Goal: Information Seeking & Learning: Learn about a topic

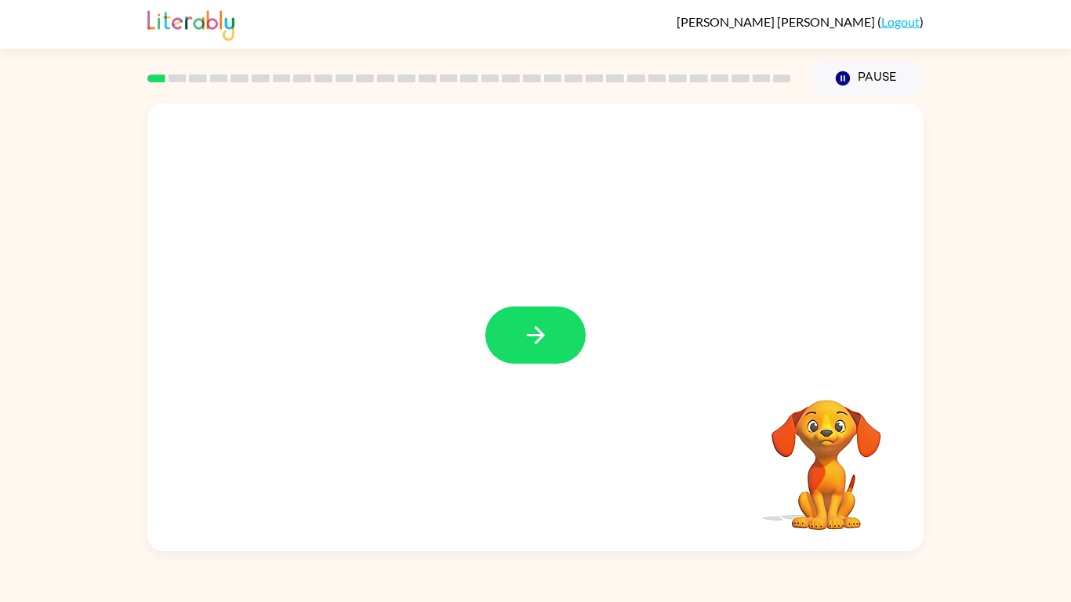
click at [831, 456] on video "Your browser must support playing .mp4 files to use Literably. Please try using…" at bounding box center [826, 454] width 157 height 157
click at [511, 324] on button "button" at bounding box center [535, 335] width 100 height 57
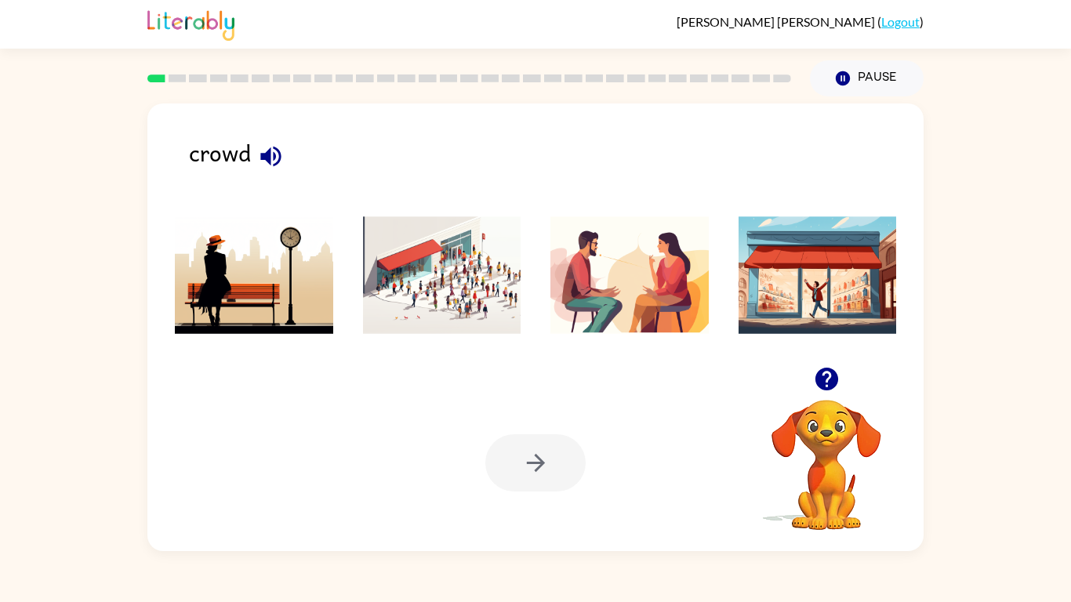
click at [420, 294] on img at bounding box center [442, 275] width 158 height 118
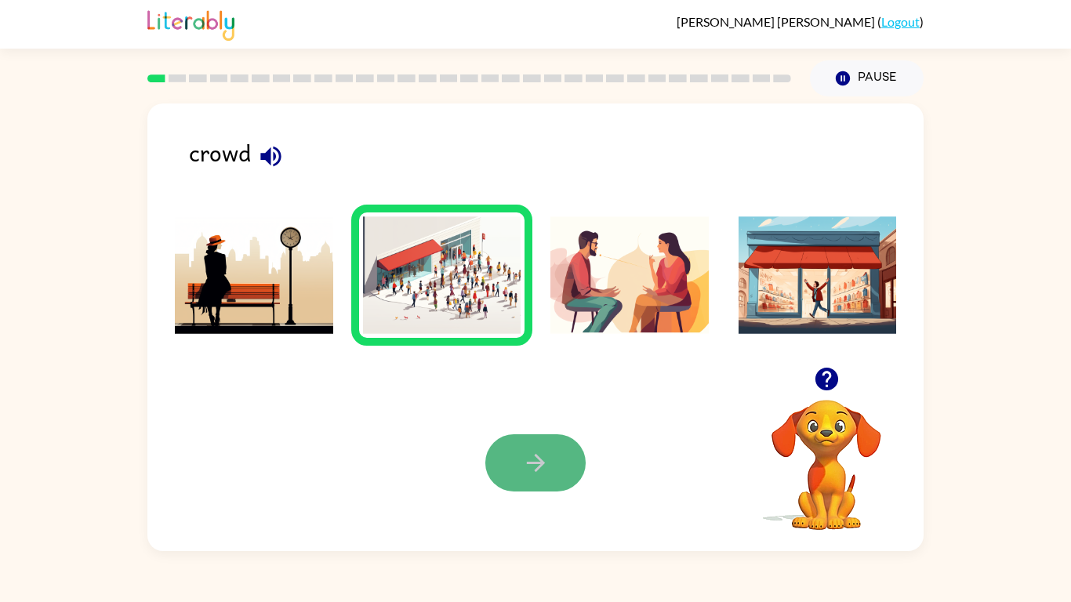
click at [511, 450] on button "button" at bounding box center [535, 462] width 100 height 57
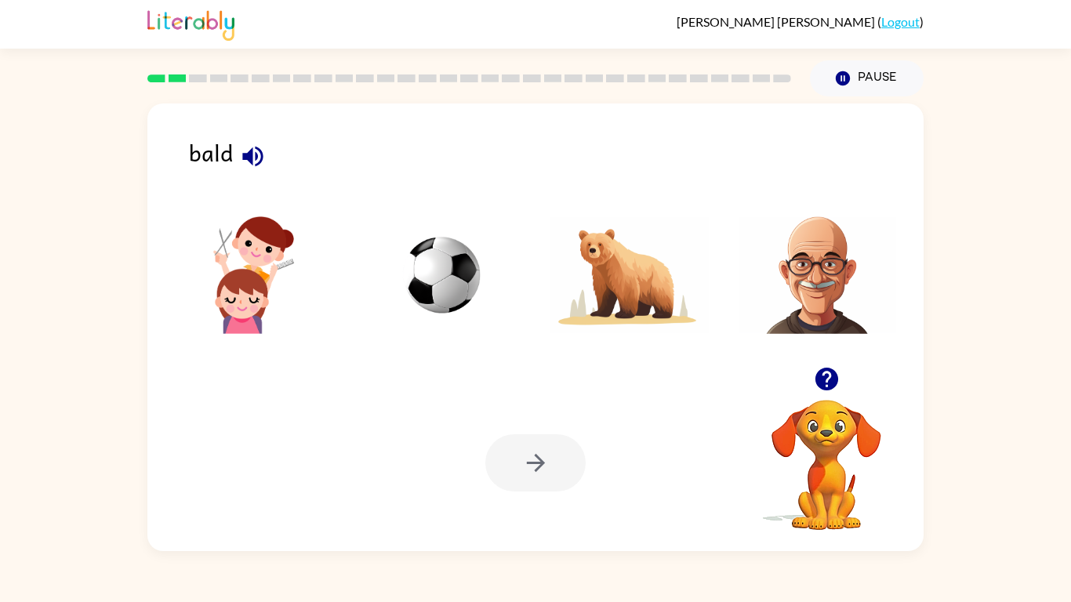
click at [830, 374] on icon "button" at bounding box center [826, 378] width 27 height 27
click at [824, 376] on icon "button" at bounding box center [826, 379] width 23 height 23
click at [823, 271] on img at bounding box center [818, 275] width 158 height 118
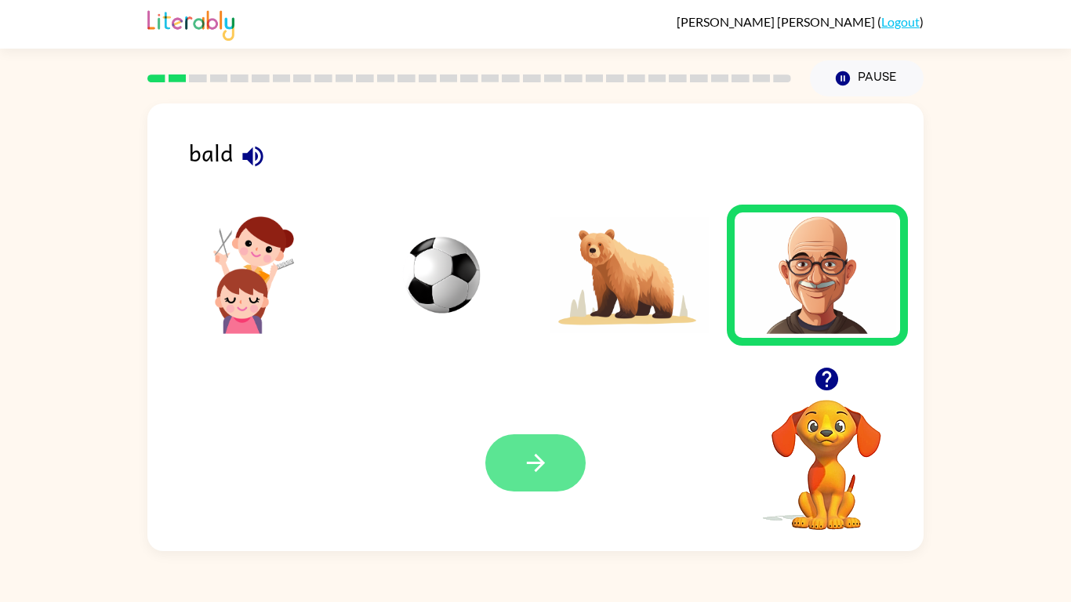
click at [513, 467] on button "button" at bounding box center [535, 462] width 100 height 57
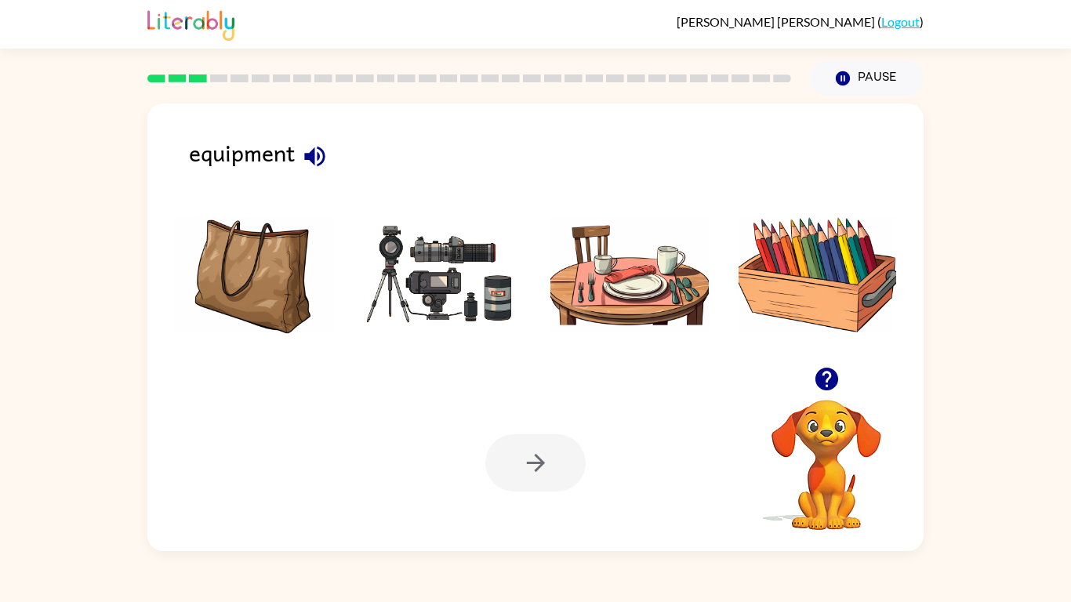
click at [832, 370] on icon "button" at bounding box center [826, 379] width 23 height 23
click at [438, 311] on img at bounding box center [442, 275] width 158 height 118
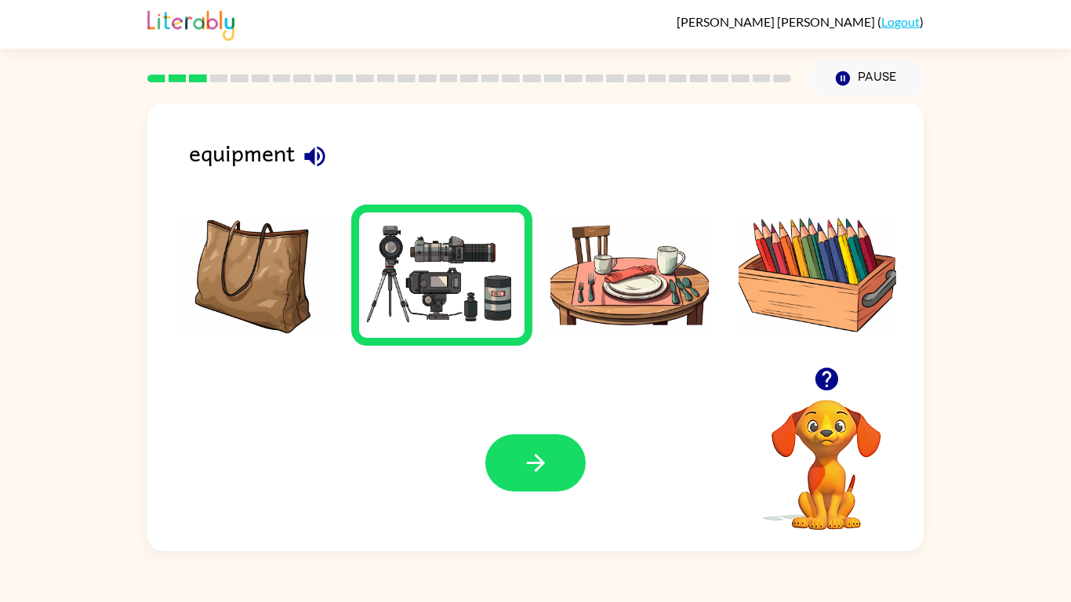
click at [438, 311] on img at bounding box center [442, 275] width 158 height 118
click at [529, 431] on div "Your browser must support playing .mp4 files to use Literably. Please try using…" at bounding box center [535, 463] width 776 height 176
click at [533, 459] on icon "button" at bounding box center [535, 462] width 27 height 27
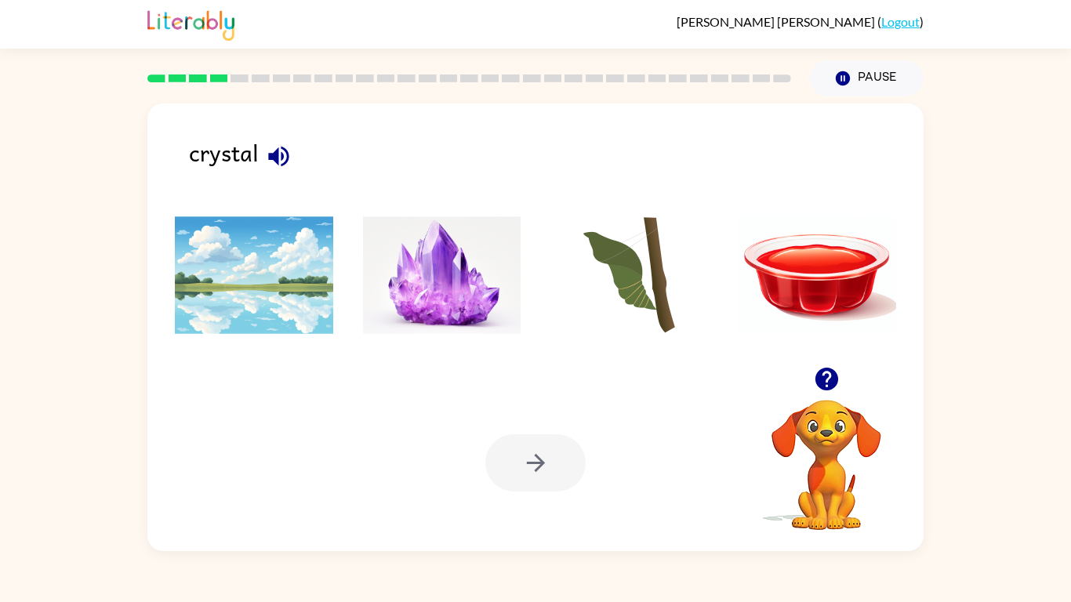
click at [264, 285] on img at bounding box center [254, 275] width 158 height 118
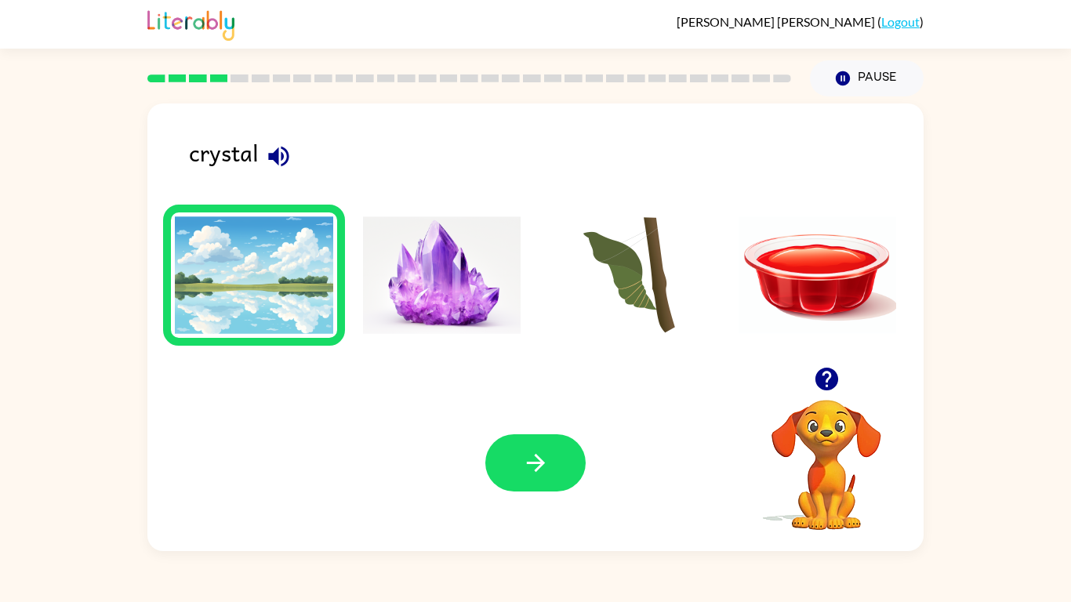
click at [624, 250] on img at bounding box center [630, 275] width 158 height 118
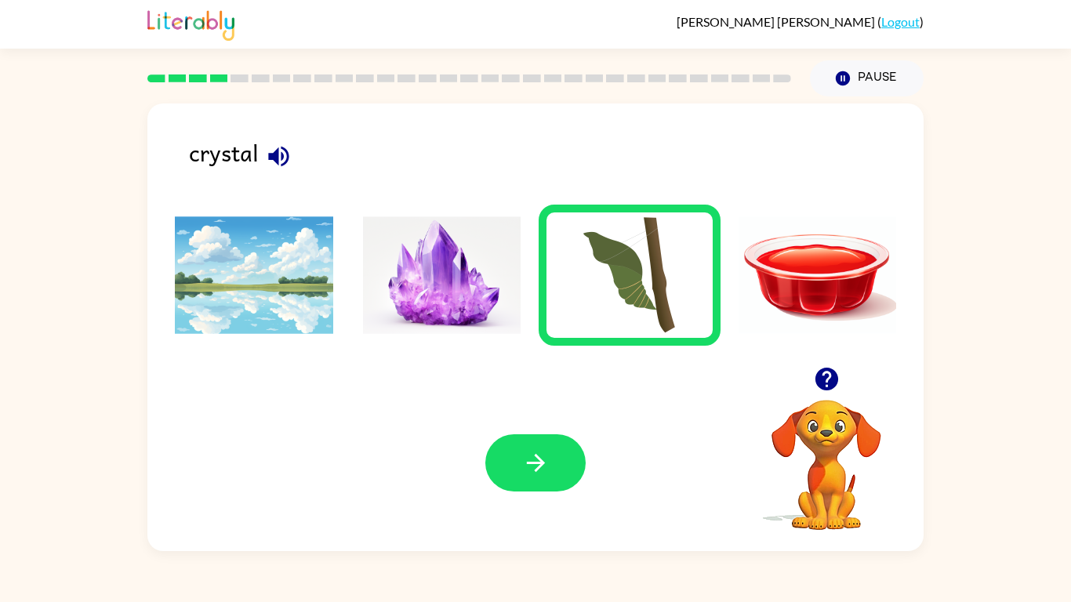
click at [845, 262] on img at bounding box center [818, 275] width 158 height 118
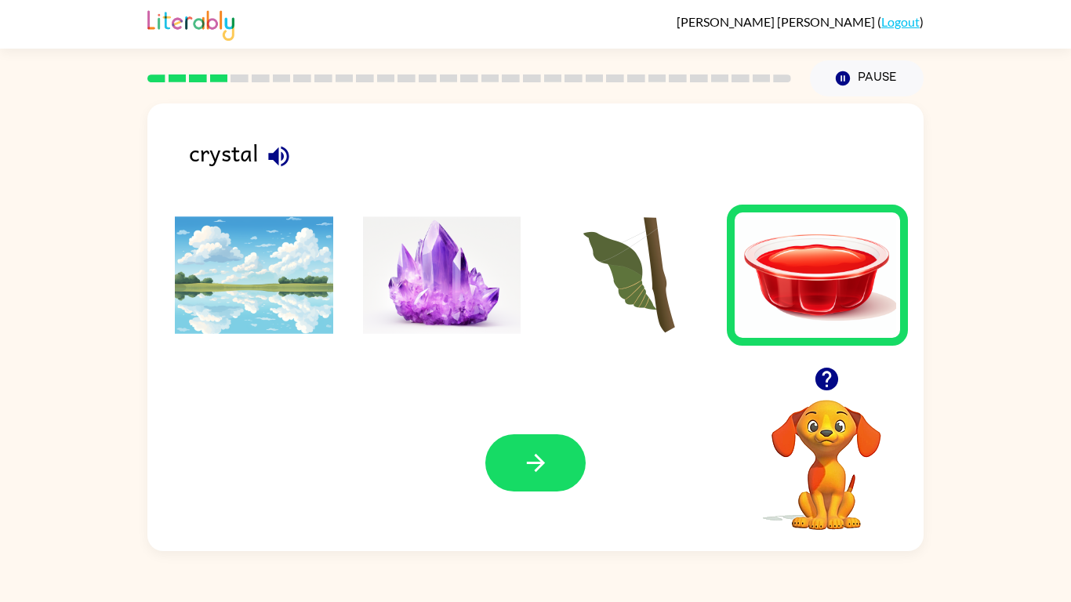
click at [425, 241] on img at bounding box center [442, 275] width 158 height 118
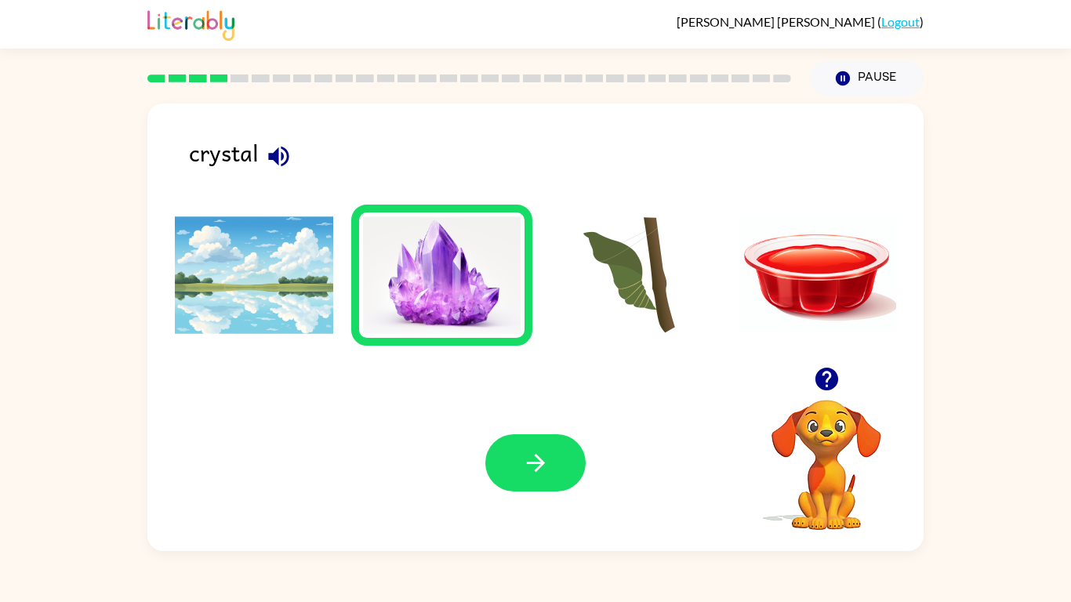
click at [831, 376] on icon "button" at bounding box center [826, 378] width 27 height 27
click at [554, 467] on button "button" at bounding box center [535, 462] width 100 height 57
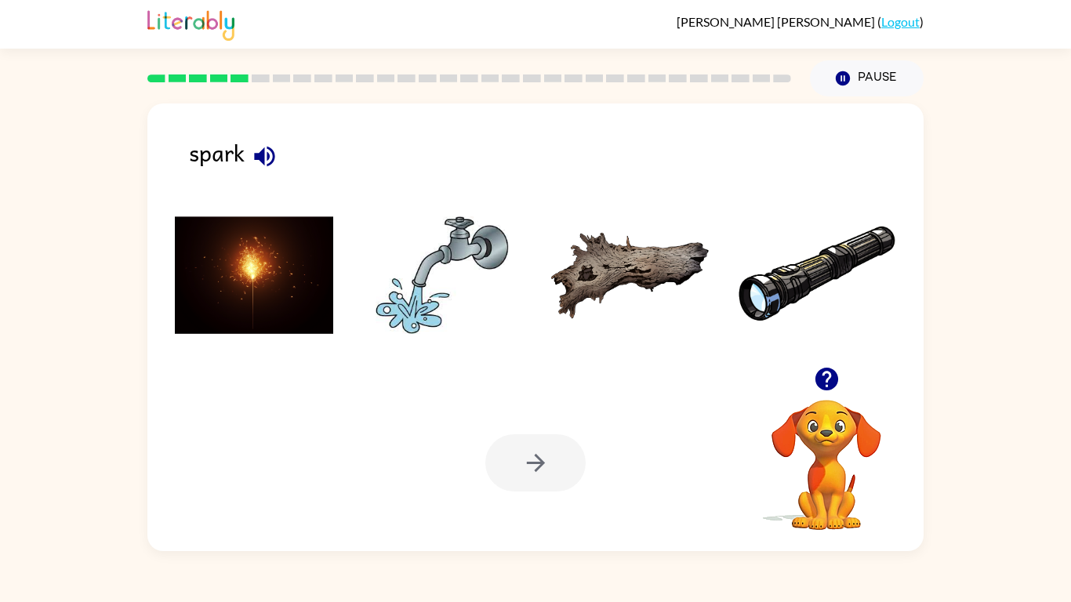
click at [820, 390] on icon "button" at bounding box center [826, 378] width 27 height 27
click at [298, 219] on img at bounding box center [254, 275] width 158 height 118
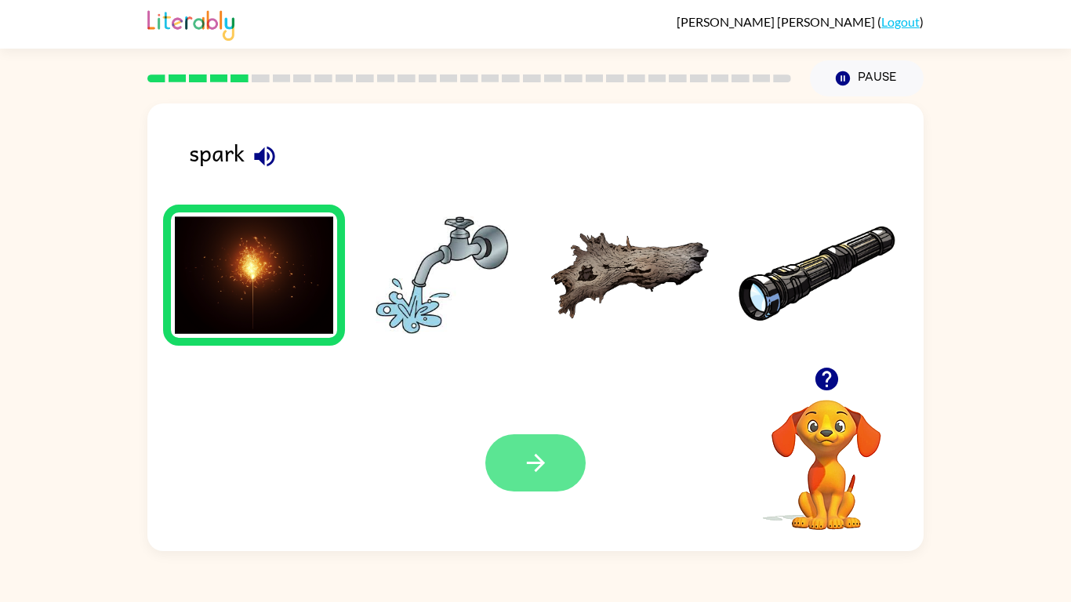
click at [526, 458] on icon "button" at bounding box center [535, 462] width 27 height 27
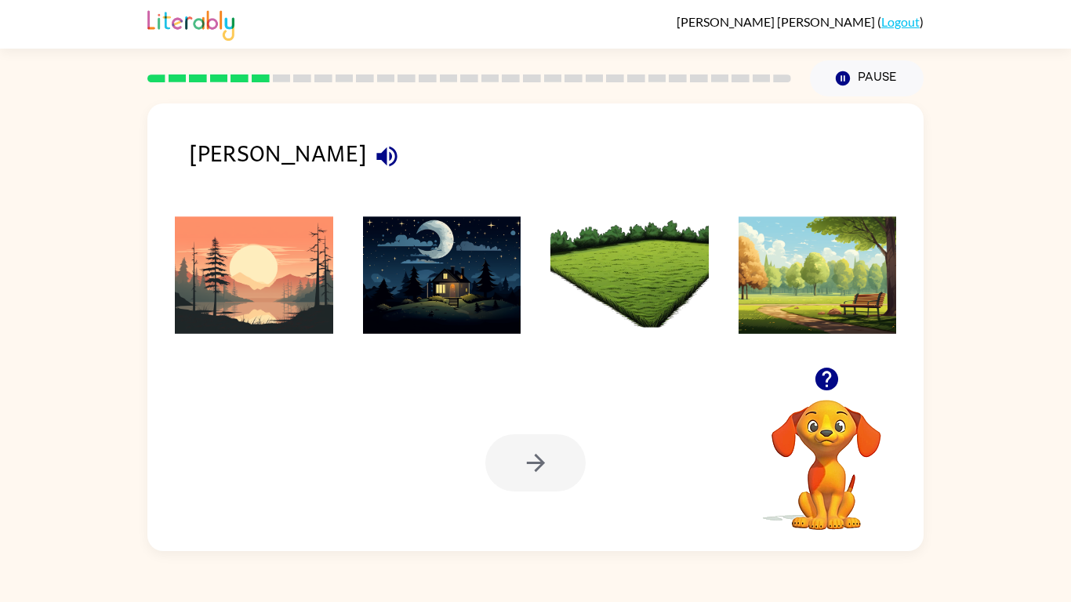
click at [825, 387] on icon "button" at bounding box center [826, 378] width 27 height 27
click at [321, 318] on img at bounding box center [254, 275] width 158 height 118
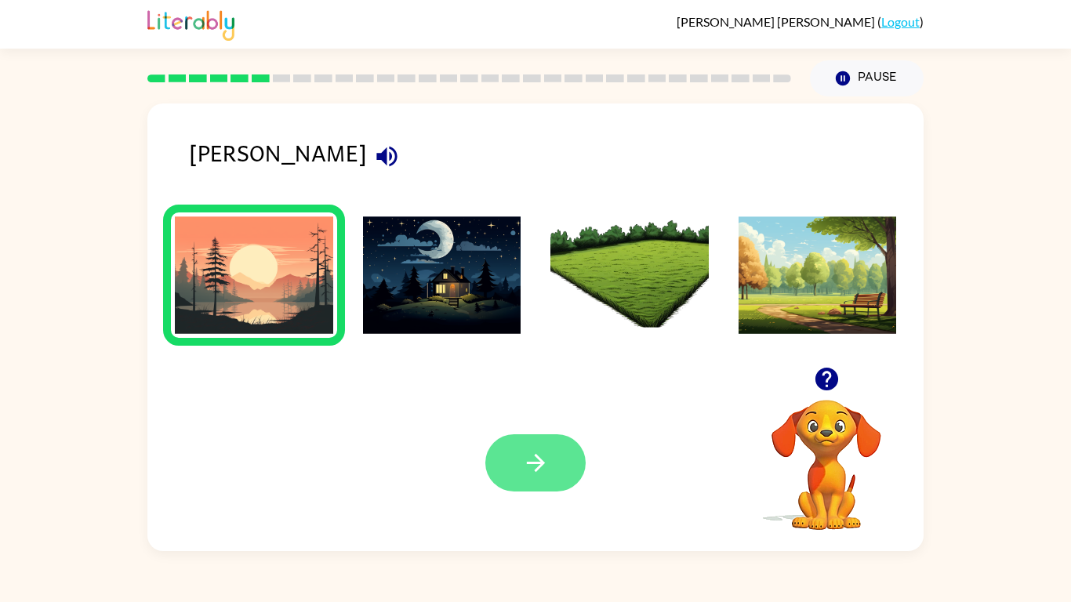
click at [520, 469] on button "button" at bounding box center [535, 462] width 100 height 57
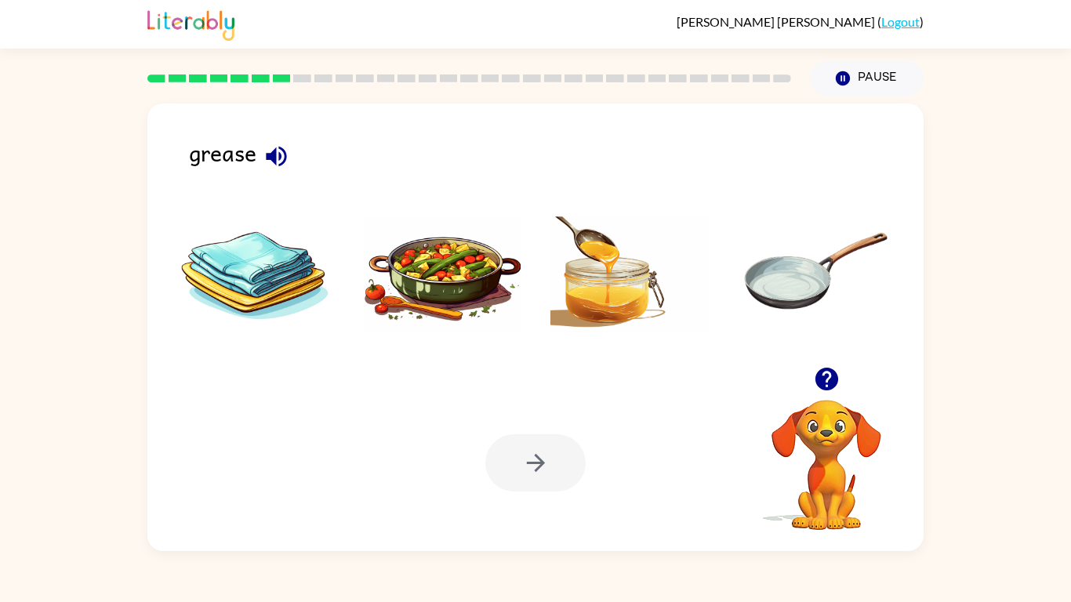
click at [836, 381] on icon "button" at bounding box center [826, 379] width 23 height 23
click at [836, 381] on video "Your browser must support playing .mp4 files to use Literably. Please try using…" at bounding box center [826, 454] width 157 height 157
click at [824, 385] on video "Your browser must support playing .mp4 files to use Literably. Please try using…" at bounding box center [826, 454] width 157 height 157
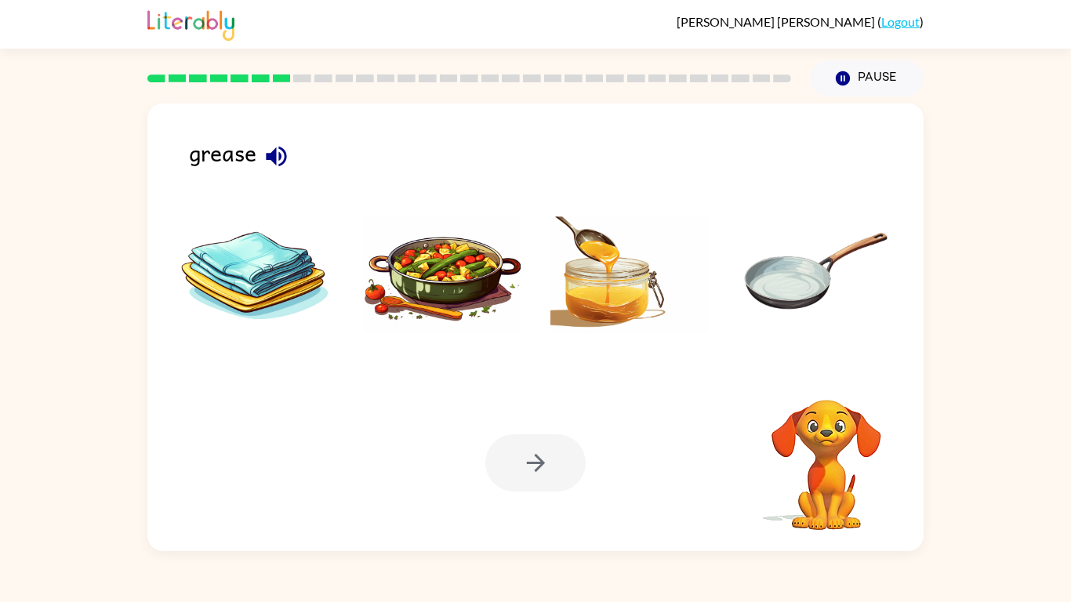
click at [824, 385] on video "Your browser must support playing .mp4 files to use Literably. Please try using…" at bounding box center [826, 454] width 157 height 157
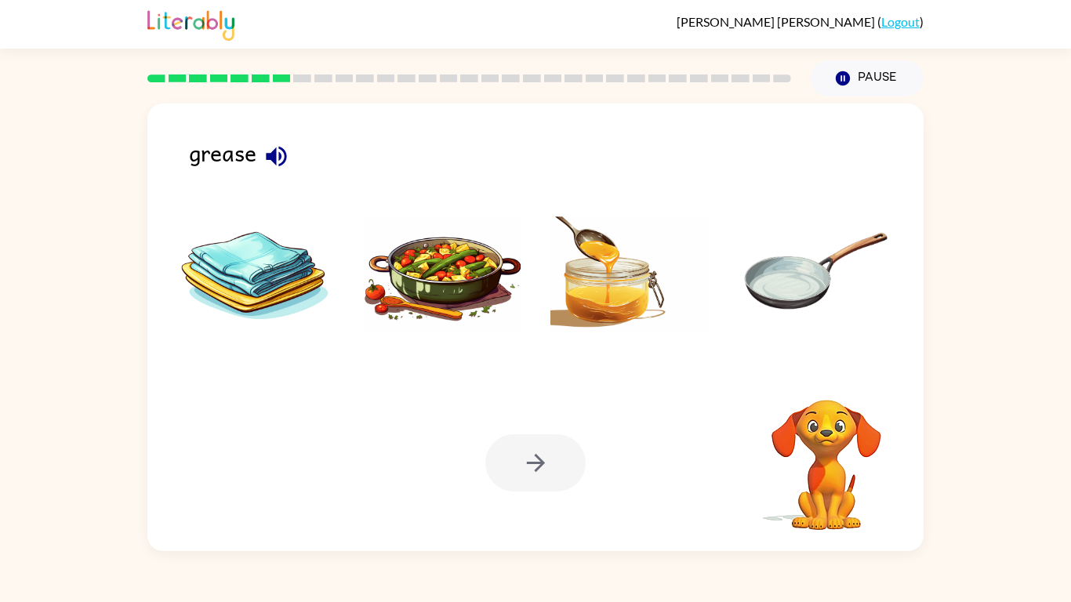
click at [824, 385] on video "Your browser must support playing .mp4 files to use Literably. Please try using…" at bounding box center [826, 454] width 157 height 157
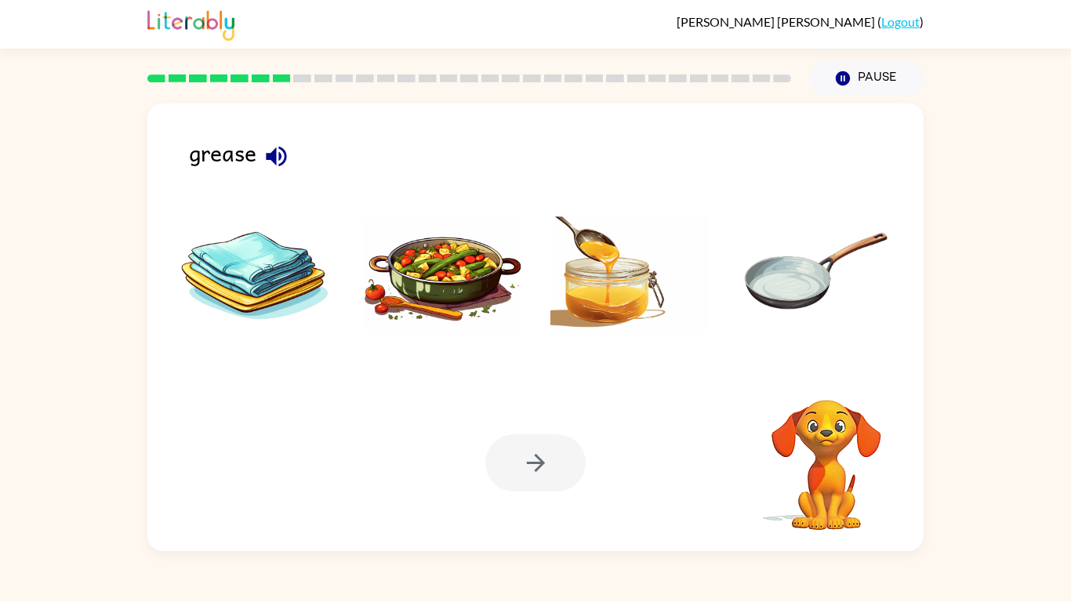
click at [824, 385] on video "Your browser must support playing .mp4 files to use Literably. Please try using…" at bounding box center [826, 454] width 157 height 157
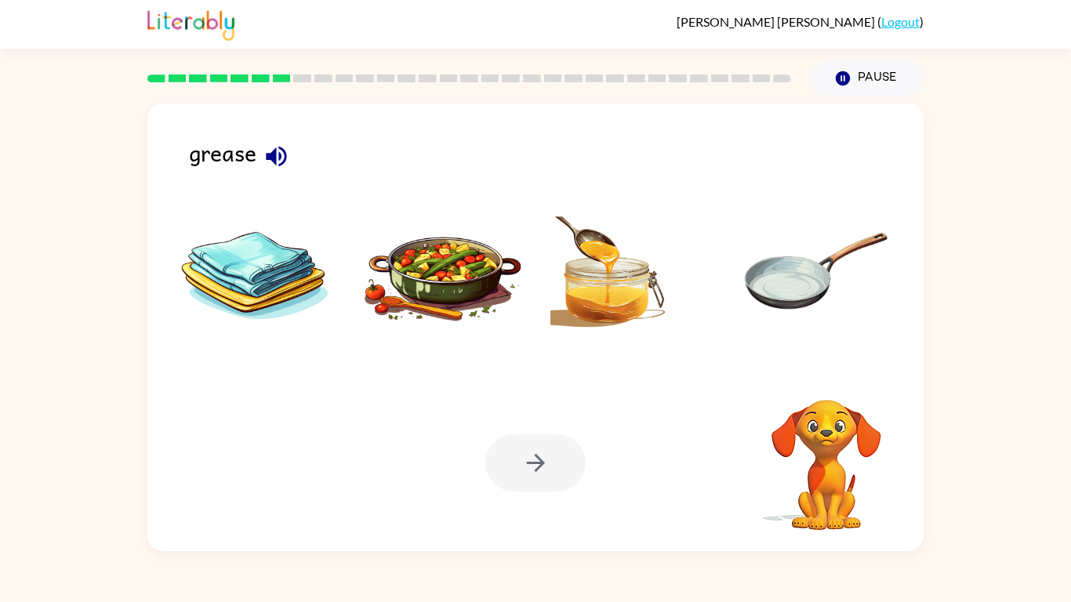
click at [824, 385] on video "Your browser must support playing .mp4 files to use Literably. Please try using…" at bounding box center [826, 454] width 157 height 157
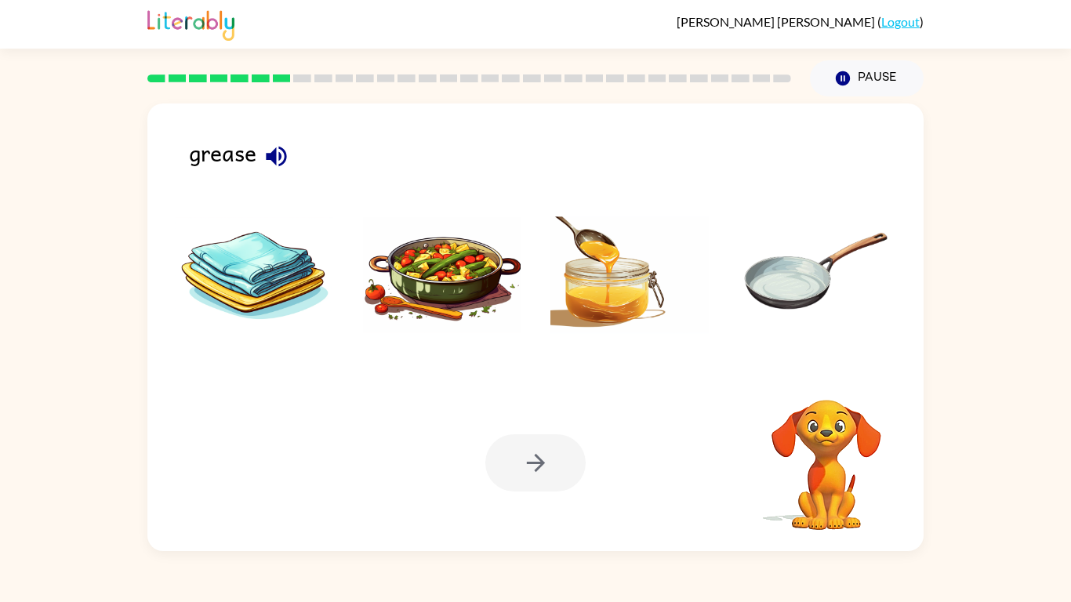
click at [824, 385] on video "Your browser must support playing .mp4 files to use Literably. Please try using…" at bounding box center [826, 454] width 157 height 157
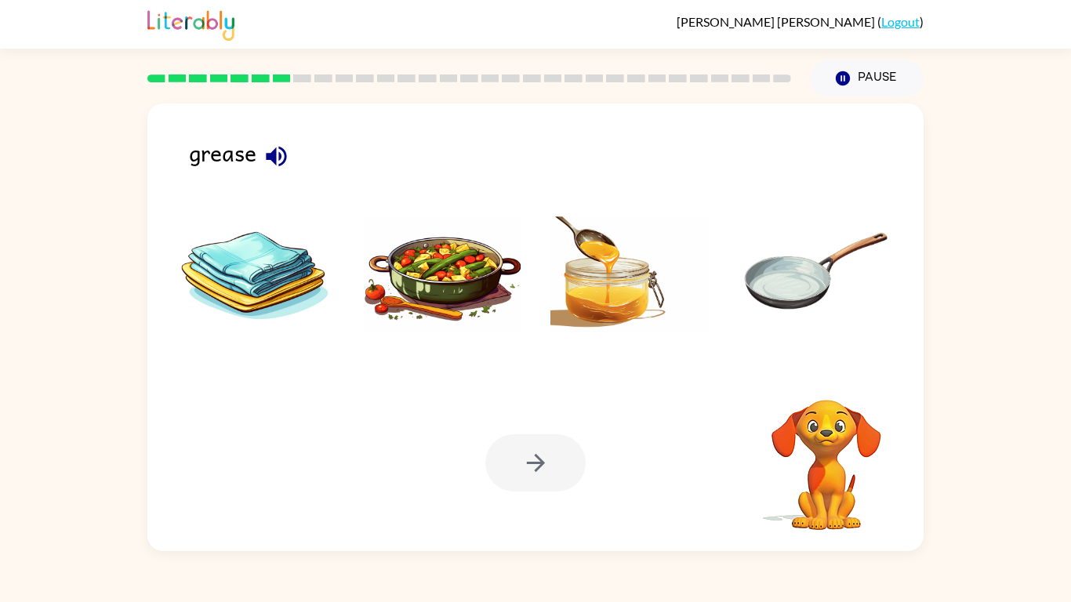
click at [824, 385] on video "Your browser must support playing .mp4 files to use Literably. Please try using…" at bounding box center [826, 454] width 157 height 157
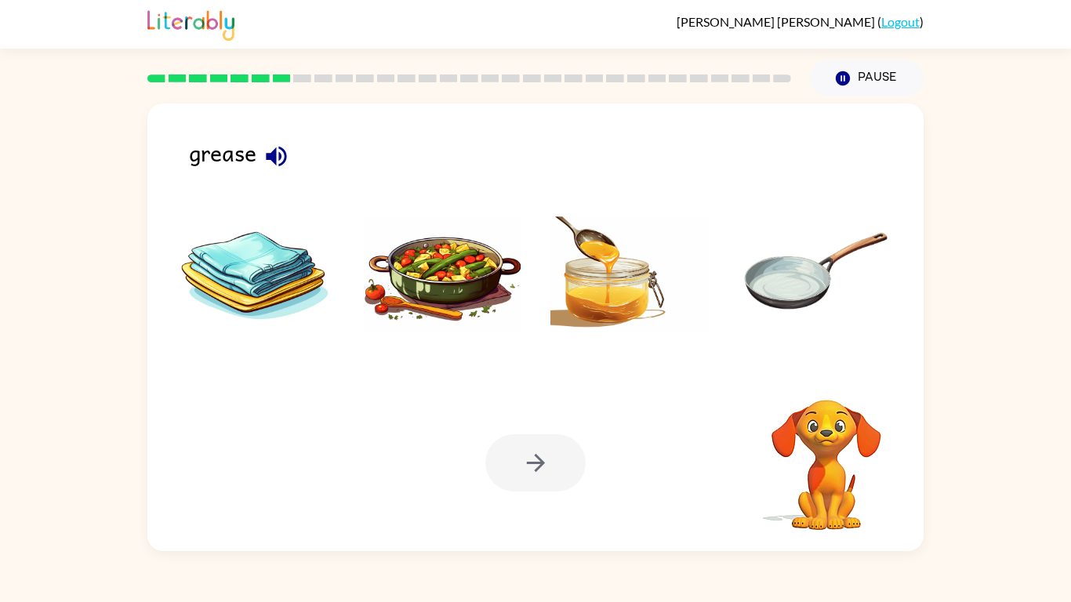
click at [824, 385] on video "Your browser must support playing .mp4 files to use Literably. Please try using…" at bounding box center [826, 454] width 157 height 157
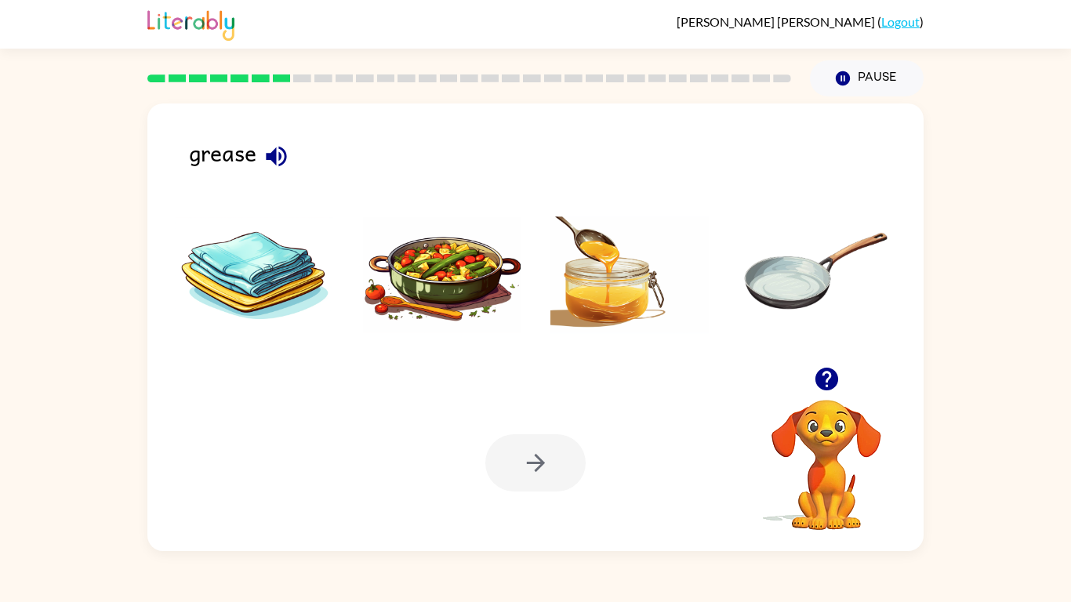
click at [824, 385] on icon "button" at bounding box center [826, 379] width 23 height 23
click at [824, 385] on video "Your browser must support playing .mp4 files to use Literably. Please try using…" at bounding box center [826, 454] width 157 height 157
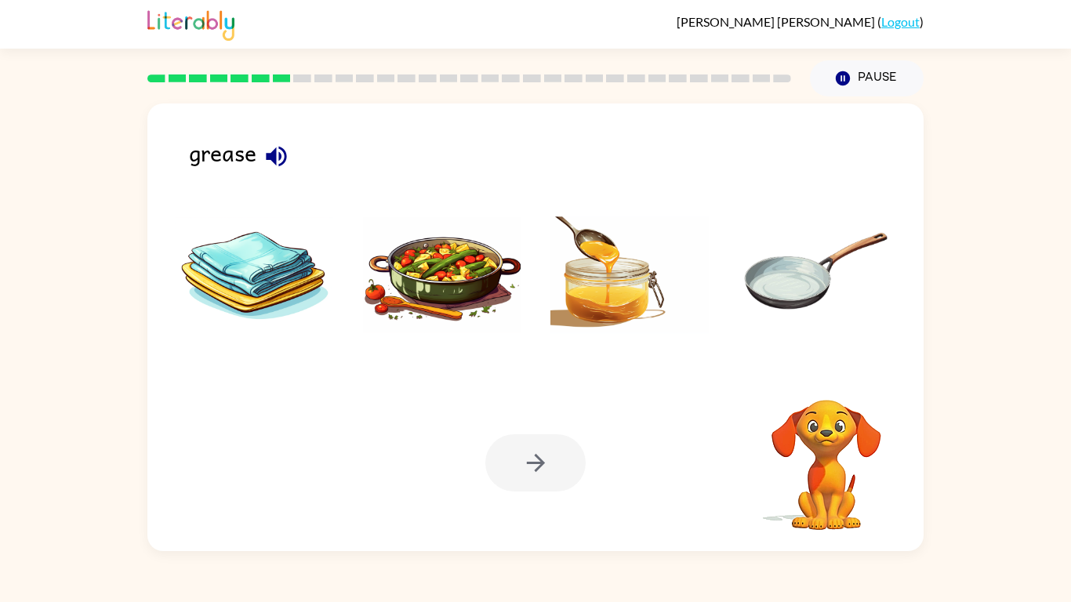
click at [824, 385] on video "Your browser must support playing .mp4 files to use Literably. Please try using…" at bounding box center [826, 454] width 157 height 157
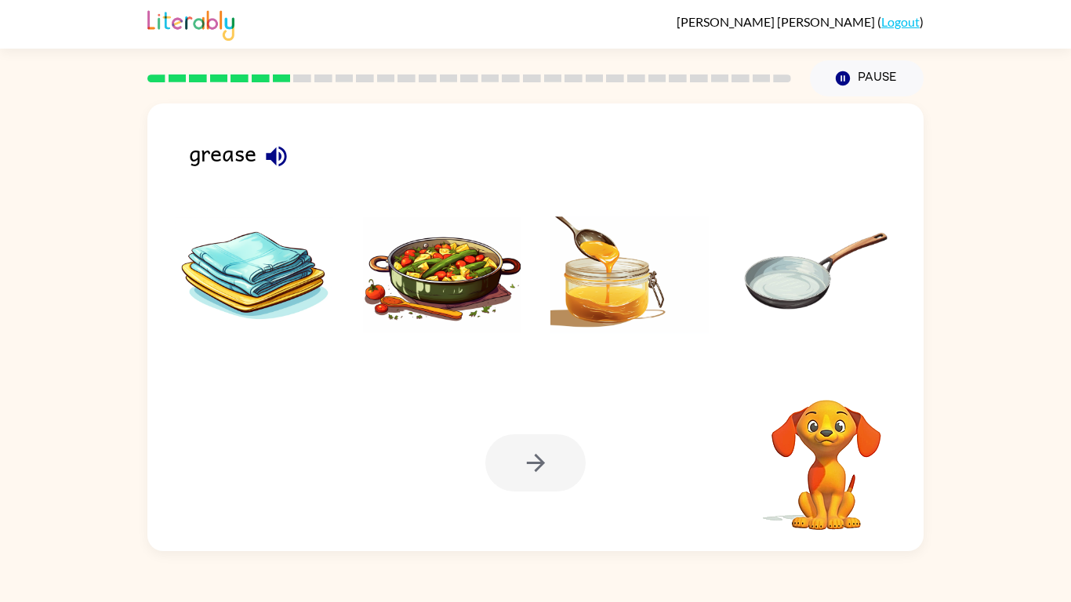
click at [824, 385] on video "Your browser must support playing .mp4 files to use Literably. Please try using…" at bounding box center [826, 454] width 157 height 157
click at [824, 385] on icon "button" at bounding box center [826, 379] width 23 height 23
click at [824, 385] on video "Your browser must support playing .mp4 files to use Literably. Please try using…" at bounding box center [826, 454] width 157 height 157
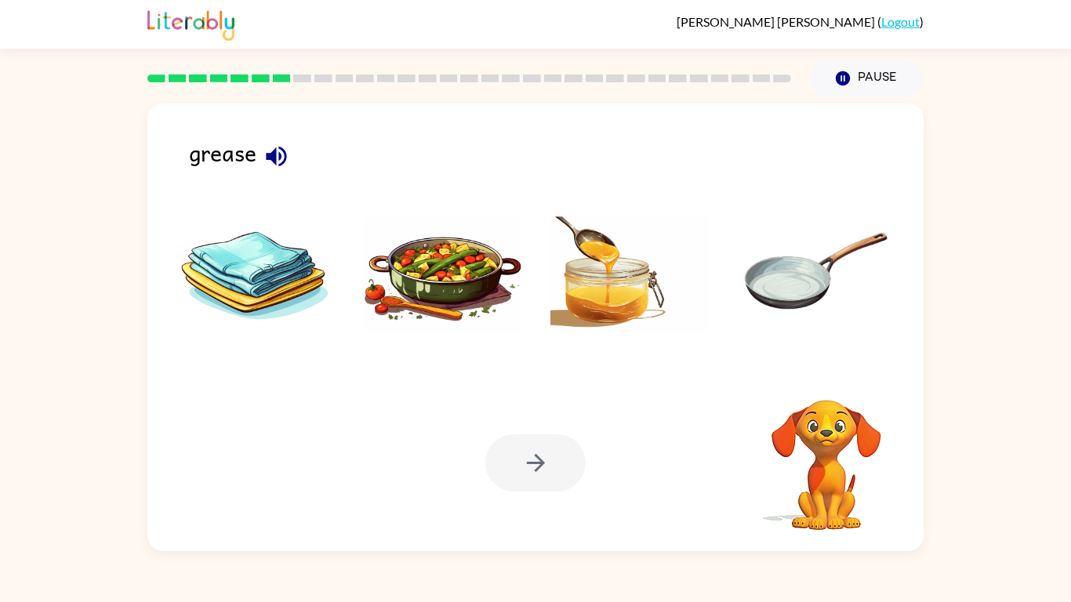
click at [824, 385] on video "Your browser must support playing .mp4 files to use Literably. Please try using…" at bounding box center [826, 454] width 157 height 157
click at [824, 385] on icon "button" at bounding box center [826, 379] width 23 height 23
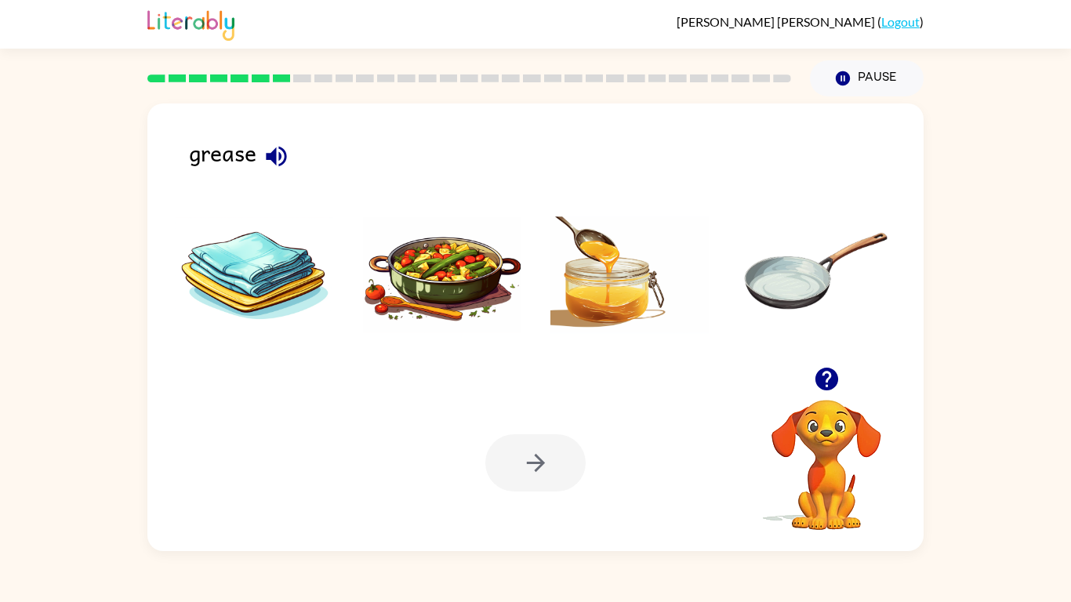
click at [824, 385] on video "Your browser must support playing .mp4 files to use Literably. Please try using…" at bounding box center [826, 454] width 157 height 157
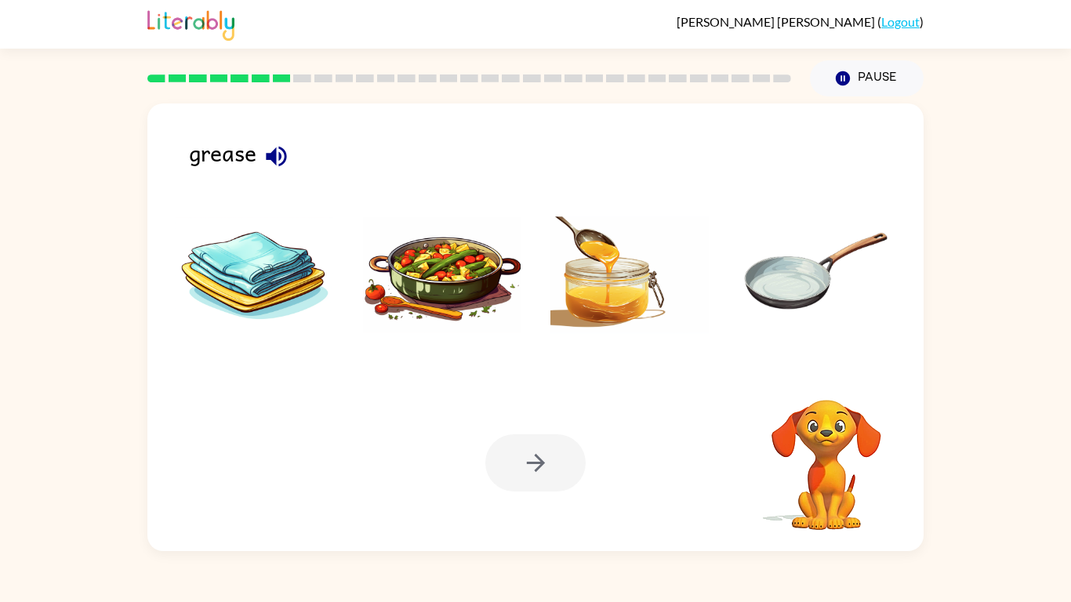
click at [824, 385] on video "Your browser must support playing .mp4 files to use Literably. Please try using…" at bounding box center [826, 454] width 157 height 157
click at [824, 385] on icon "button" at bounding box center [826, 379] width 23 height 23
click at [824, 385] on video "Your browser must support playing .mp4 files to use Literably. Please try using…" at bounding box center [826, 454] width 157 height 157
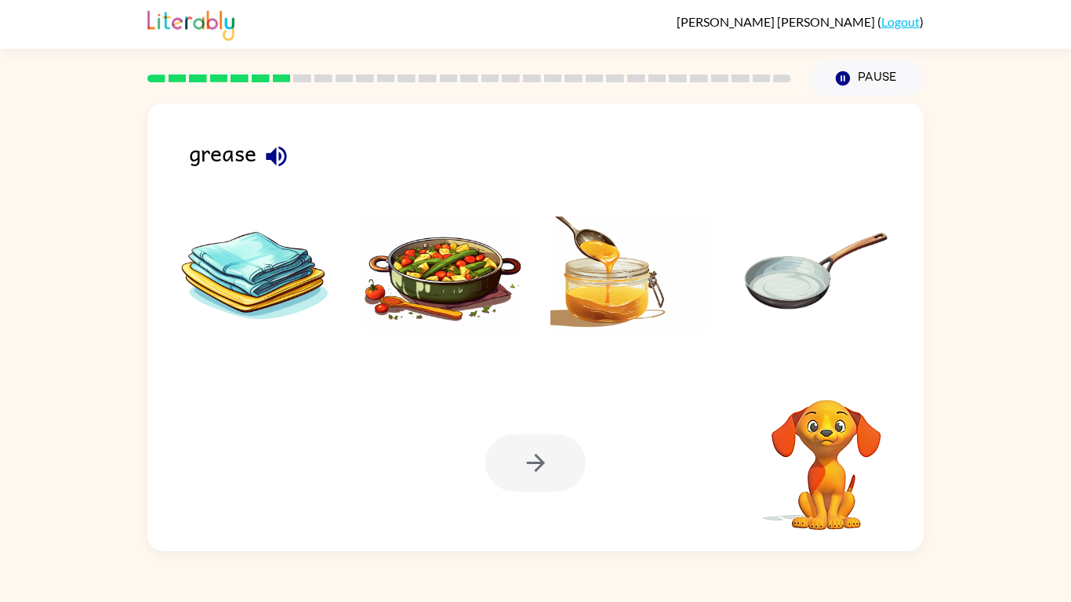
click at [824, 385] on video "Your browser must support playing .mp4 files to use Literably. Please try using…" at bounding box center [826, 454] width 157 height 157
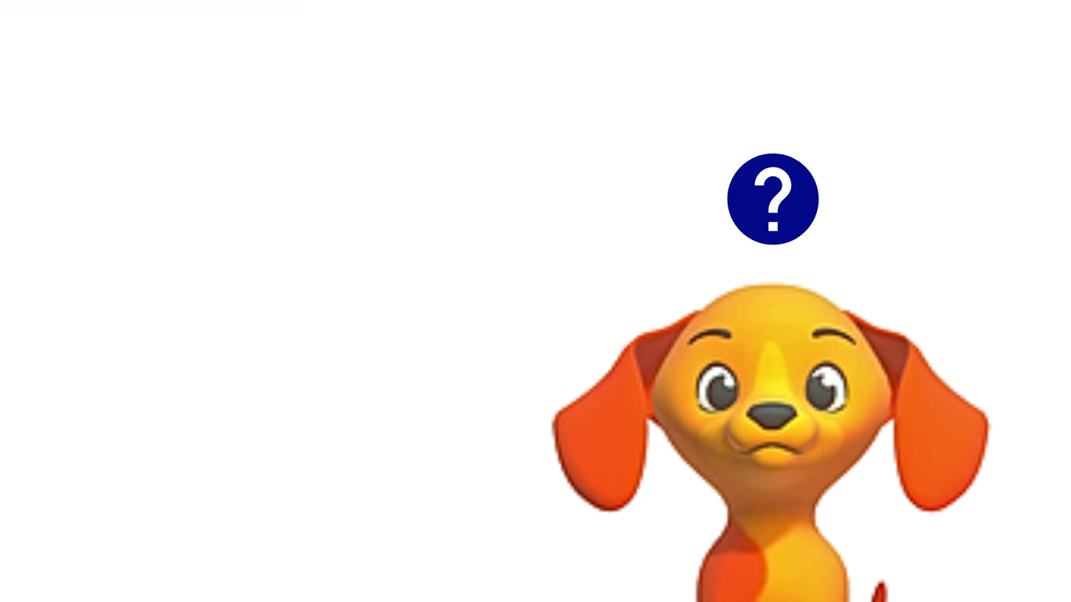
click at [831, 384] on icon "button" at bounding box center [826, 379] width 23 height 23
click at [828, 384] on icon "button" at bounding box center [826, 379] width 23 height 23
click at [828, 384] on video "Your browser must support playing .mp4 files to use Literably. Please try using…" at bounding box center [826, 454] width 157 height 157
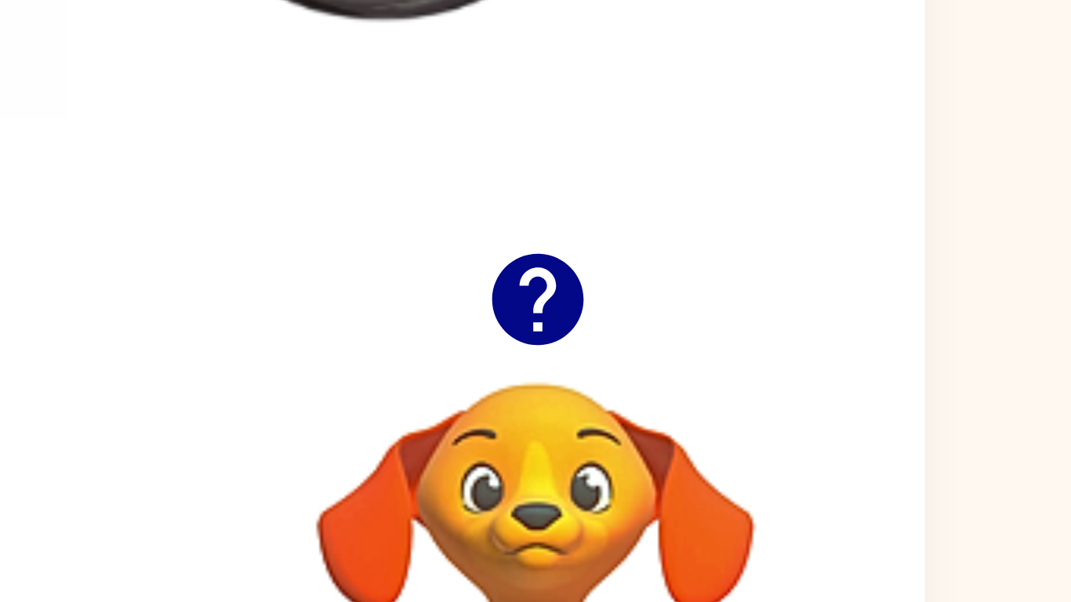
click button "button" at bounding box center [827, 379] width 40 height 40
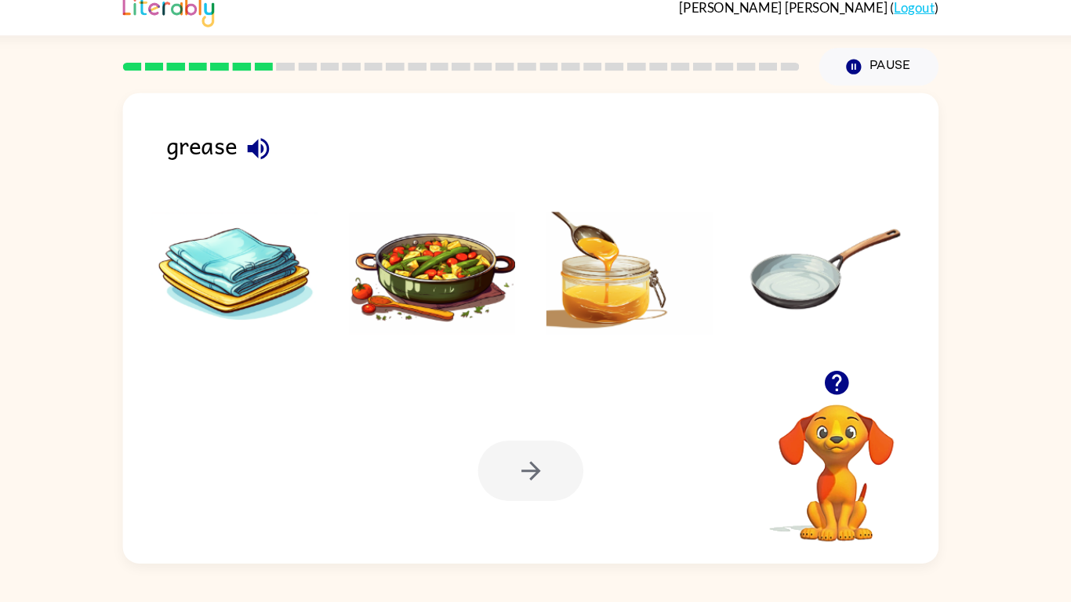
click at [629, 318] on img at bounding box center [630, 275] width 158 height 118
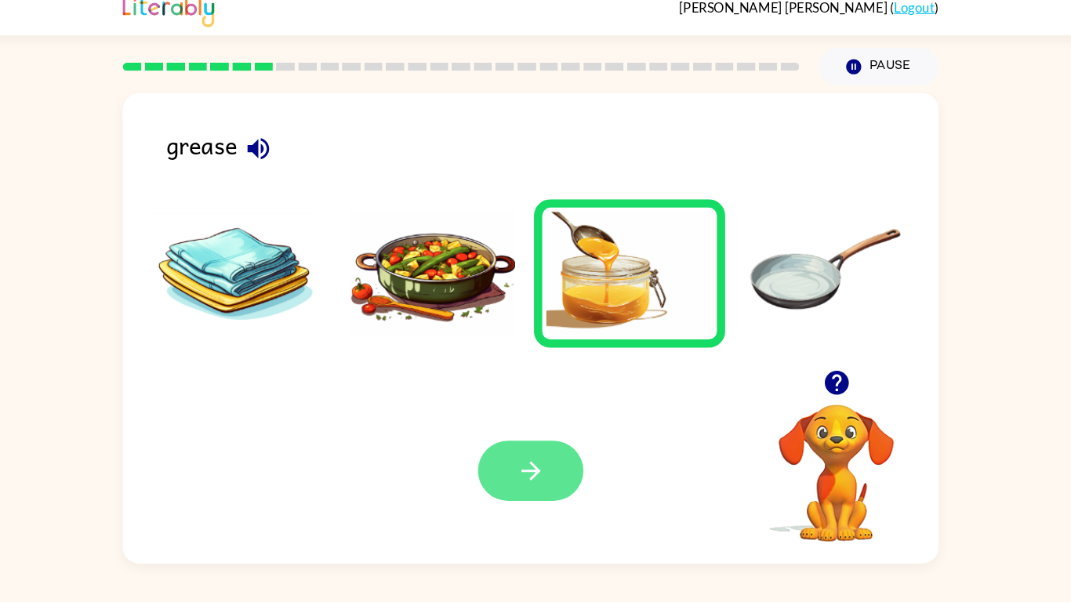
click at [529, 469] on icon "button" at bounding box center [535, 462] width 27 height 27
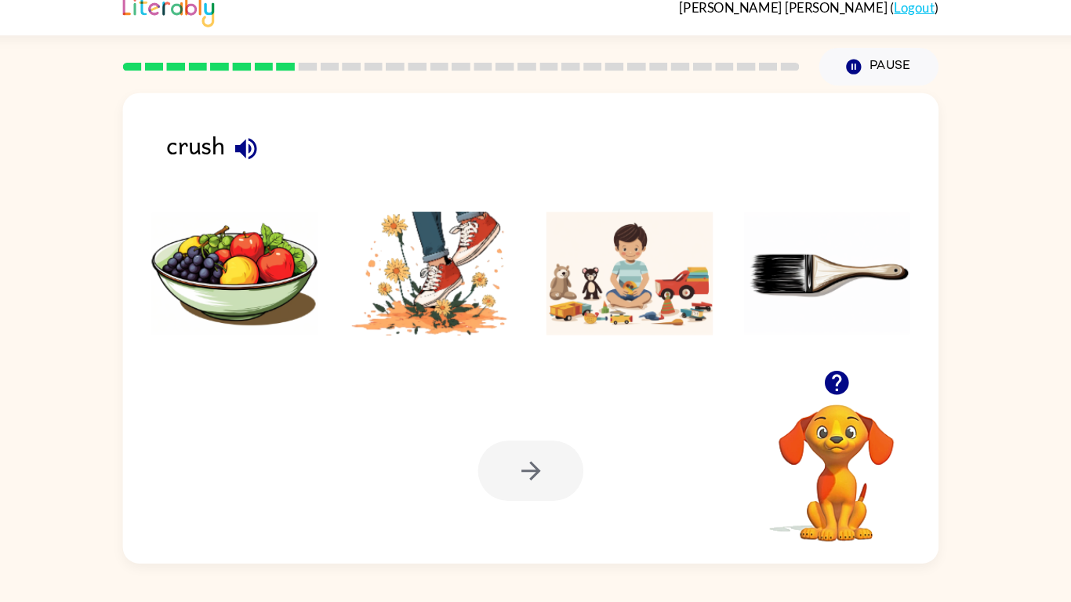
click at [814, 390] on icon "button" at bounding box center [826, 378] width 27 height 27
click at [823, 383] on video "Your browser must support playing .mp4 files to use Literably. Please try using…" at bounding box center [826, 454] width 157 height 157
click at [421, 313] on img at bounding box center [442, 275] width 158 height 118
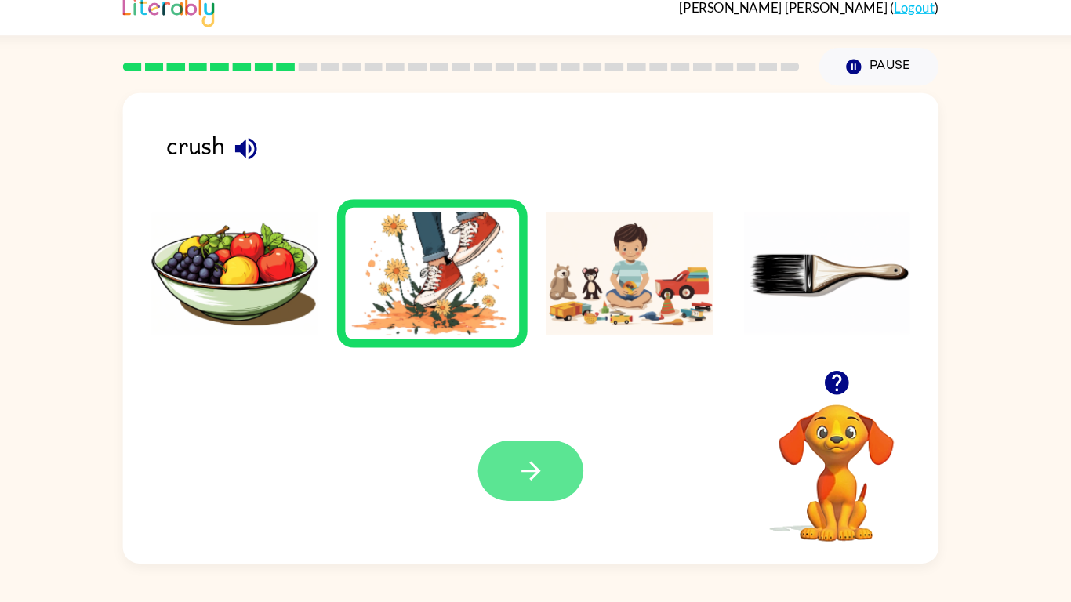
click at [532, 448] on button "button" at bounding box center [535, 462] width 100 height 57
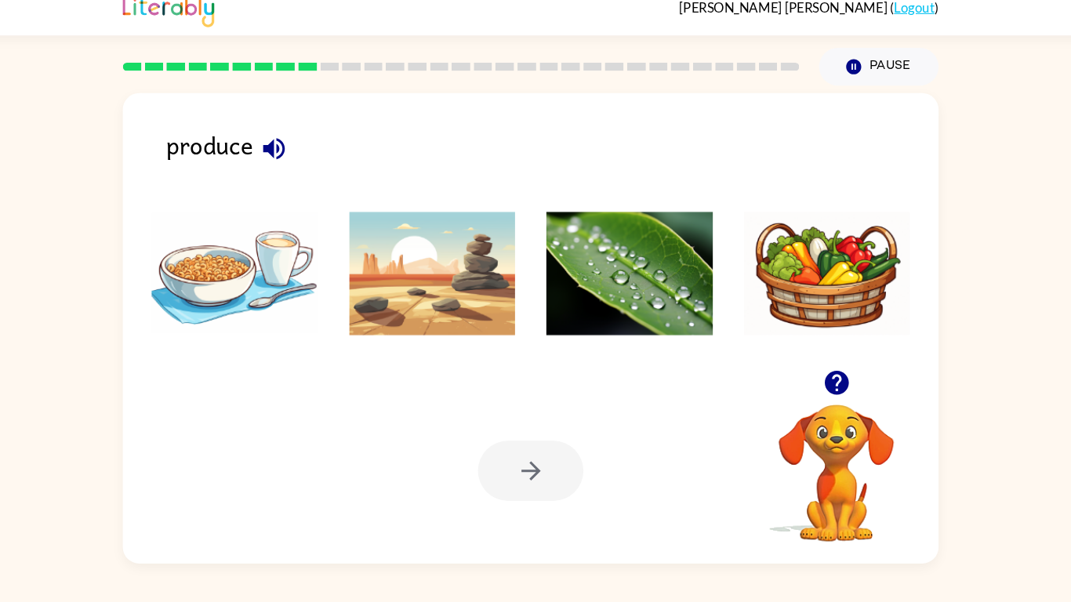
click at [532, 448] on div at bounding box center [535, 462] width 100 height 57
click at [809, 248] on img at bounding box center [818, 275] width 158 height 118
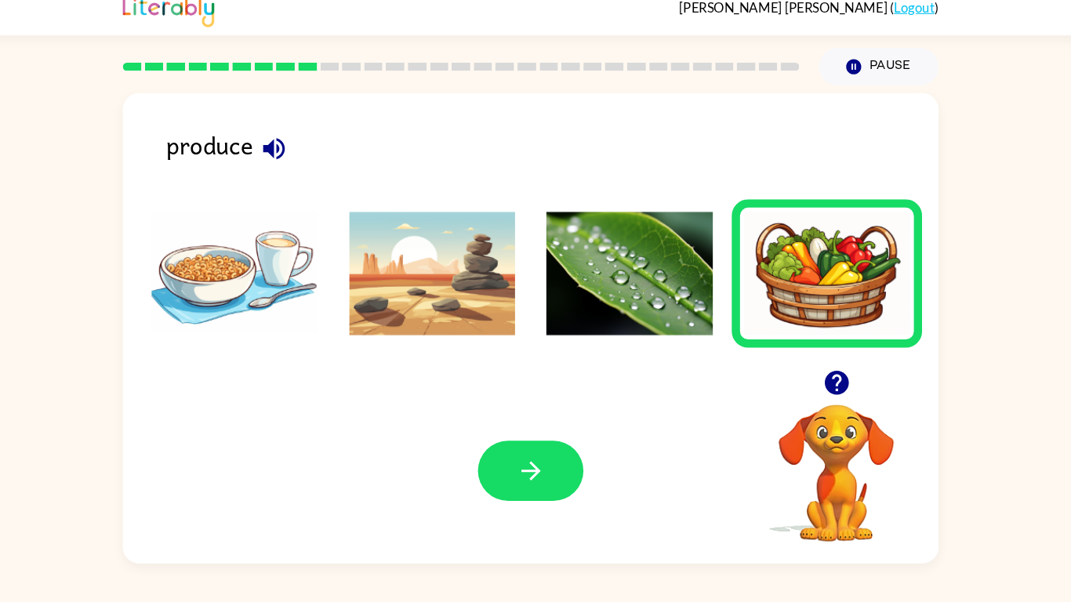
click at [704, 273] on img at bounding box center [630, 275] width 158 height 118
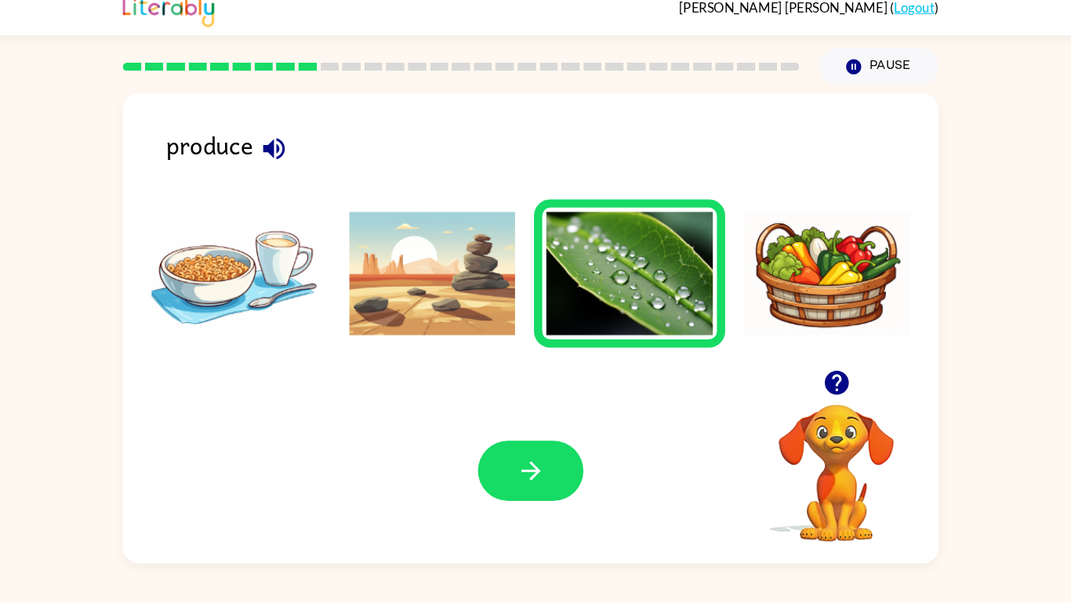
click at [817, 274] on img at bounding box center [818, 275] width 158 height 118
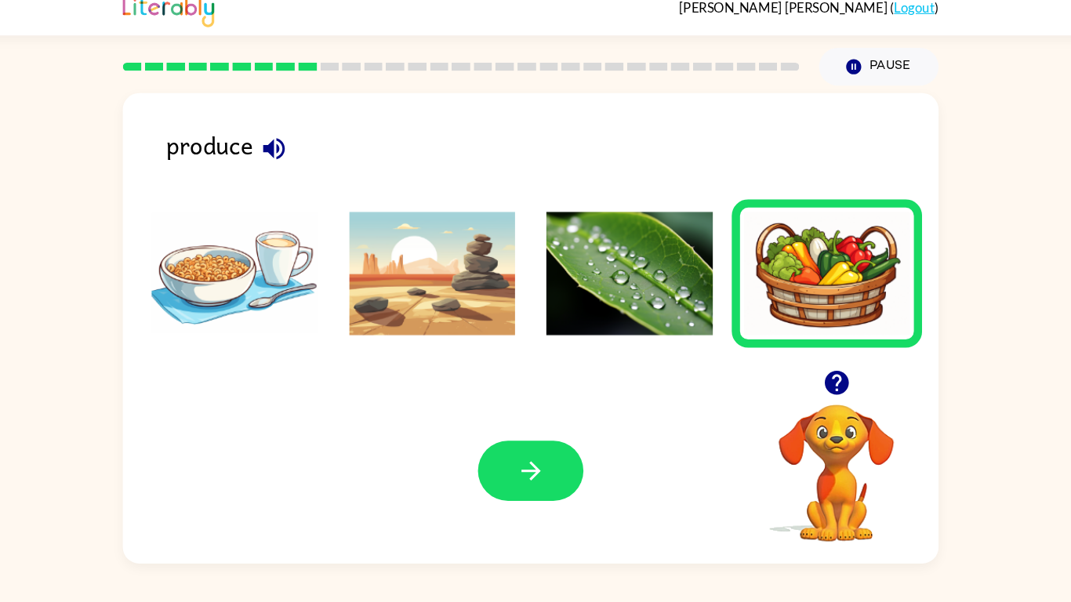
click at [522, 469] on div "Your browser must support playing .mp4 files to use Literably. Please try using…" at bounding box center [535, 463] width 776 height 176
click at [525, 469] on icon "button" at bounding box center [535, 462] width 27 height 27
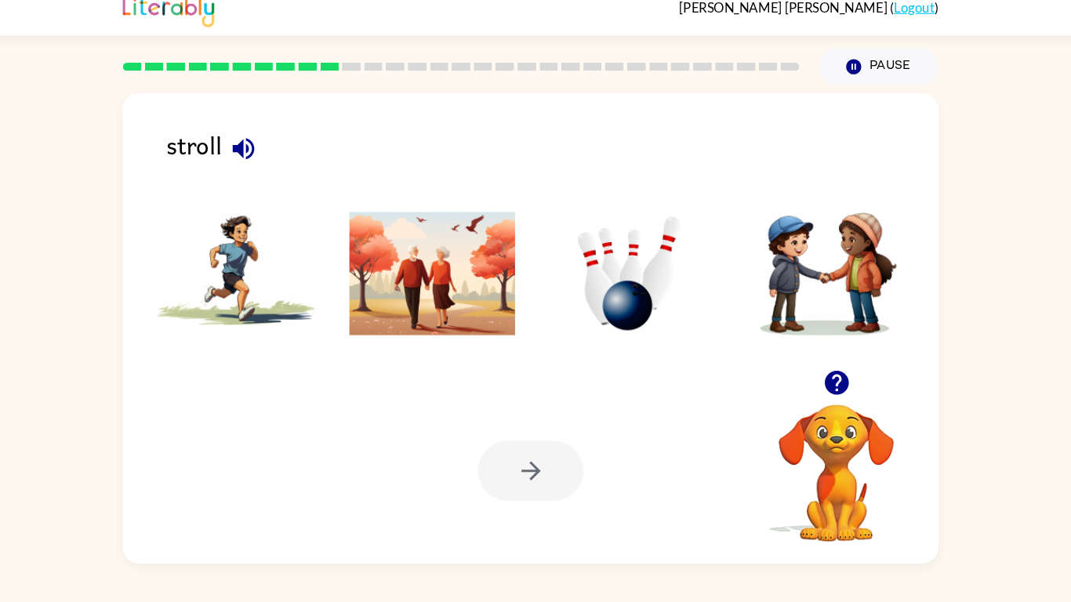
click at [482, 311] on img at bounding box center [442, 275] width 158 height 118
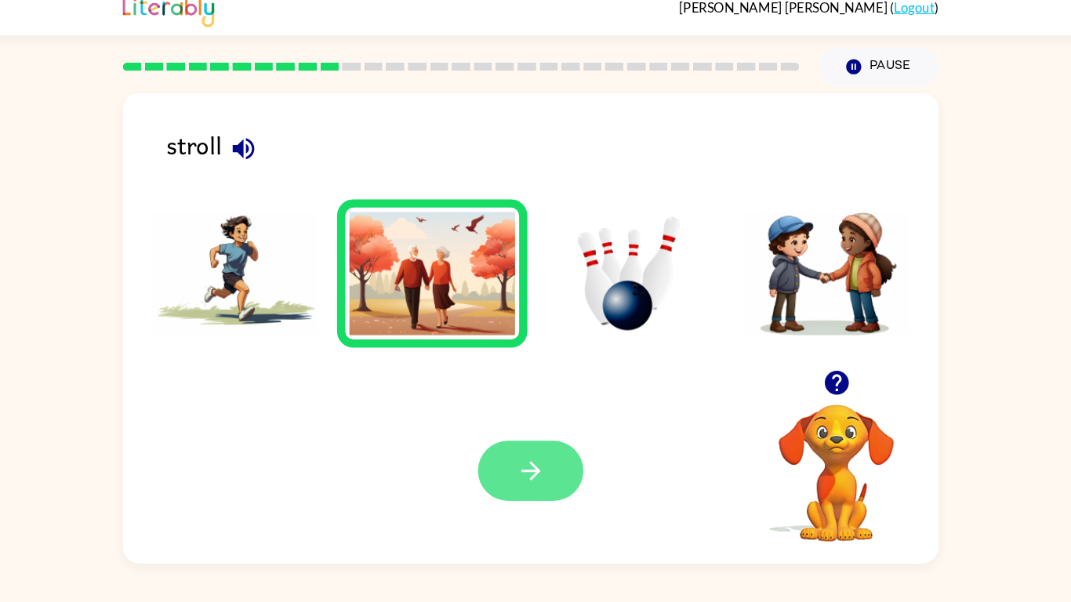
click at [547, 444] on button "button" at bounding box center [535, 462] width 100 height 57
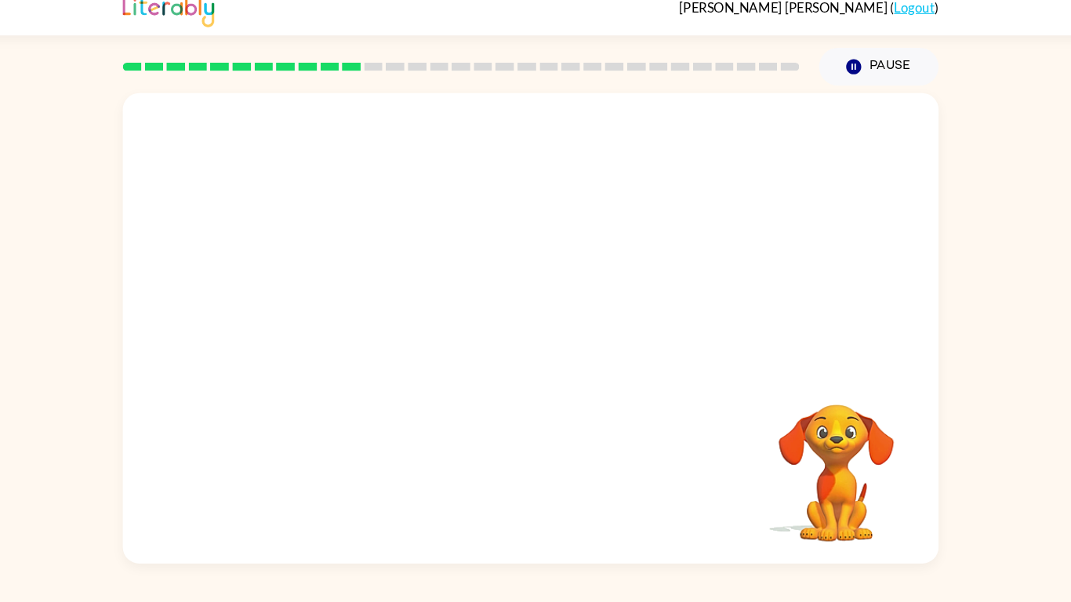
click at [584, 296] on video "Your browser must support playing .mp4 files to use Literably. Please try using…" at bounding box center [535, 236] width 776 height 264
click at [545, 307] on button "button" at bounding box center [535, 335] width 100 height 57
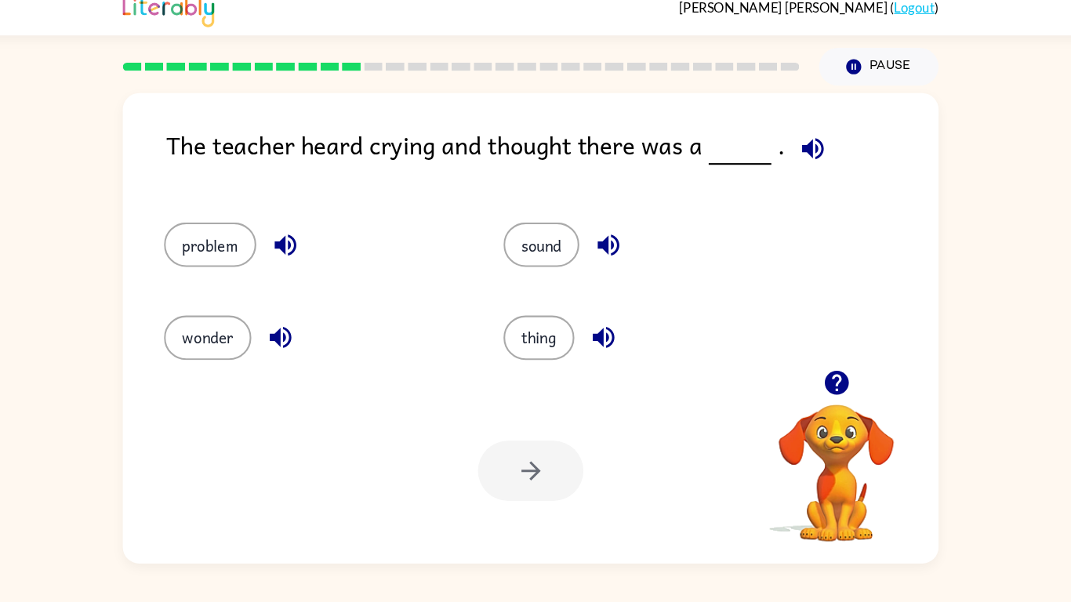
click at [806, 156] on icon "button" at bounding box center [804, 156] width 27 height 27
click at [267, 239] on button "problem" at bounding box center [231, 248] width 88 height 42
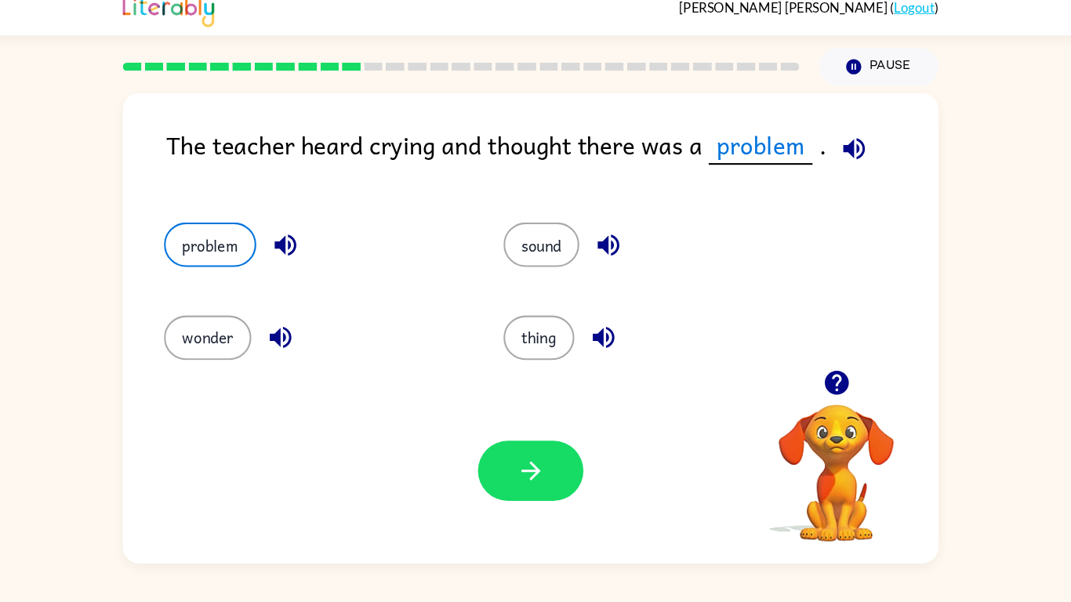
click at [309, 253] on icon "button" at bounding box center [302, 248] width 20 height 20
click at [576, 461] on button "button" at bounding box center [535, 462] width 100 height 57
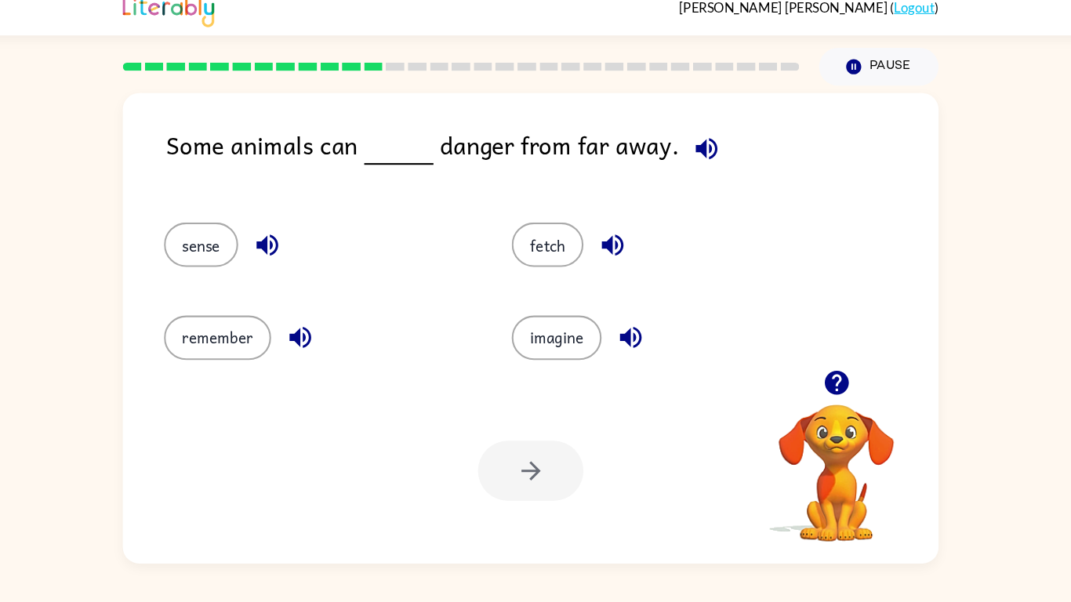
click at [693, 154] on icon "button" at bounding box center [703, 156] width 20 height 20
click at [233, 224] on div "sense" at bounding box center [322, 241] width 331 height 88
click at [235, 237] on button "sense" at bounding box center [222, 248] width 71 height 42
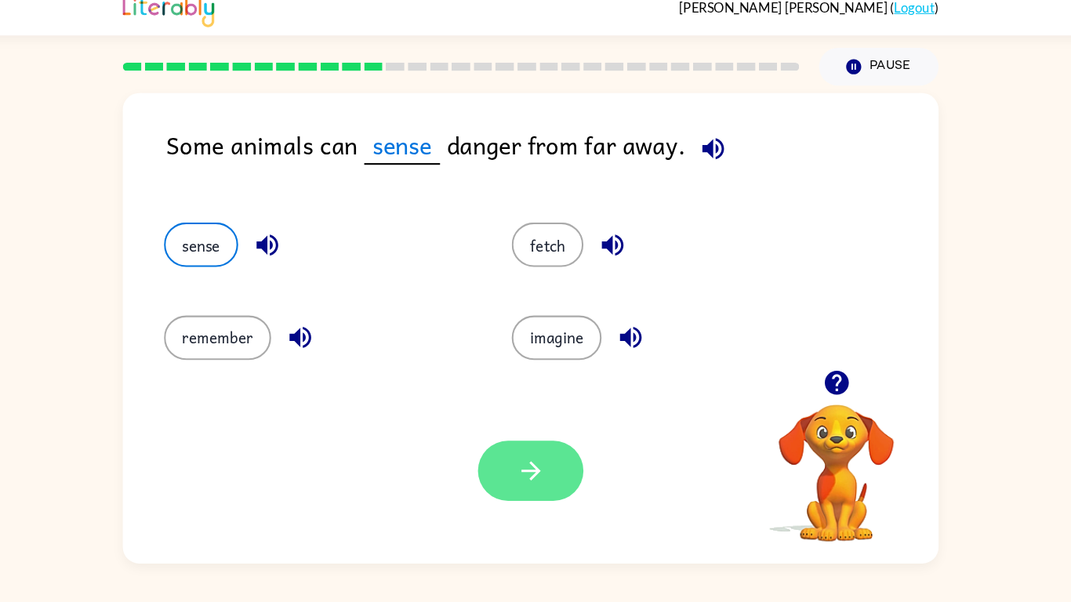
click at [565, 449] on button "button" at bounding box center [535, 462] width 100 height 57
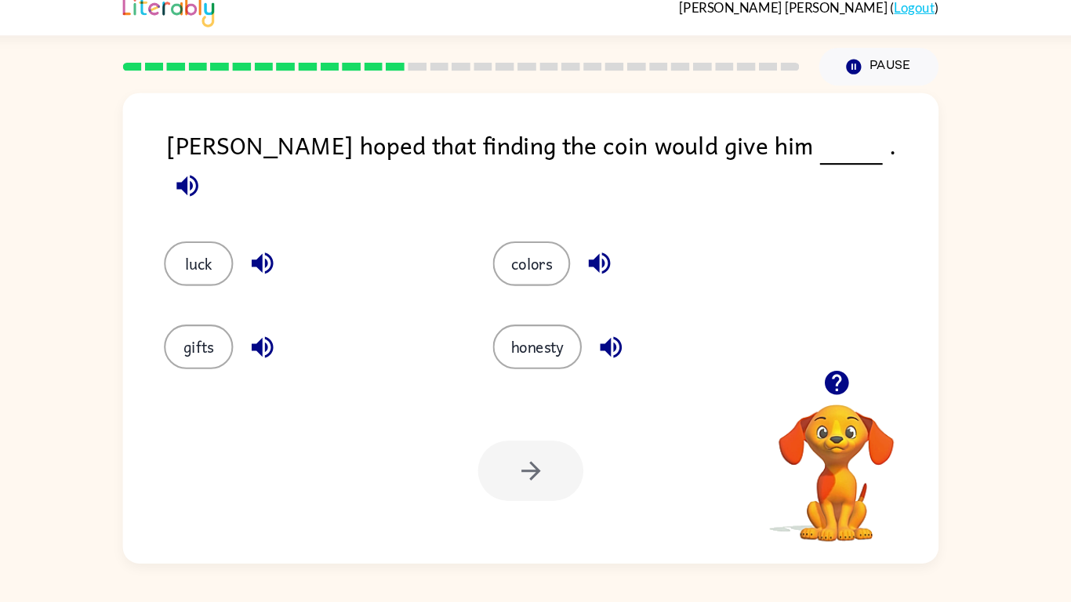
click at [814, 177] on div "[PERSON_NAME] hoped that finding the coin would give him ." at bounding box center [556, 174] width 735 height 78
click at [219, 181] on icon "button" at bounding box center [208, 191] width 20 height 20
click at [224, 257] on button "luck" at bounding box center [220, 266] width 66 height 42
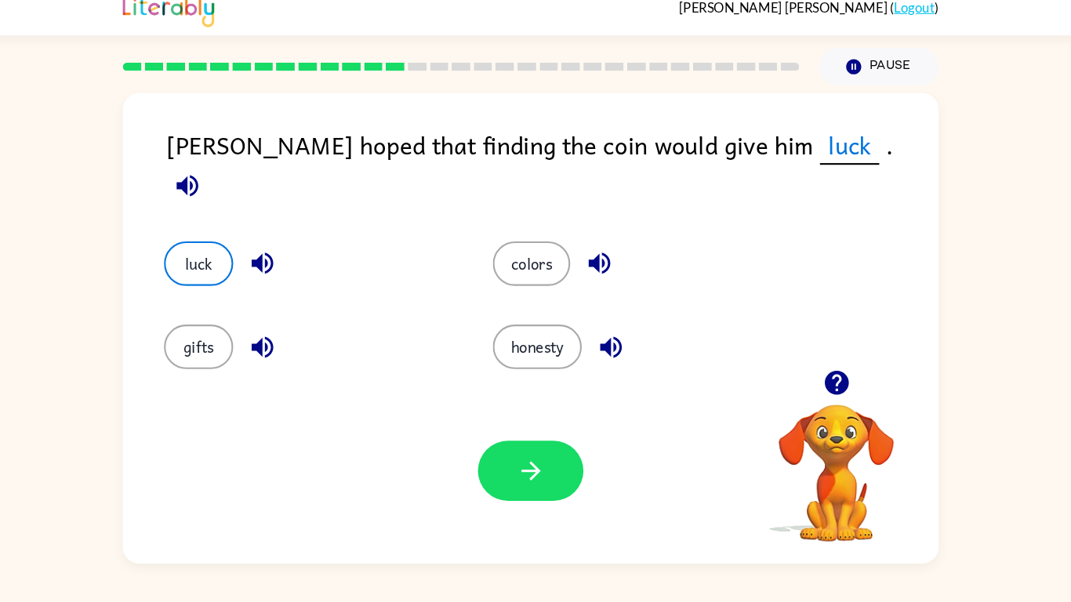
click at [445, 462] on div "Your browser must support playing .mp4 files to use Literably. Please try using…" at bounding box center [535, 463] width 776 height 176
click at [568, 456] on button "button" at bounding box center [535, 462] width 100 height 57
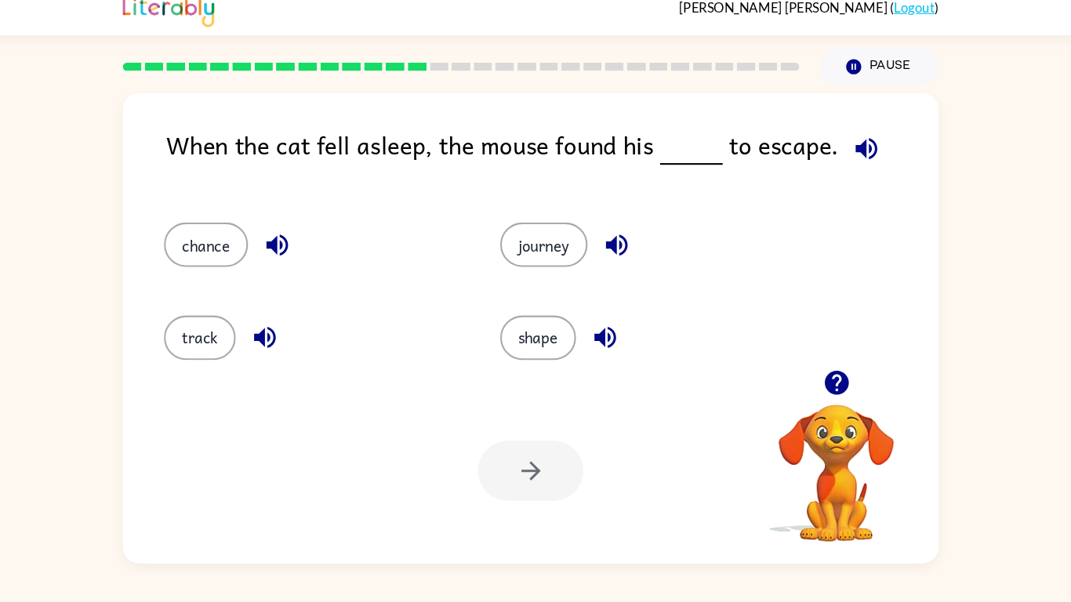
click at [833, 370] on icon "button" at bounding box center [826, 379] width 23 height 23
click at [833, 370] on div "When the cat fell asleep, the mouse found his to escape. chance journey track s…" at bounding box center [535, 328] width 776 height 448
click at [842, 168] on icon "button" at bounding box center [855, 156] width 27 height 27
click at [222, 242] on button "chance" at bounding box center [227, 248] width 80 height 42
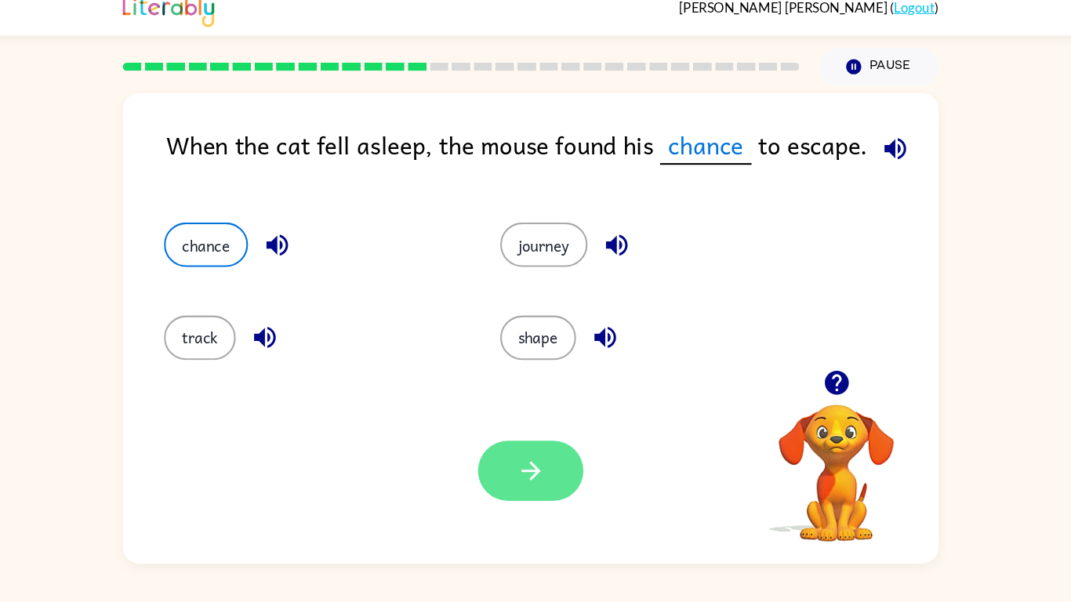
click at [536, 457] on icon "button" at bounding box center [535, 463] width 18 height 18
click at [536, 457] on div at bounding box center [535, 462] width 100 height 57
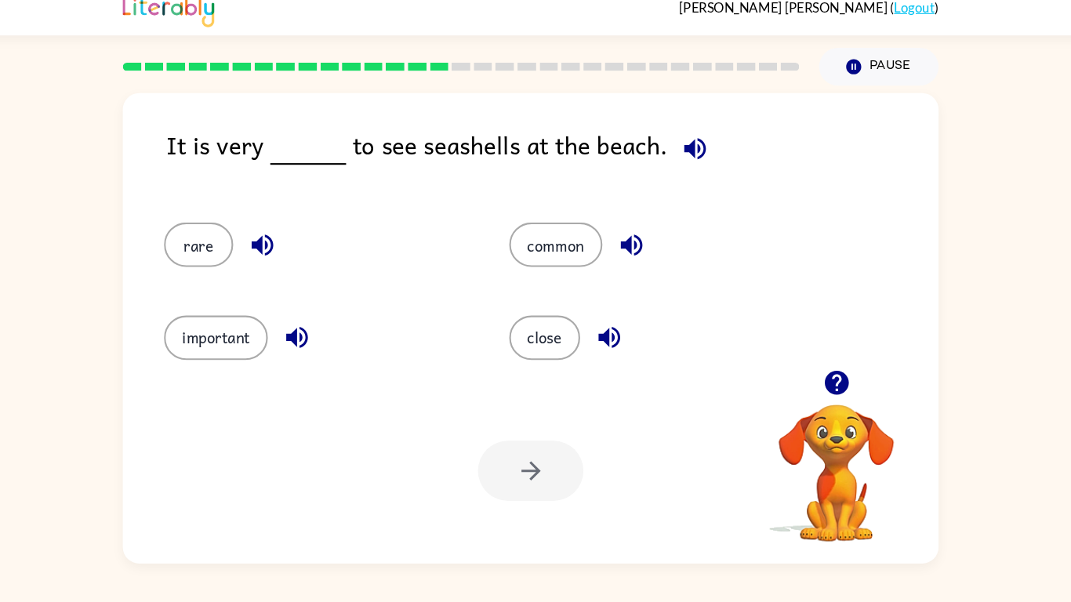
click at [694, 149] on icon "button" at bounding box center [691, 156] width 27 height 27
click at [580, 229] on button "common" at bounding box center [559, 248] width 89 height 42
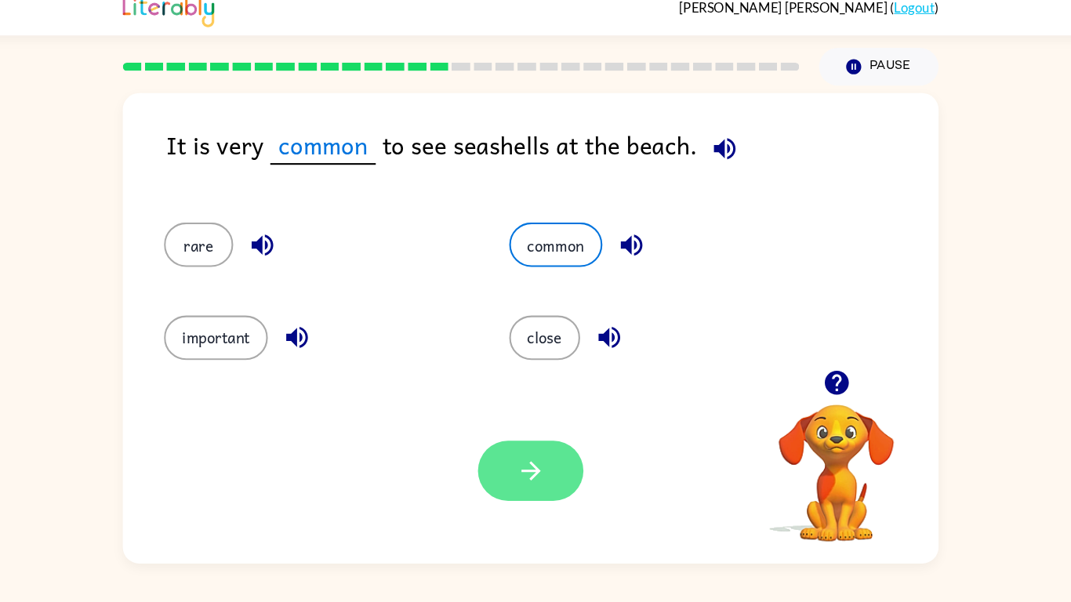
click at [513, 469] on button "button" at bounding box center [535, 462] width 100 height 57
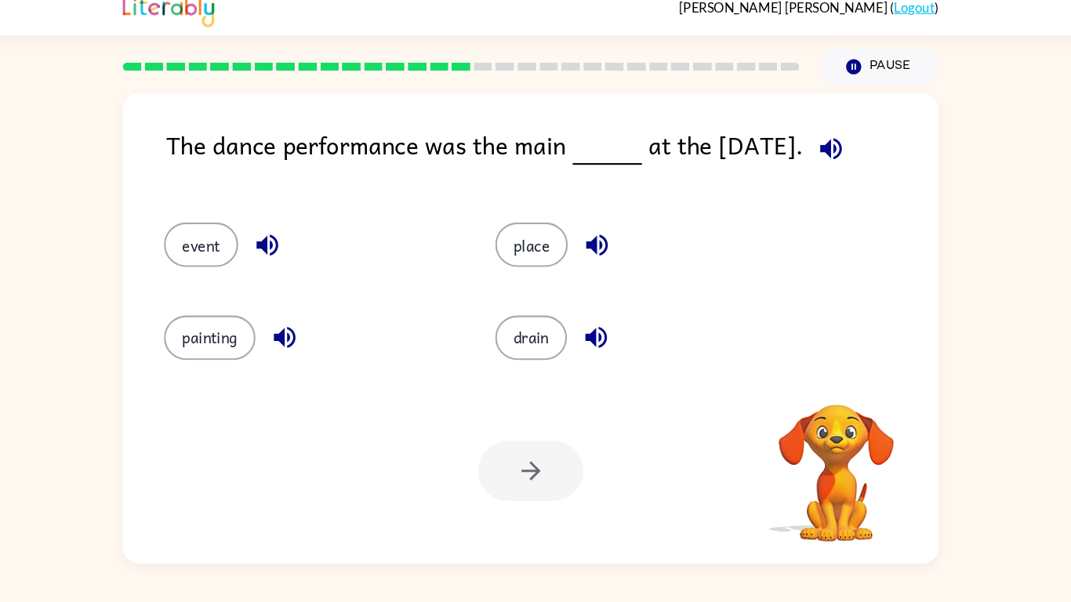
click at [513, 469] on div at bounding box center [535, 462] width 100 height 57
click at [819, 159] on icon "button" at bounding box center [821, 156] width 20 height 20
click at [827, 157] on icon "button" at bounding box center [821, 156] width 20 height 20
click at [813, 159] on icon "button" at bounding box center [821, 156] width 27 height 27
click at [218, 260] on button "event" at bounding box center [222, 248] width 71 height 42
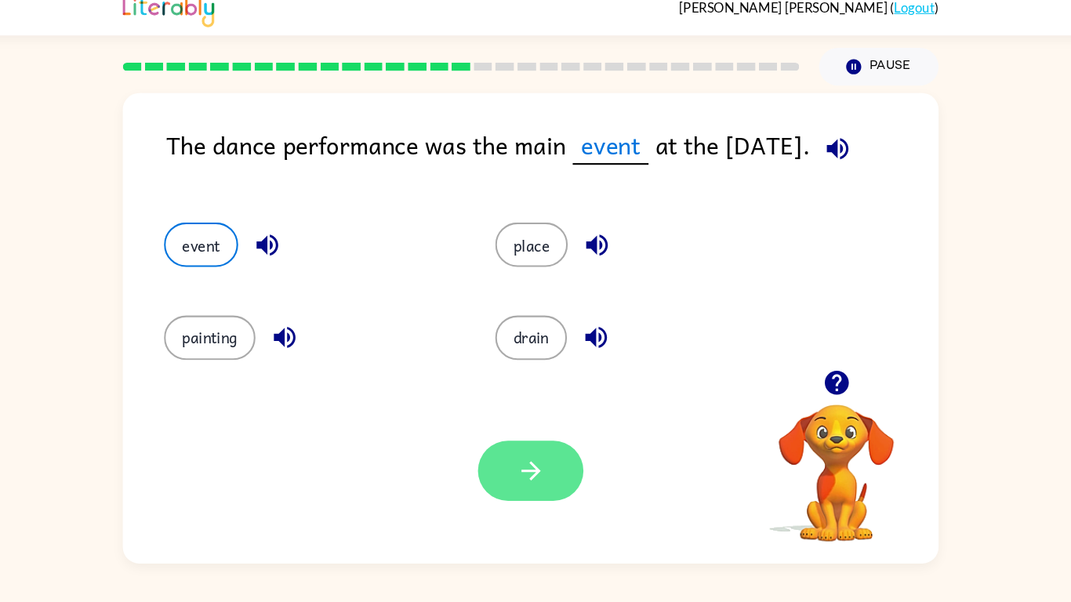
click at [548, 461] on icon "button" at bounding box center [535, 462] width 27 height 27
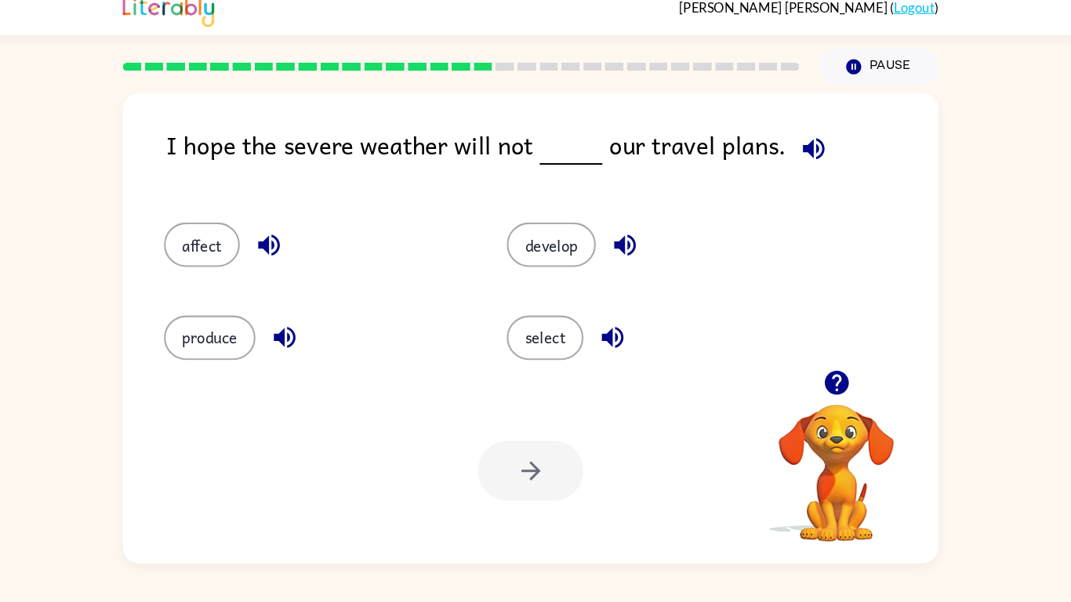
click at [798, 167] on icon "button" at bounding box center [804, 156] width 27 height 27
click at [220, 232] on button "affect" at bounding box center [223, 248] width 72 height 42
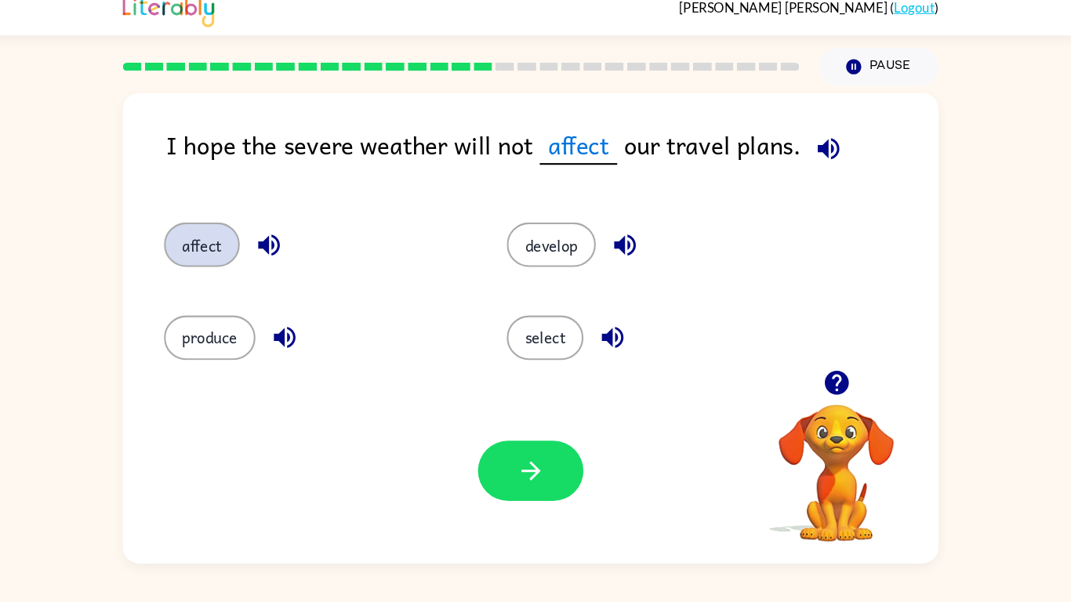
click at [220, 232] on button "affect" at bounding box center [223, 248] width 72 height 42
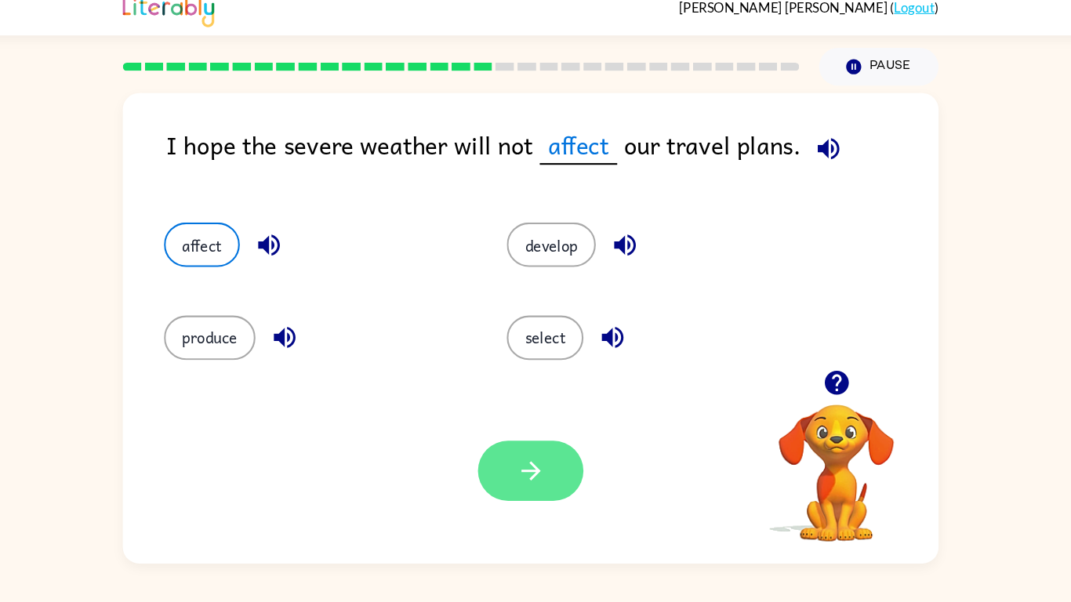
click at [554, 466] on button "button" at bounding box center [535, 462] width 100 height 57
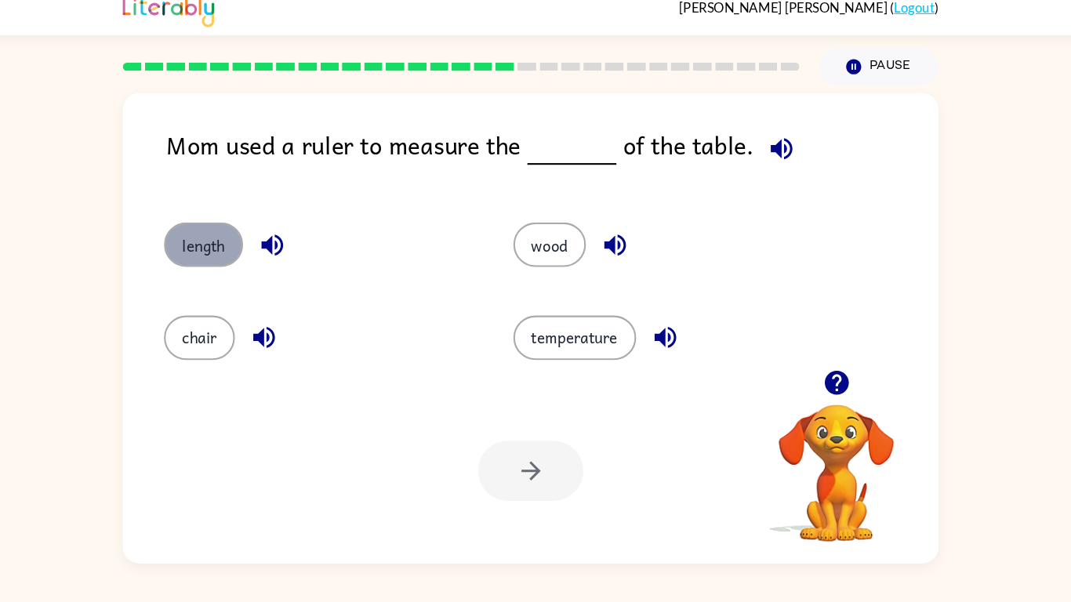
click at [217, 241] on button "length" at bounding box center [224, 248] width 75 height 42
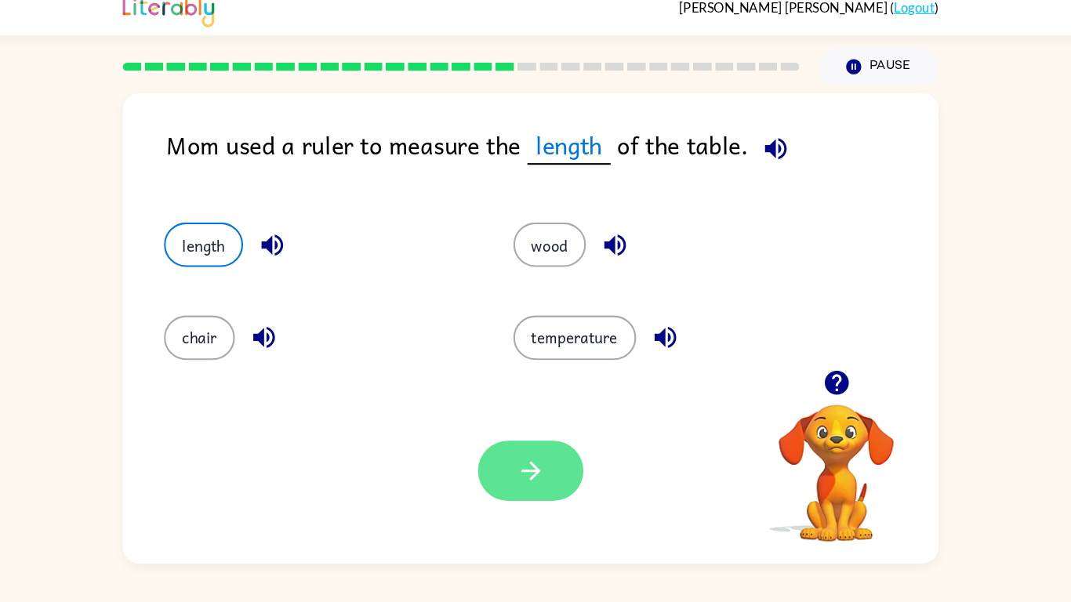
click at [569, 469] on button "button" at bounding box center [535, 462] width 100 height 57
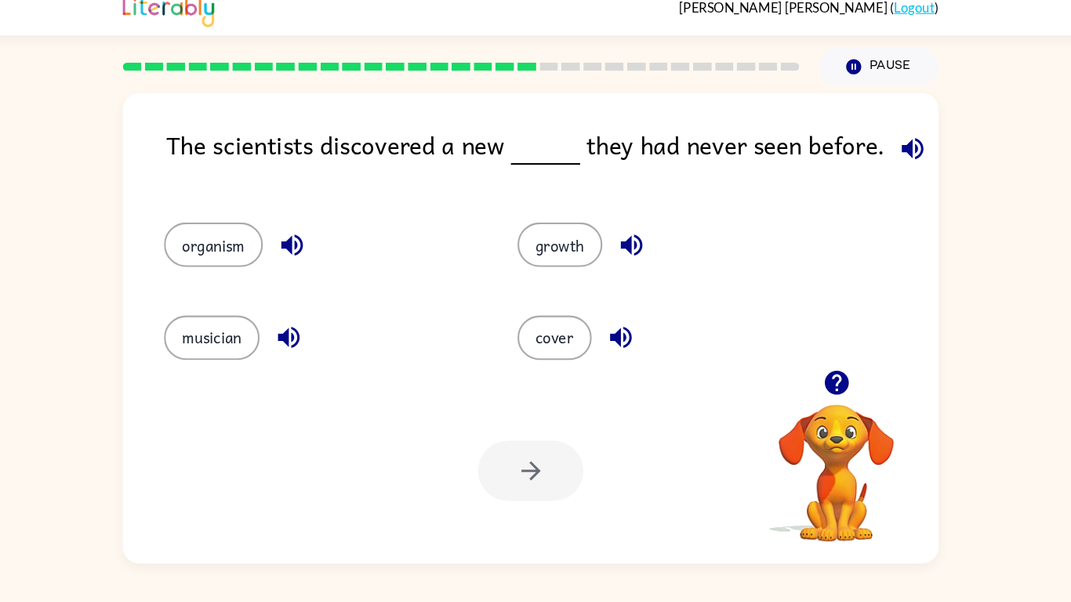
click at [893, 147] on icon "button" at bounding box center [898, 156] width 27 height 27
click at [231, 253] on button "organism" at bounding box center [234, 248] width 94 height 42
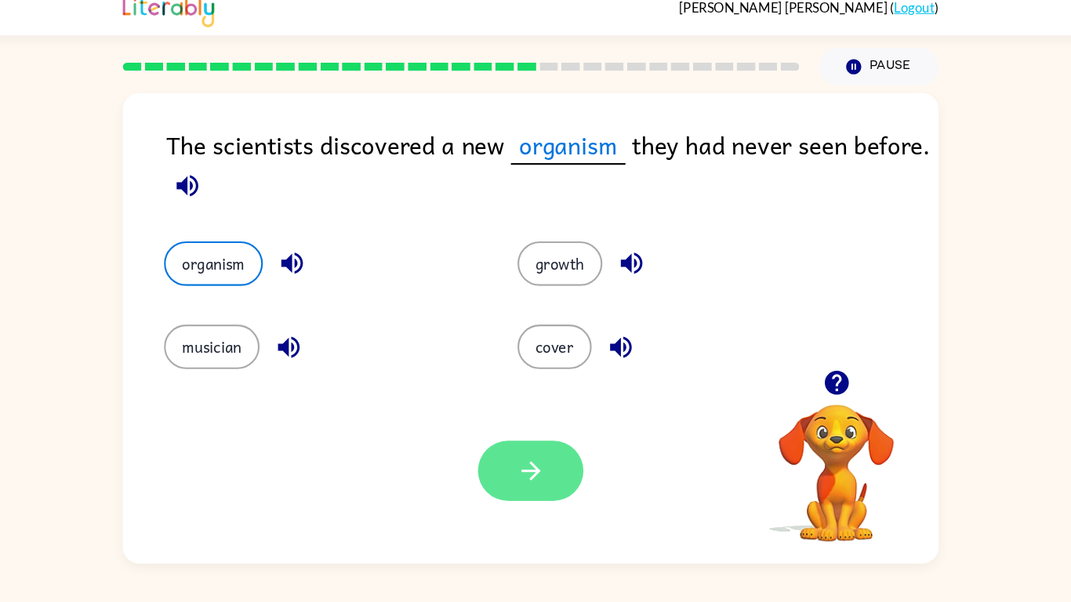
click at [569, 446] on button "button" at bounding box center [535, 462] width 100 height 57
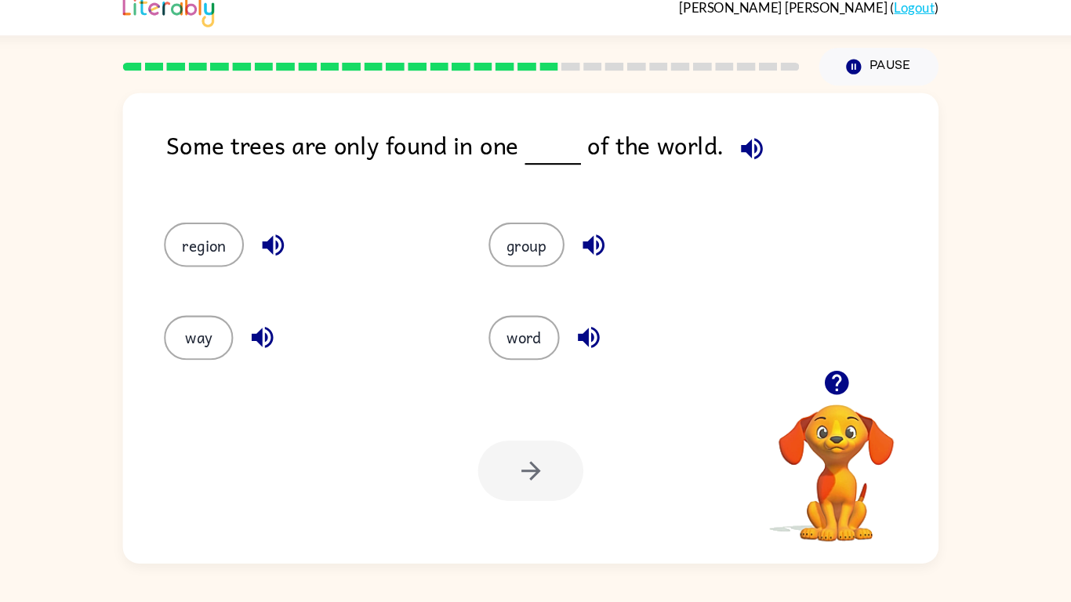
click at [744, 155] on icon "button" at bounding box center [746, 156] width 20 height 20
click at [318, 300] on div "way" at bounding box center [311, 329] width 309 height 88
click at [246, 242] on button "region" at bounding box center [225, 248] width 76 height 42
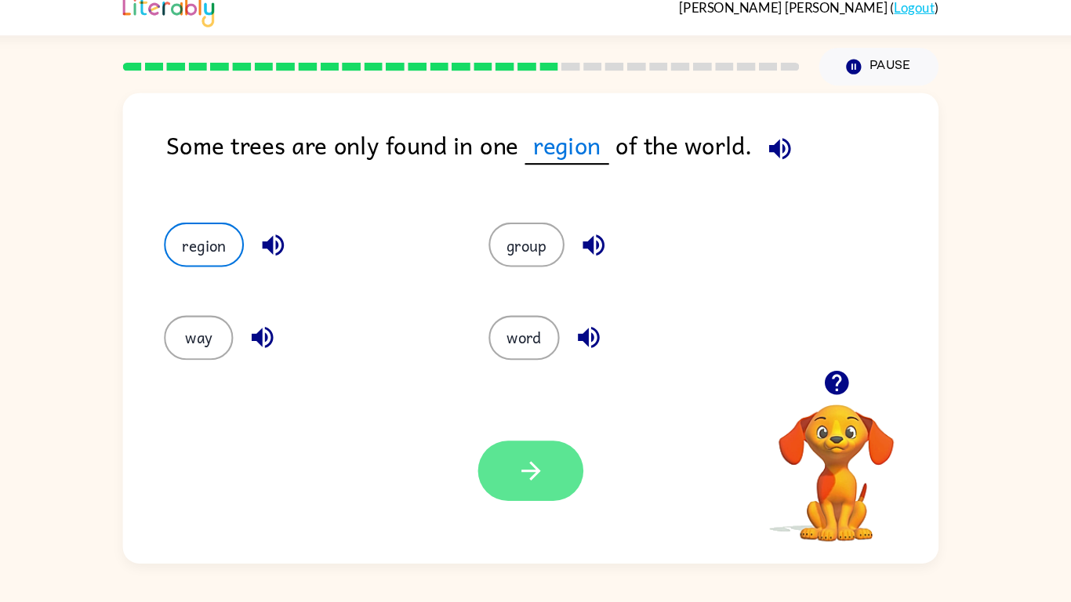
click at [544, 444] on button "button" at bounding box center [535, 462] width 100 height 57
click at [544, 444] on div at bounding box center [535, 462] width 100 height 57
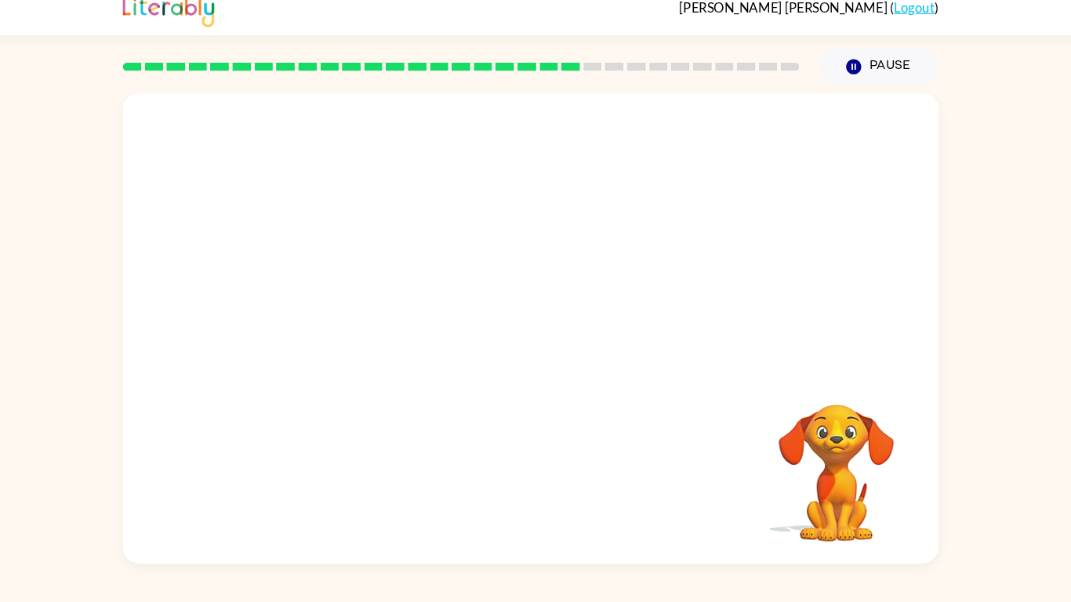
click at [544, 444] on div "Your browser must support playing .mp4 files to use Literably. Please try using…" at bounding box center [535, 328] width 776 height 448
click at [544, 339] on icon "button" at bounding box center [535, 335] width 27 height 27
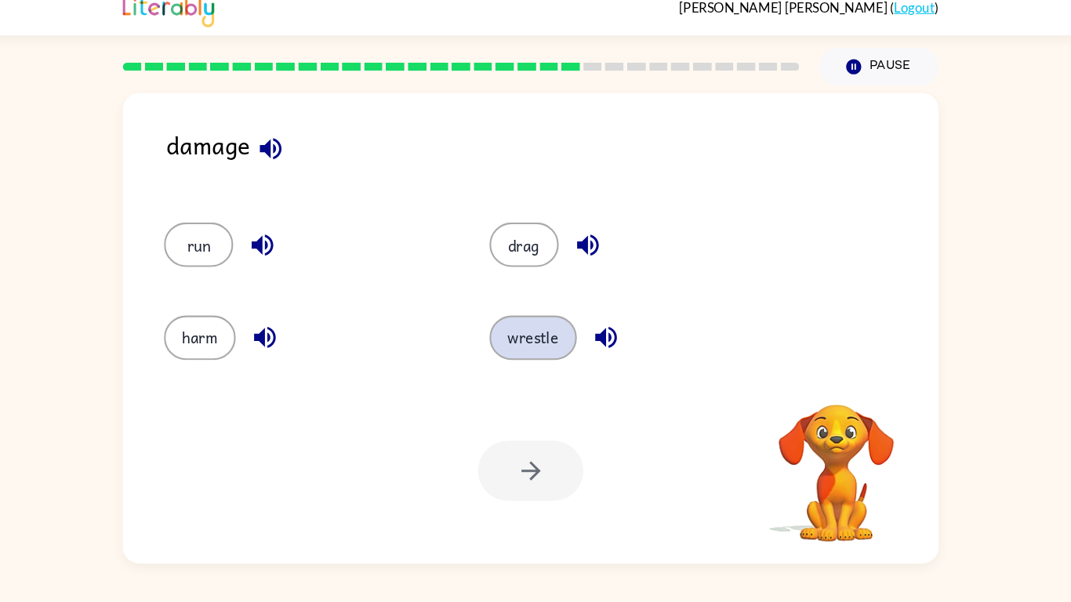
click at [525, 327] on button "wrestle" at bounding box center [537, 336] width 83 height 42
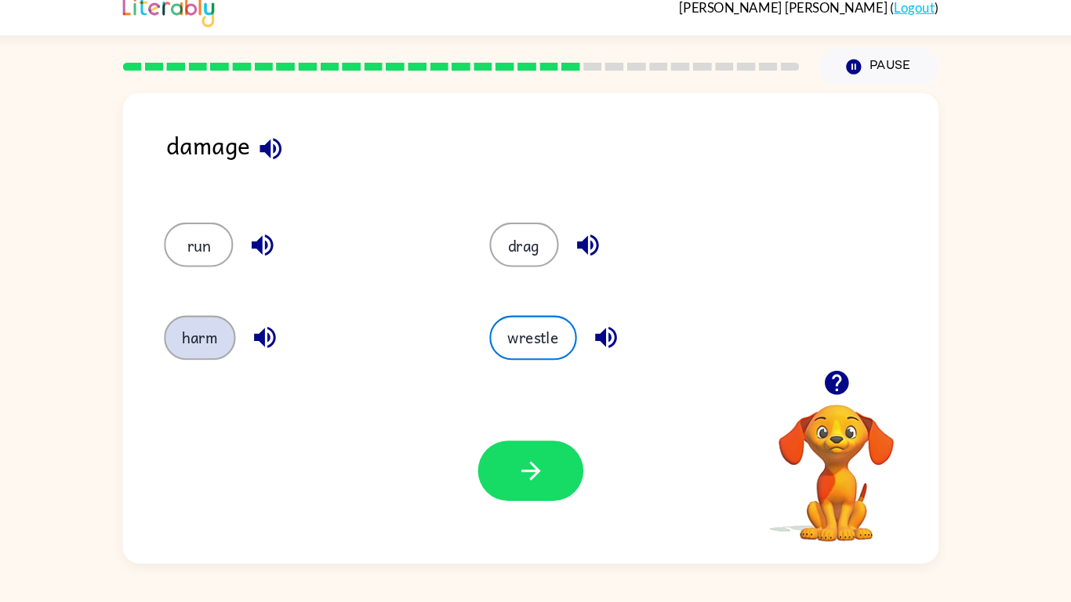
click at [211, 324] on button "harm" at bounding box center [221, 336] width 68 height 42
click at [215, 342] on button "harm" at bounding box center [221, 336] width 68 height 42
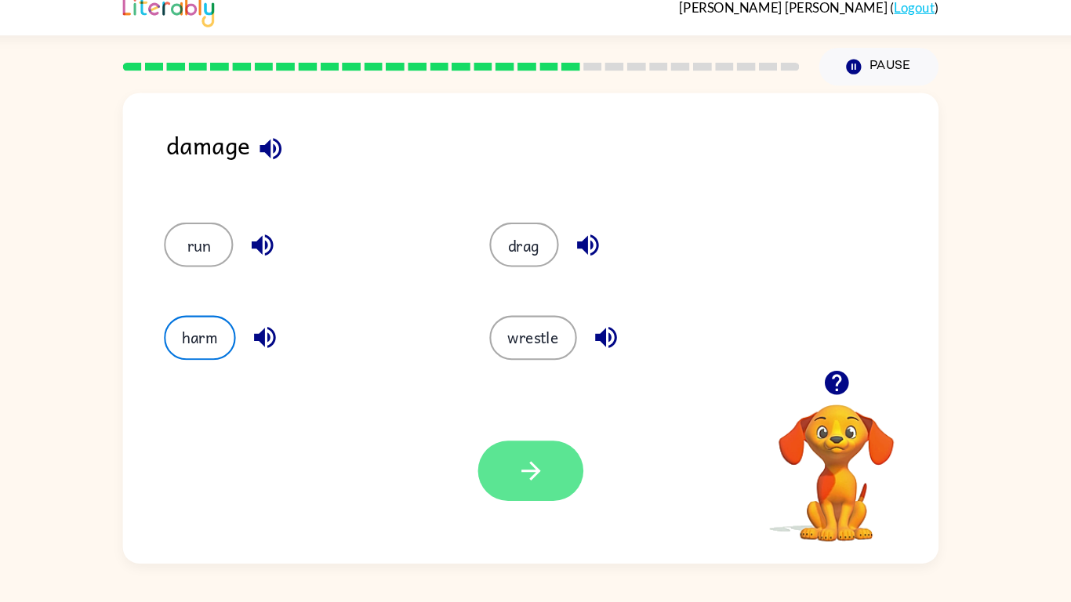
click at [507, 464] on button "button" at bounding box center [535, 462] width 100 height 57
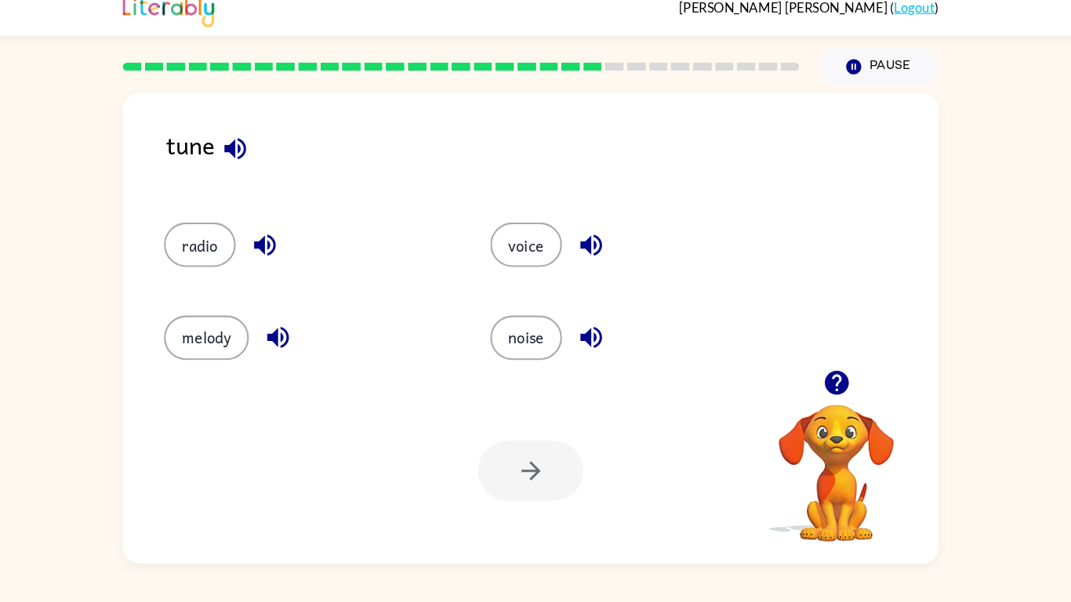
click at [248, 160] on icon "button" at bounding box center [254, 156] width 27 height 27
click at [815, 376] on icon "button" at bounding box center [826, 378] width 27 height 27
click at [535, 345] on button "noise" at bounding box center [531, 336] width 68 height 42
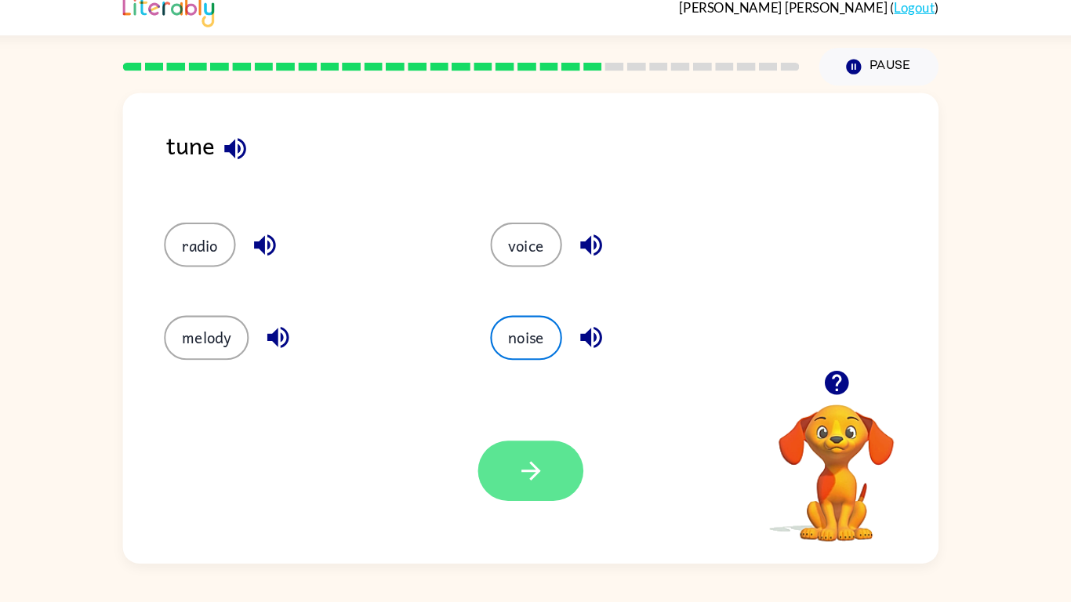
click at [567, 449] on button "button" at bounding box center [535, 462] width 100 height 57
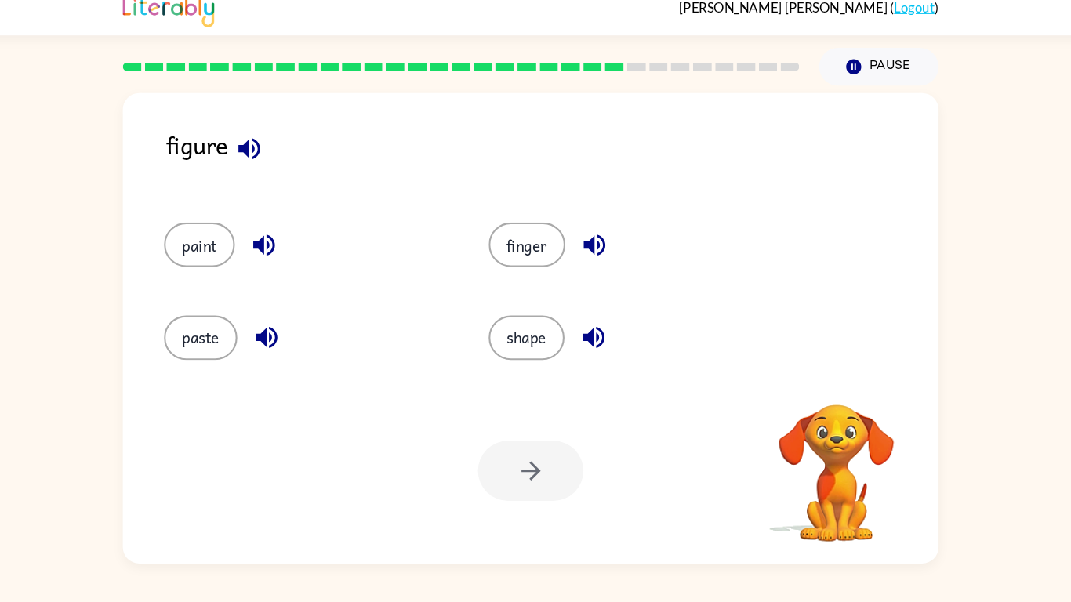
click at [818, 389] on video "Your browser must support playing .mp4 files to use Literably. Please try using…" at bounding box center [826, 454] width 157 height 157
click at [551, 240] on button "finger" at bounding box center [532, 248] width 73 height 42
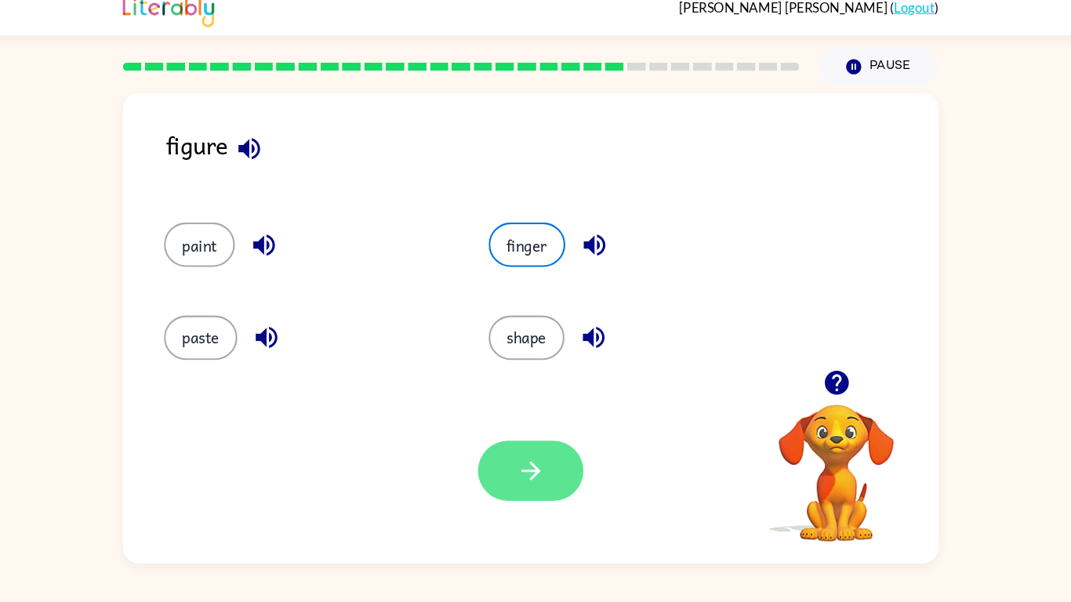
click at [541, 453] on icon "button" at bounding box center [535, 462] width 27 height 27
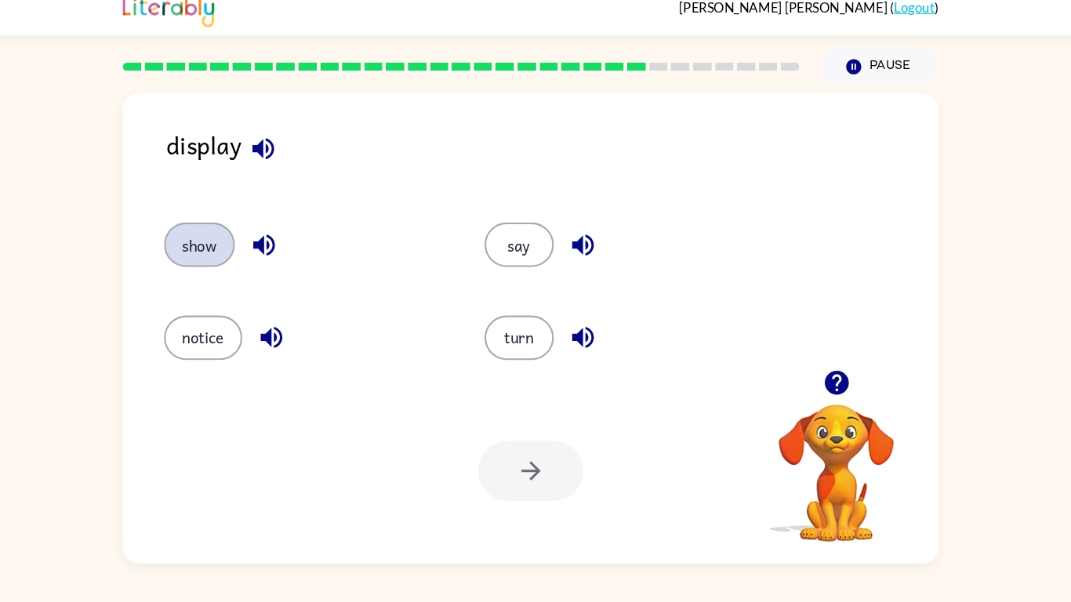
click at [238, 242] on button "show" at bounding box center [220, 248] width 67 height 42
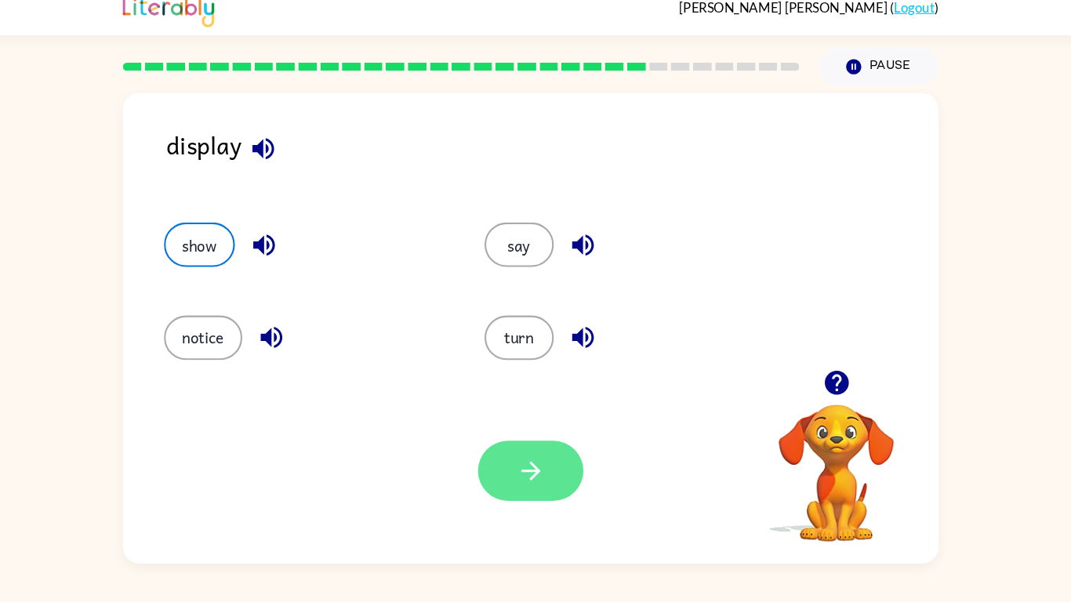
click at [560, 456] on button "button" at bounding box center [535, 462] width 100 height 57
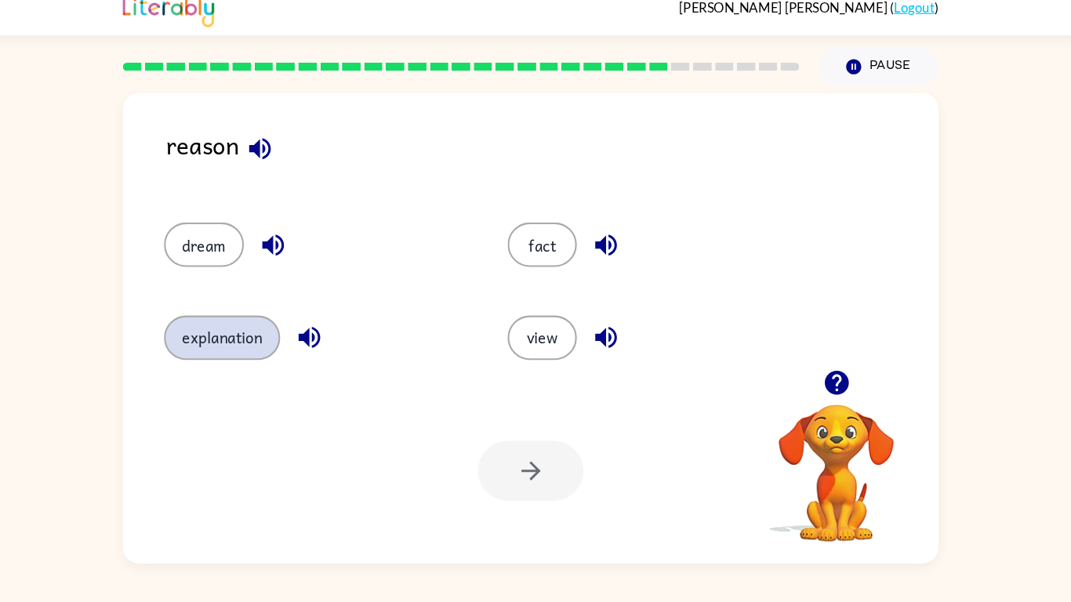
click at [246, 315] on button "explanation" at bounding box center [242, 336] width 111 height 42
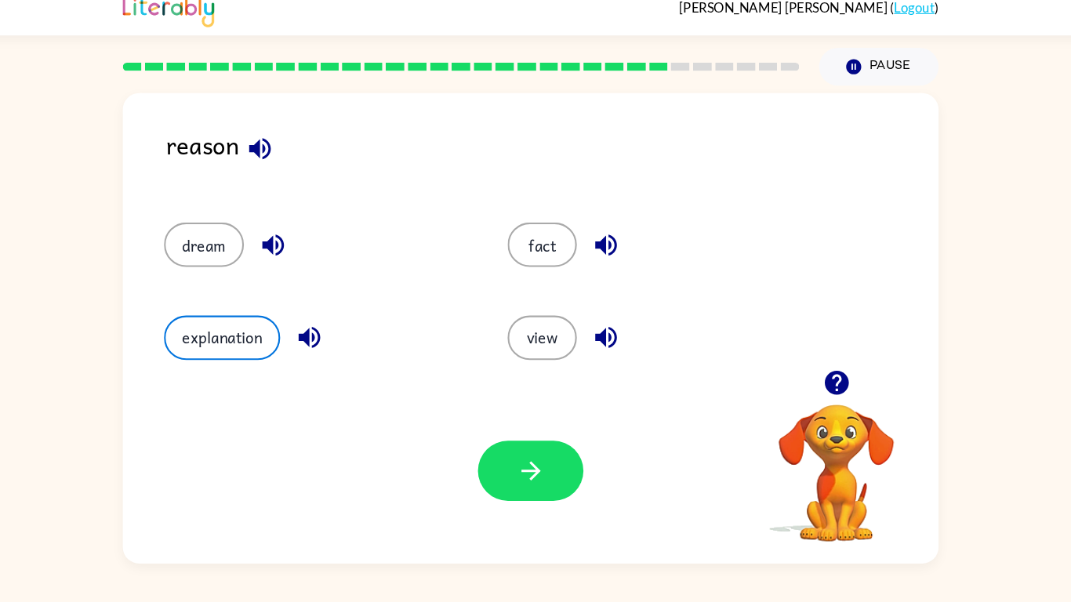
click at [584, 469] on div at bounding box center [535, 462] width 100 height 57
click at [536, 431] on div "Your browser must support playing .mp4 files to use Literably. Please try using…" at bounding box center [535, 463] width 776 height 176
click at [531, 469] on div "Your browser must support playing .mp4 files to use Literably. Please try using…" at bounding box center [535, 463] width 776 height 176
click at [550, 463] on button "button" at bounding box center [535, 462] width 100 height 57
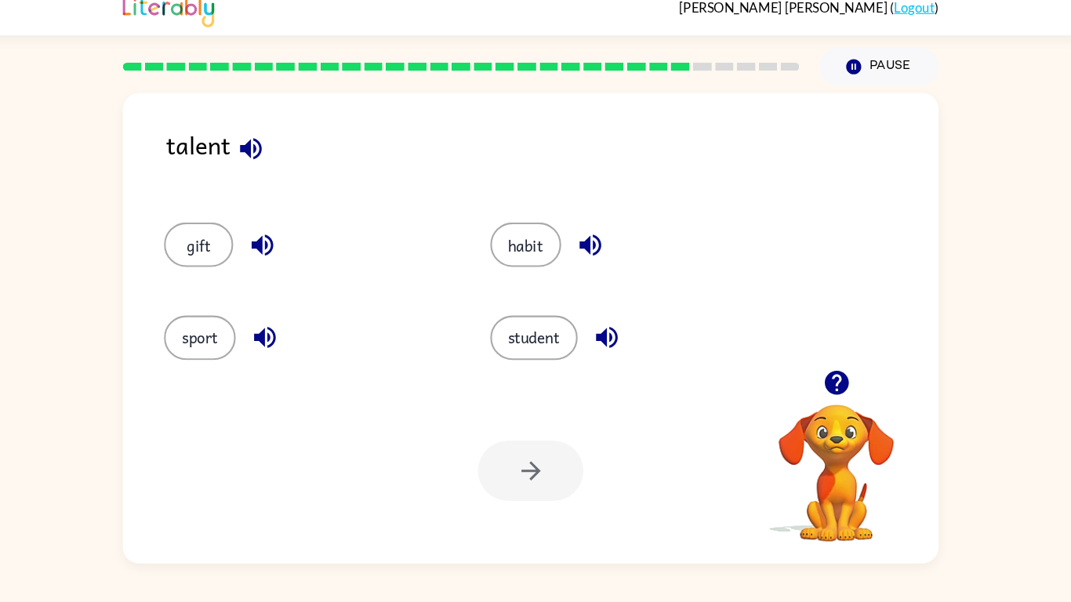
click at [210, 271] on div "gift" at bounding box center [312, 241] width 311 height 88
click at [216, 258] on button "gift" at bounding box center [220, 248] width 66 height 42
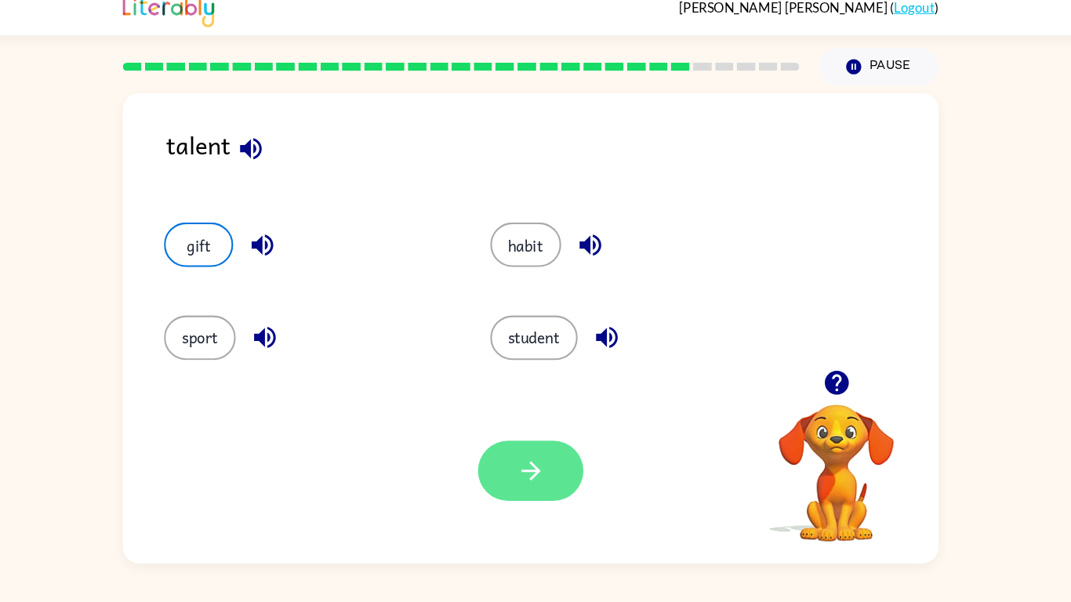
click at [526, 448] on button "button" at bounding box center [535, 462] width 100 height 57
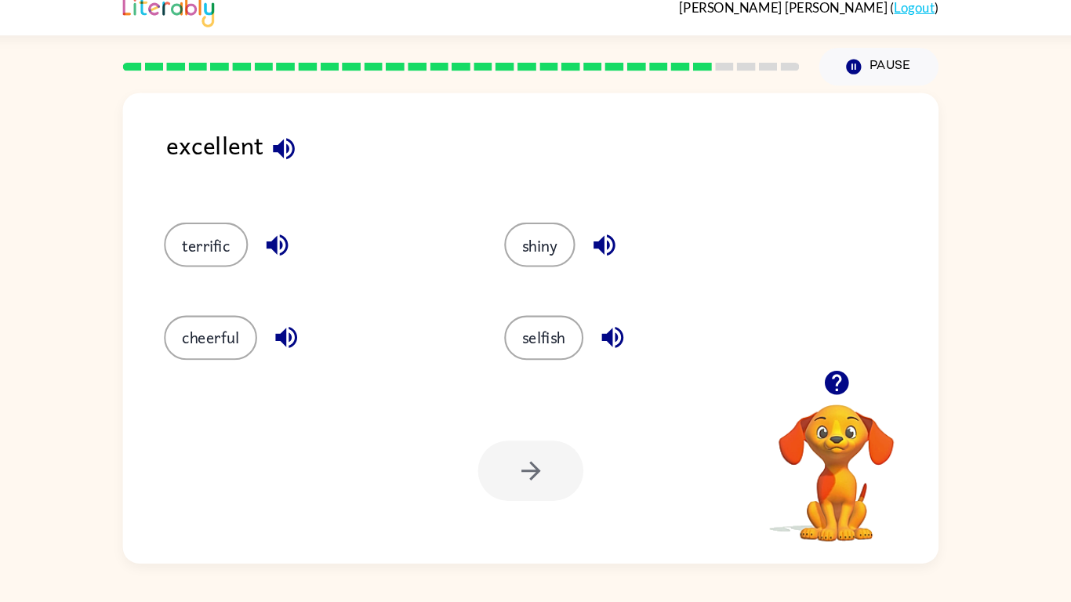
click at [832, 381] on icon "button" at bounding box center [826, 379] width 23 height 23
click at [309, 147] on icon "button" at bounding box center [300, 156] width 27 height 27
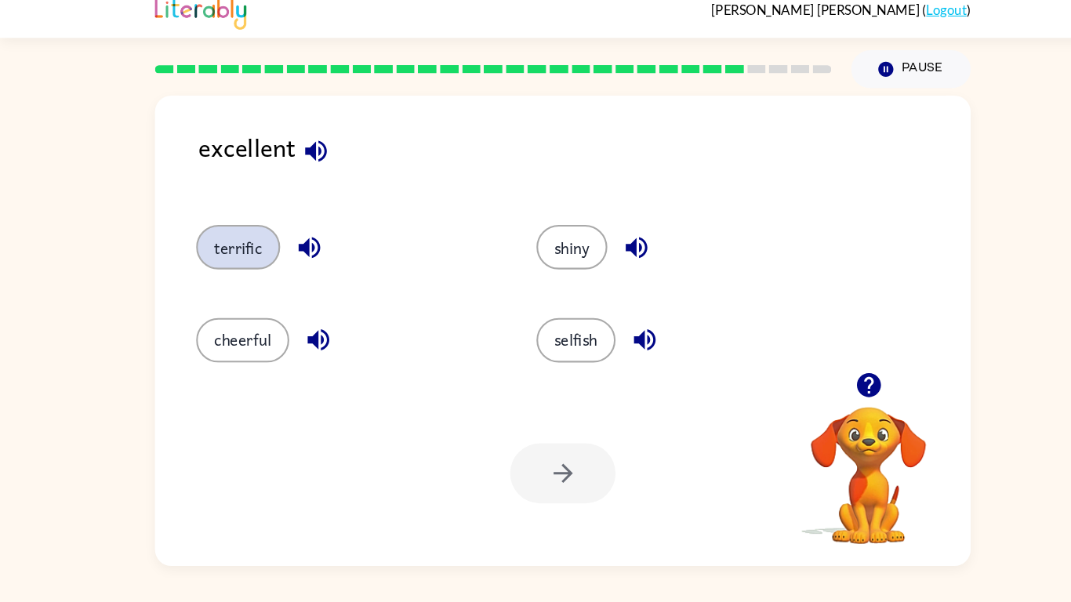
click at [228, 245] on button "terrific" at bounding box center [227, 248] width 80 height 42
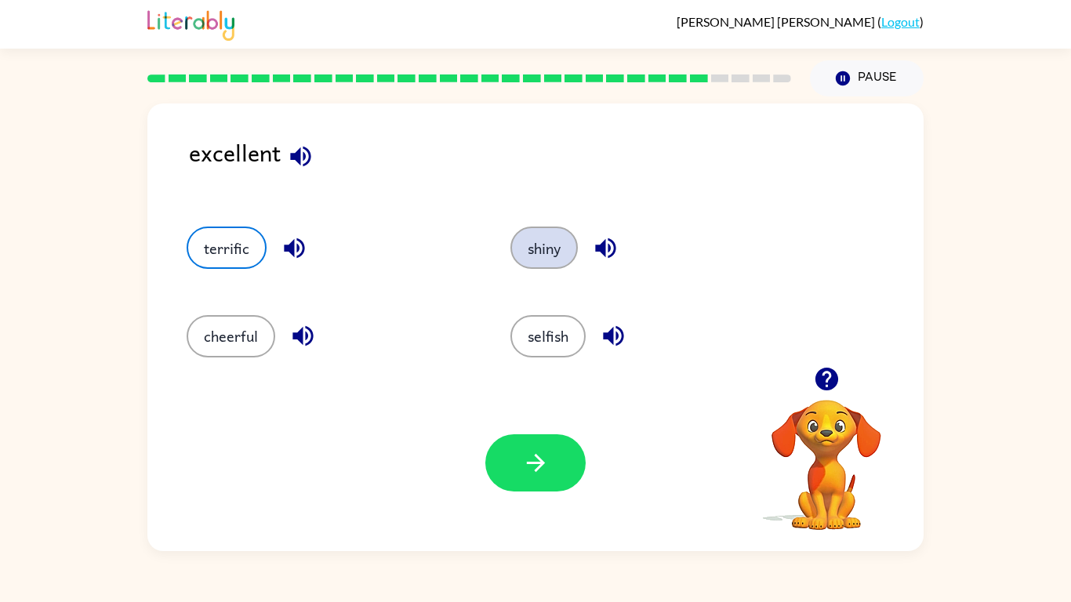
click at [567, 231] on button "shiny" at bounding box center [544, 248] width 67 height 42
click at [620, 251] on icon "button" at bounding box center [605, 248] width 27 height 27
click at [260, 249] on button "terrific" at bounding box center [227, 248] width 80 height 42
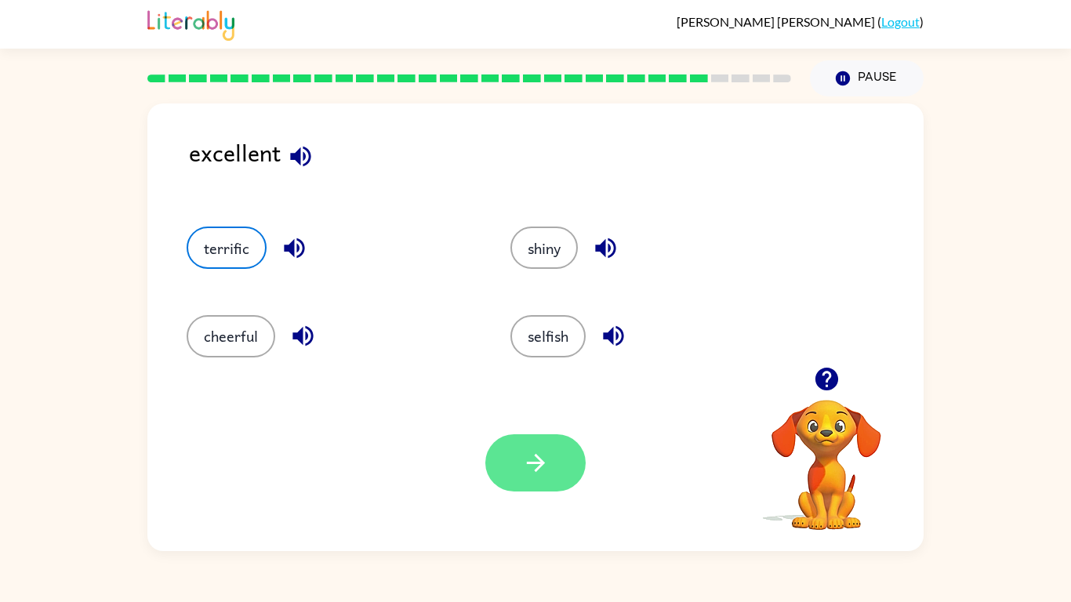
click at [558, 451] on button "button" at bounding box center [535, 462] width 100 height 57
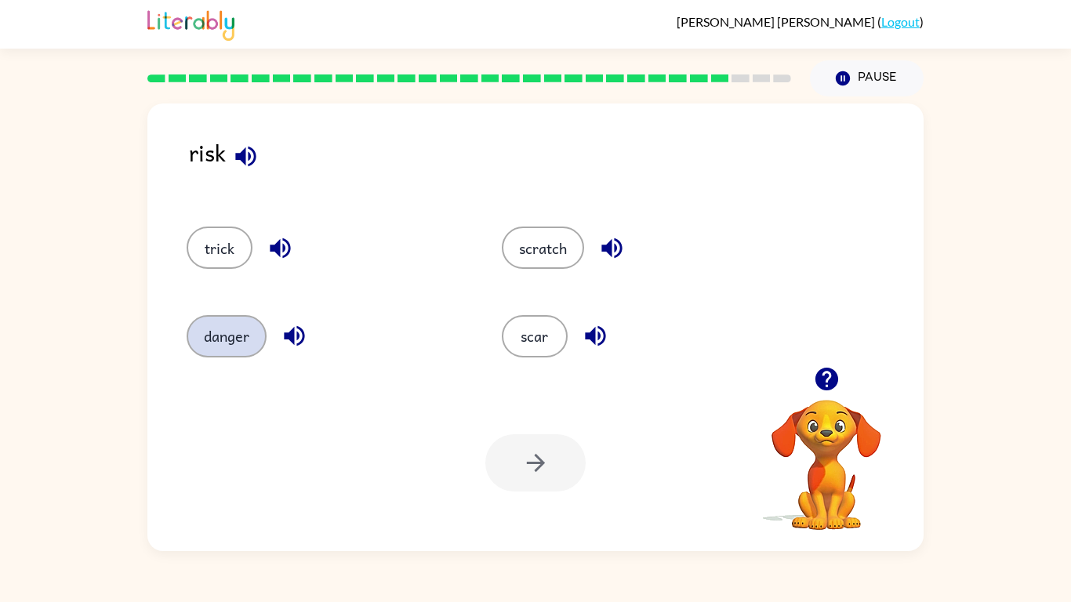
click at [243, 329] on button "danger" at bounding box center [227, 336] width 80 height 42
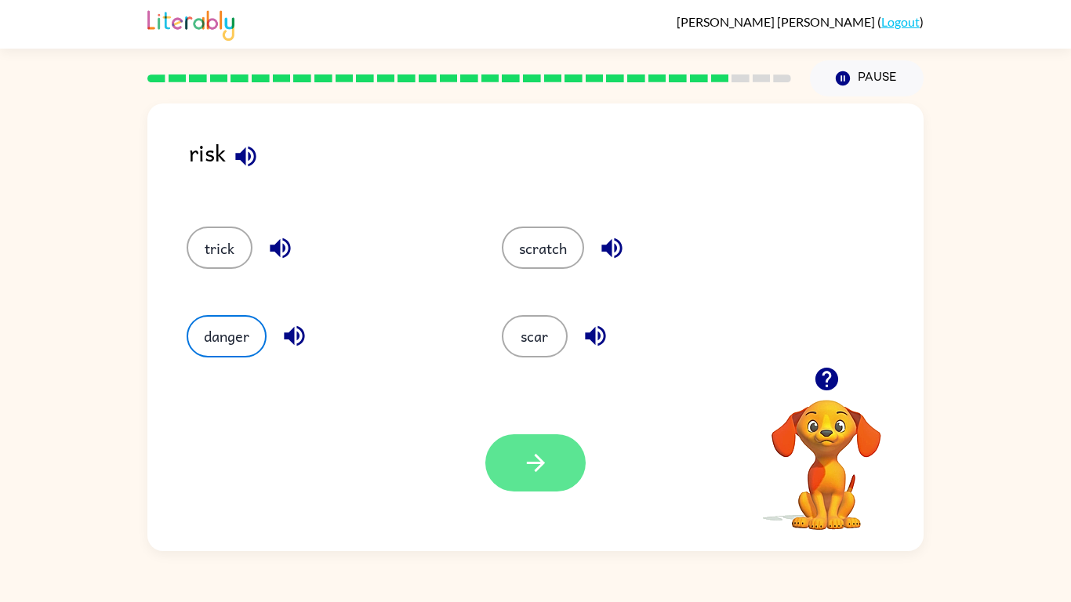
click at [562, 469] on button "button" at bounding box center [535, 462] width 100 height 57
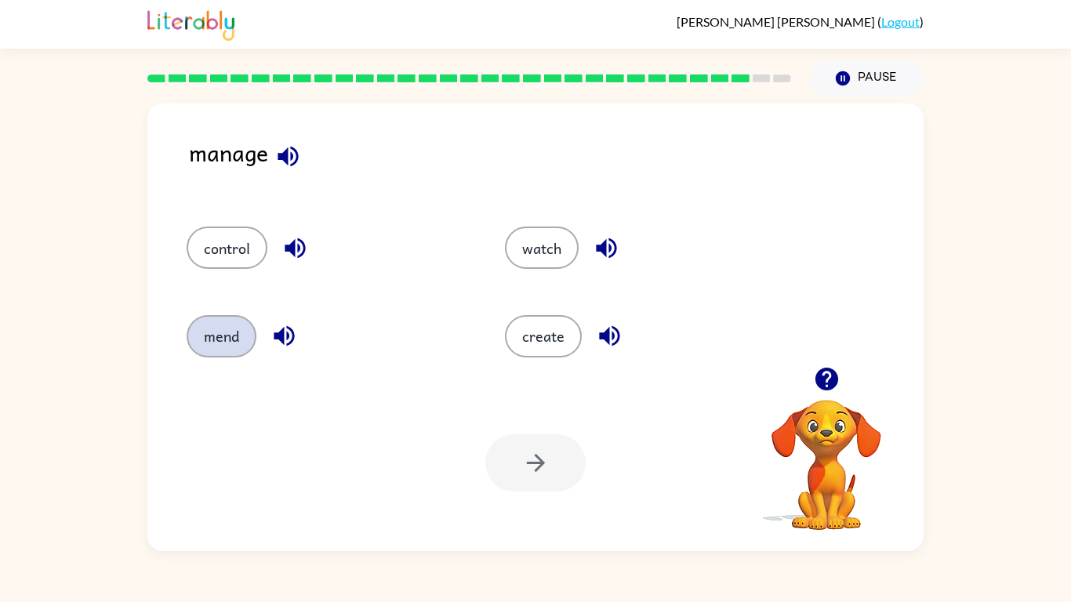
click at [237, 340] on button "mend" at bounding box center [222, 336] width 70 height 42
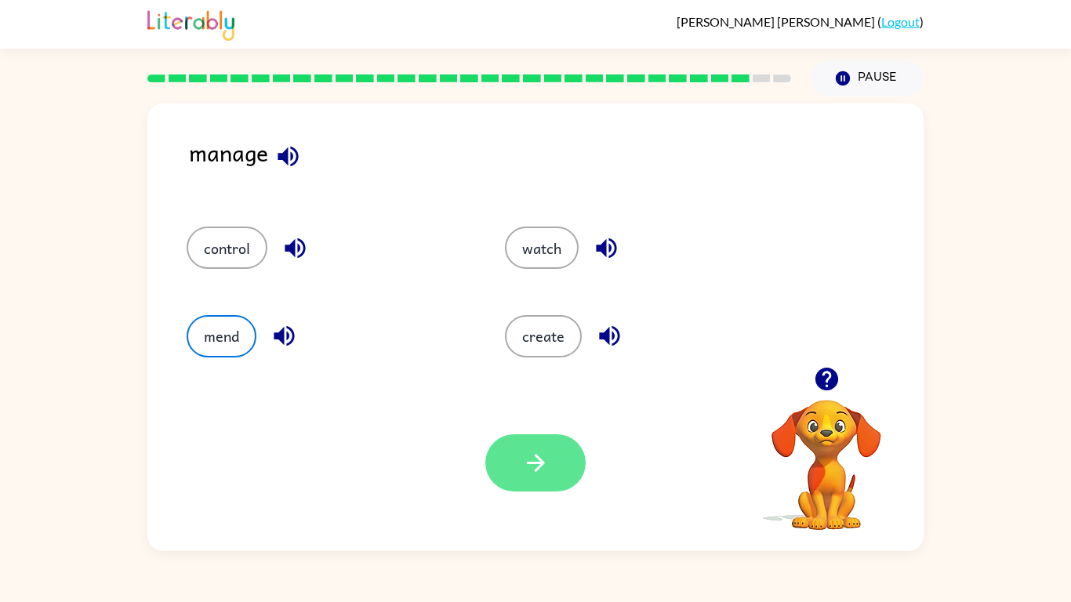
click at [540, 469] on icon "button" at bounding box center [535, 462] width 27 height 27
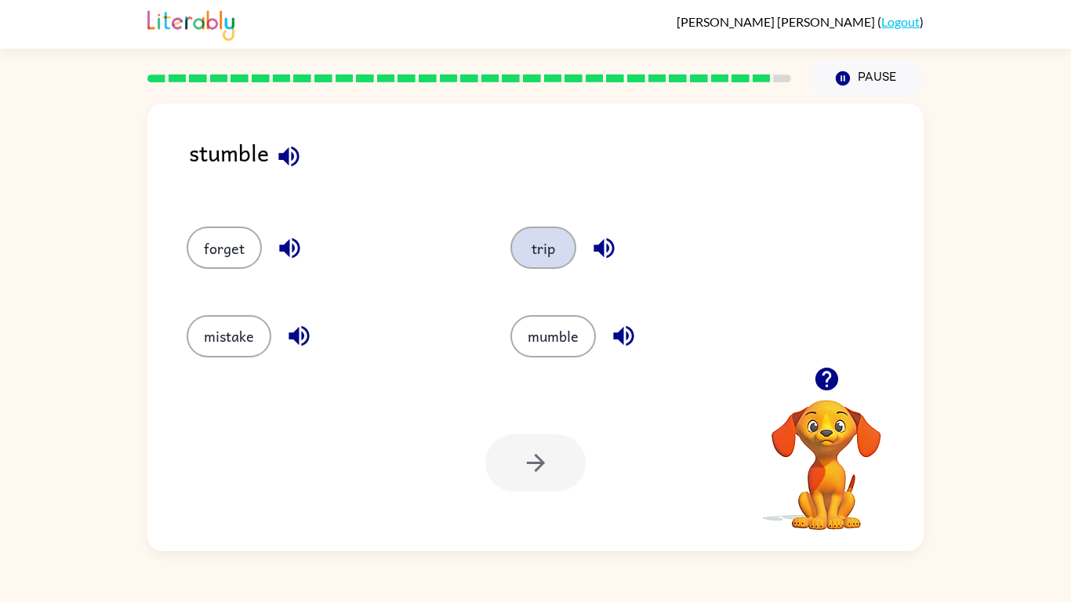
click at [525, 255] on button "trip" at bounding box center [544, 248] width 66 height 42
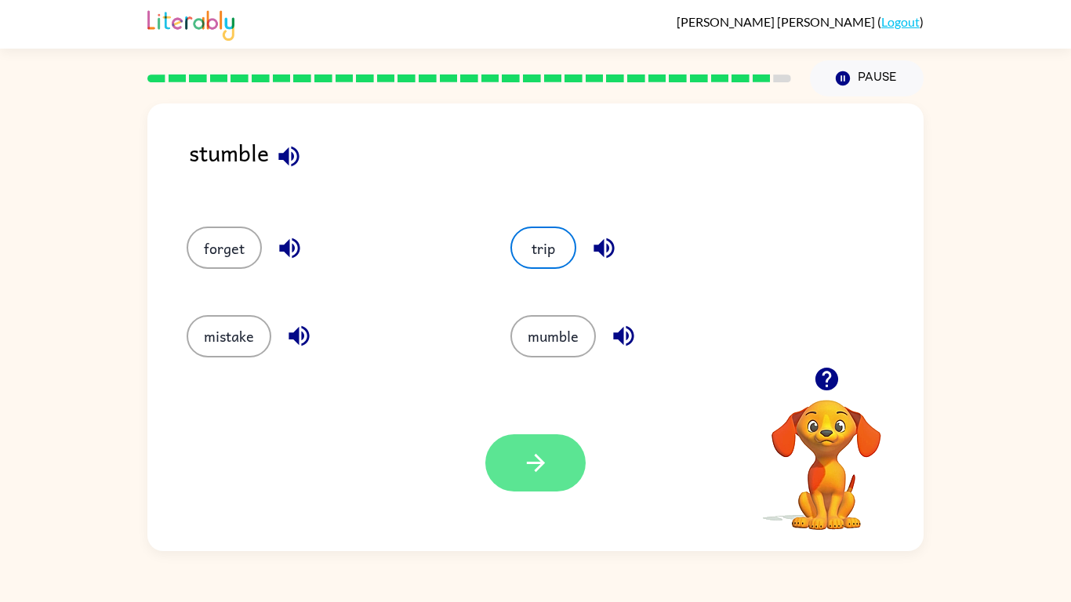
click at [553, 441] on button "button" at bounding box center [535, 462] width 100 height 57
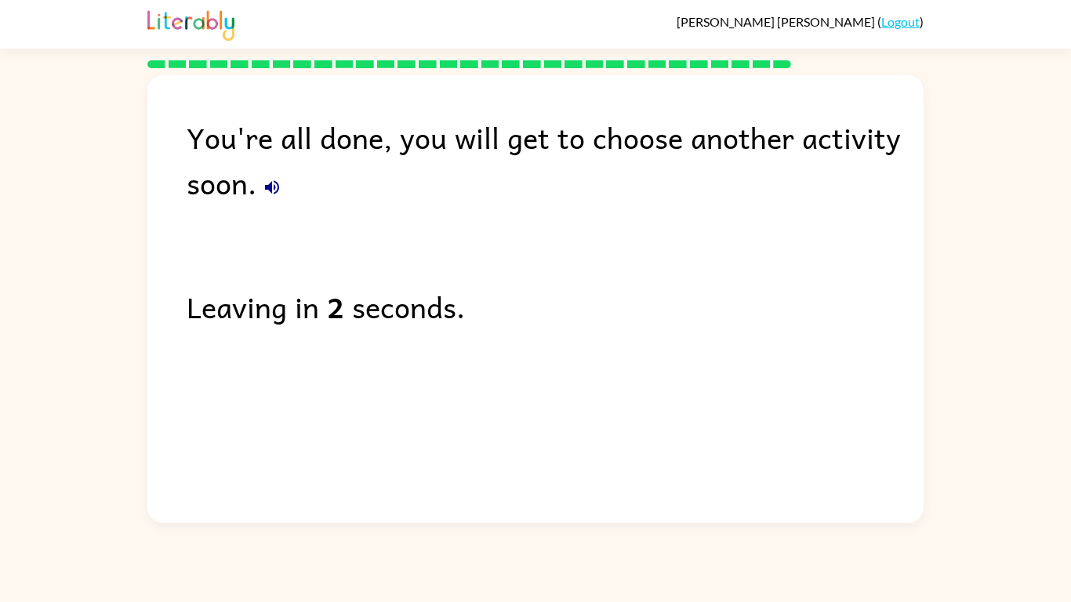
click at [271, 195] on icon "button" at bounding box center [272, 187] width 19 height 19
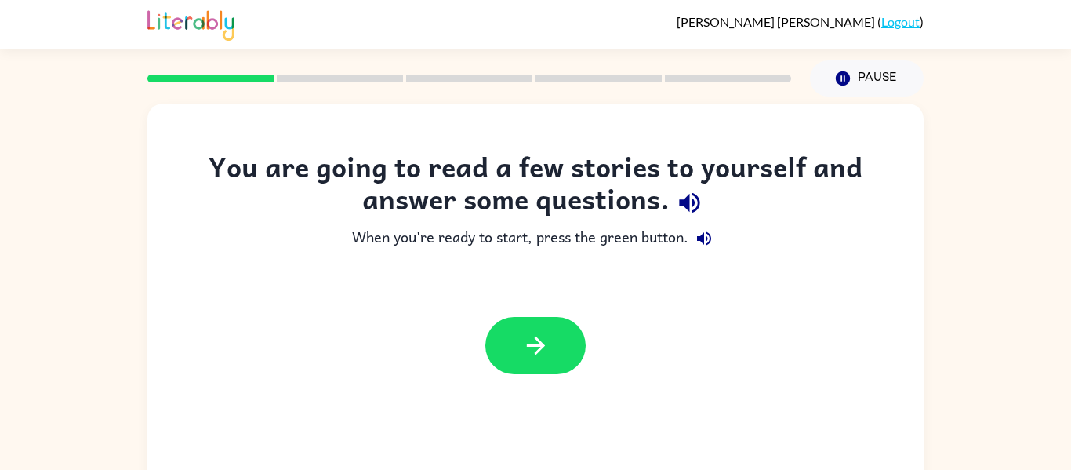
click at [690, 202] on icon "button" at bounding box center [689, 202] width 27 height 27
click at [712, 234] on icon "button" at bounding box center [704, 238] width 19 height 19
click at [542, 338] on icon "button" at bounding box center [535, 345] width 27 height 27
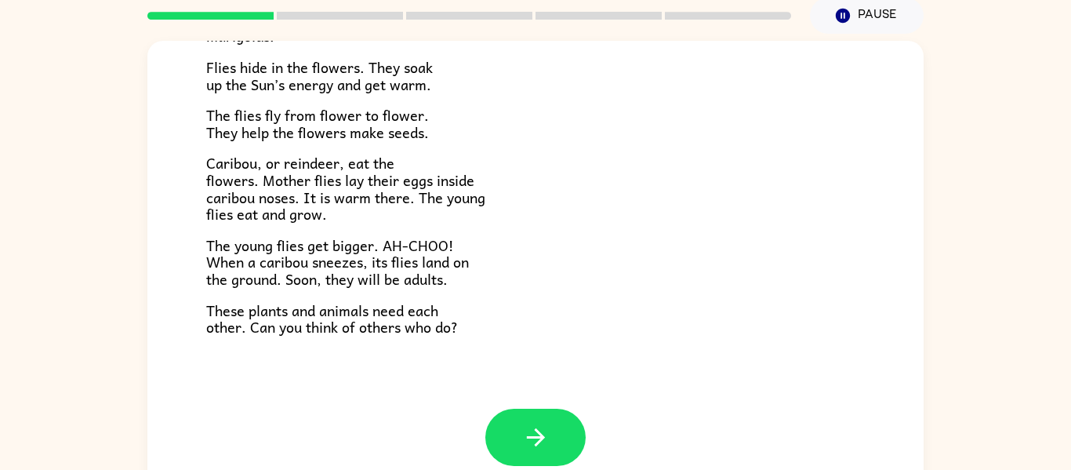
scroll to position [82, 0]
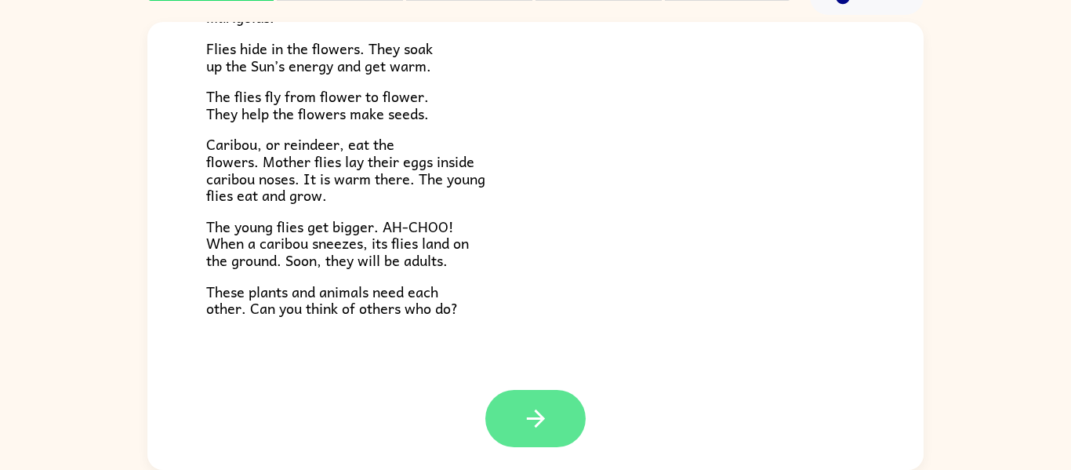
click at [557, 421] on button "button" at bounding box center [535, 418] width 100 height 57
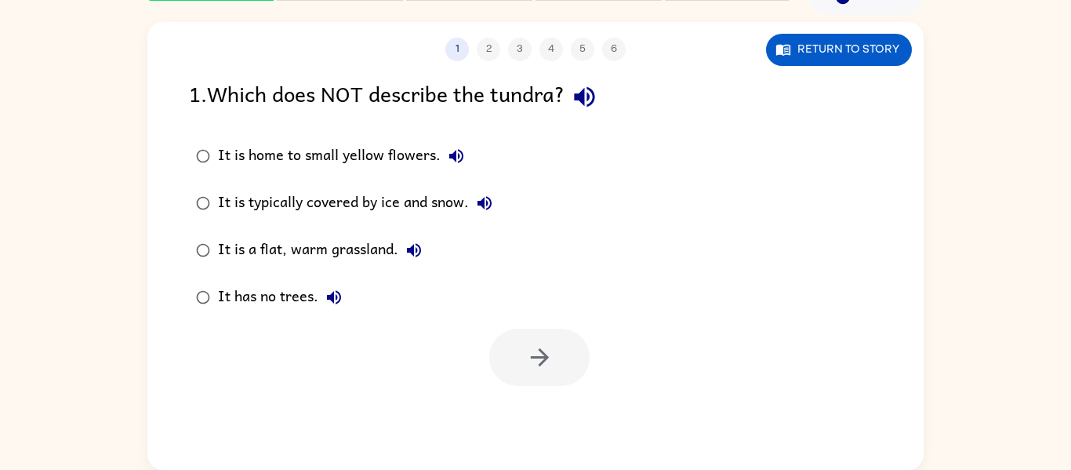
scroll to position [0, 0]
click at [604, 94] on button "button" at bounding box center [585, 97] width 40 height 40
click at [551, 352] on icon "button" at bounding box center [539, 357] width 27 height 27
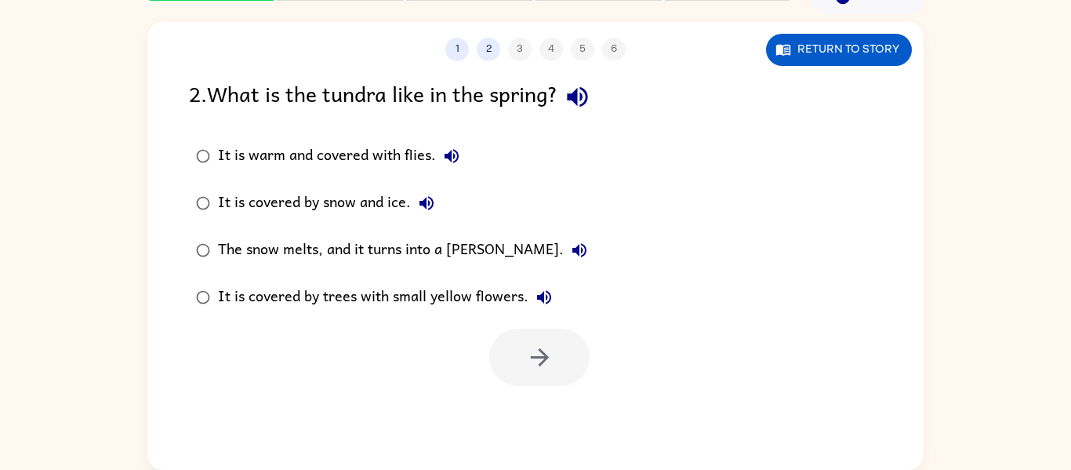
click at [580, 91] on icon "button" at bounding box center [577, 97] width 20 height 20
click at [556, 378] on button "button" at bounding box center [539, 357] width 100 height 57
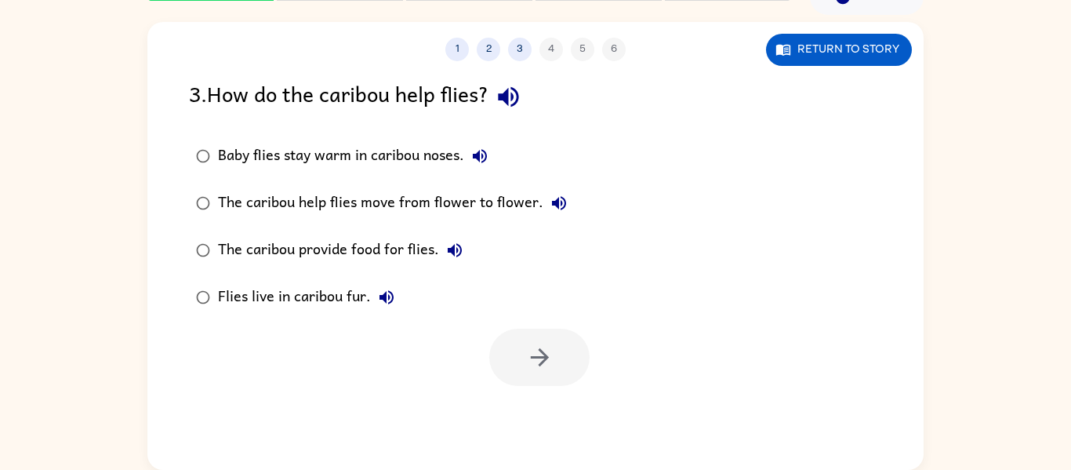
click at [513, 100] on icon "button" at bounding box center [508, 97] width 20 height 20
click at [551, 43] on div "1 2 3 4 5 6" at bounding box center [535, 50] width 776 height 24
click at [478, 157] on icon "button" at bounding box center [480, 156] width 14 height 14
click at [186, 153] on label "Baby flies stay warm in caribou noses." at bounding box center [381, 156] width 402 height 47
click at [566, 364] on button "button" at bounding box center [539, 357] width 100 height 57
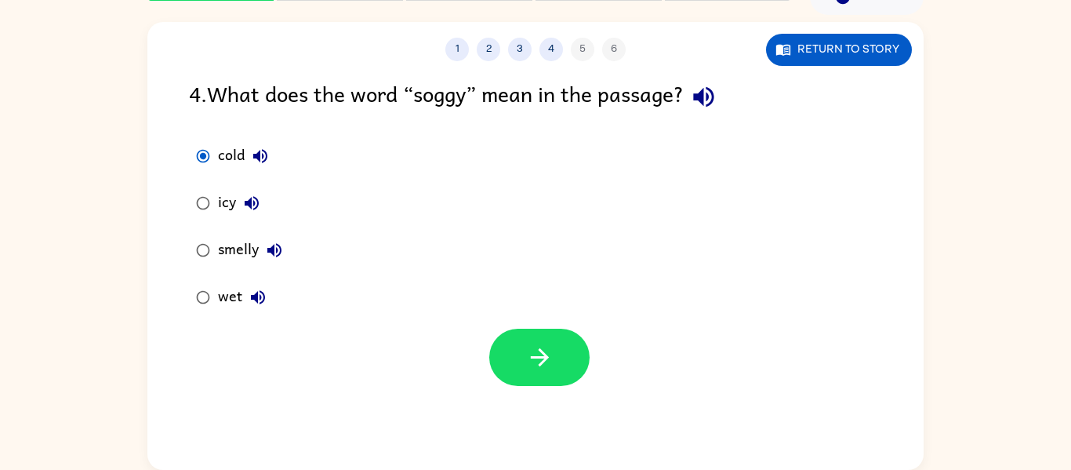
click at [711, 89] on icon "button" at bounding box center [703, 97] width 20 height 20
click at [502, 344] on button "button" at bounding box center [539, 357] width 100 height 57
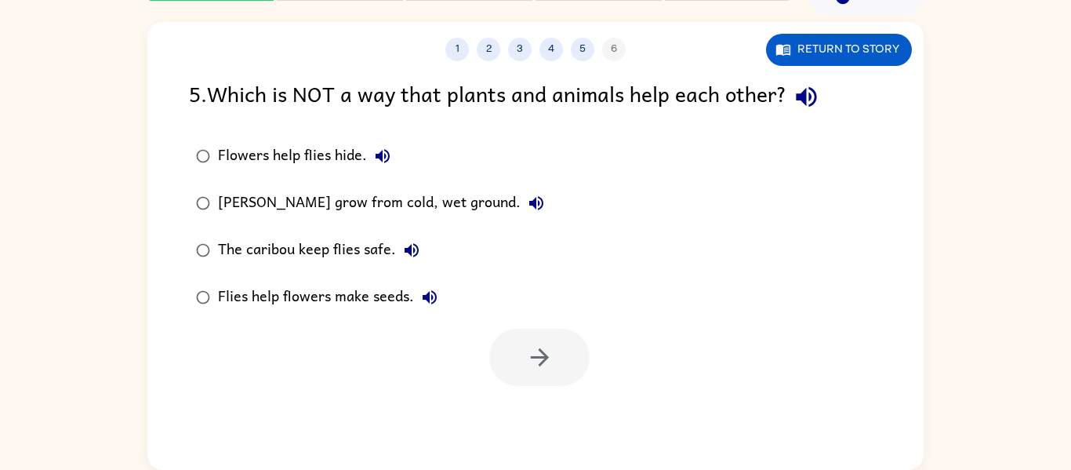
click at [811, 102] on icon "button" at bounding box center [806, 96] width 27 height 27
click at [382, 158] on icon "button" at bounding box center [382, 156] width 19 height 19
click at [536, 202] on icon "button" at bounding box center [536, 203] width 14 height 14
click at [402, 247] on icon "button" at bounding box center [411, 250] width 19 height 19
click at [504, 354] on button "button" at bounding box center [539, 357] width 100 height 57
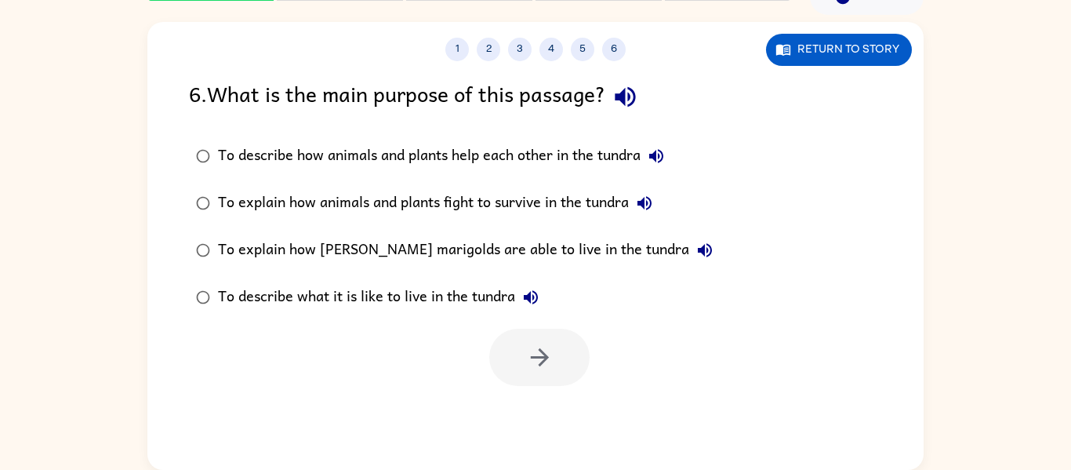
click at [633, 89] on icon "button" at bounding box center [625, 96] width 27 height 27
click at [635, 102] on icon "button" at bounding box center [625, 97] width 20 height 20
click at [662, 155] on icon "button" at bounding box center [656, 156] width 14 height 14
click at [567, 373] on button "button" at bounding box center [539, 357] width 100 height 57
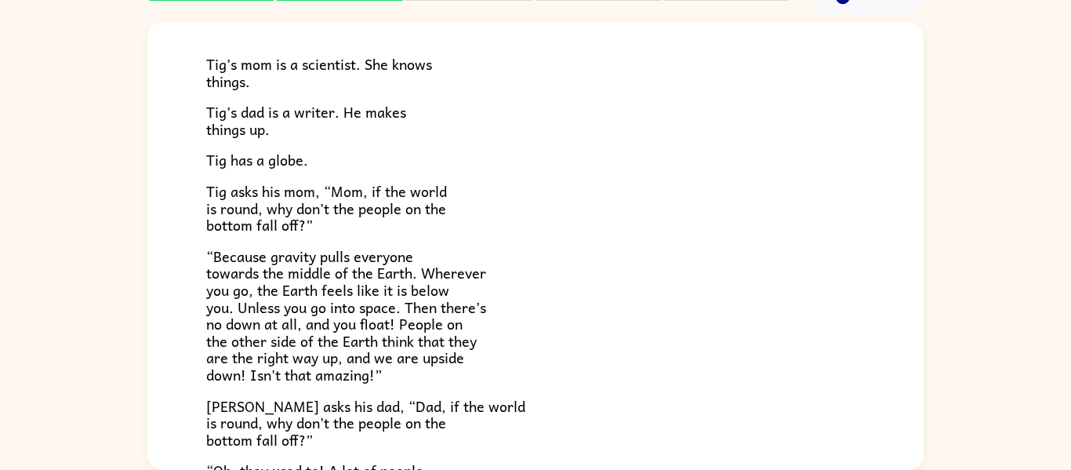
scroll to position [94, 0]
click at [390, 213] on span "Tig asks his mom, “Mom, if the world is round, why don’t the people on the bott…" at bounding box center [326, 208] width 241 height 56
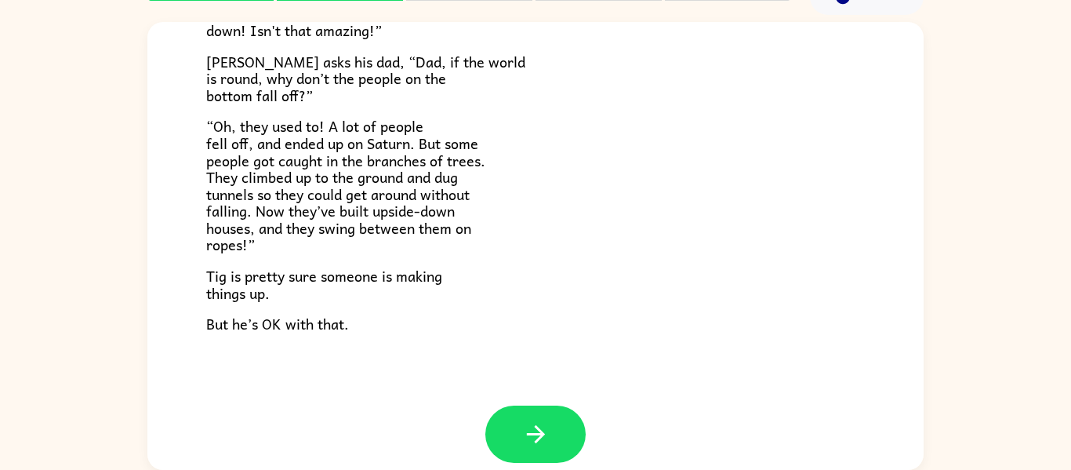
scroll to position [456, 0]
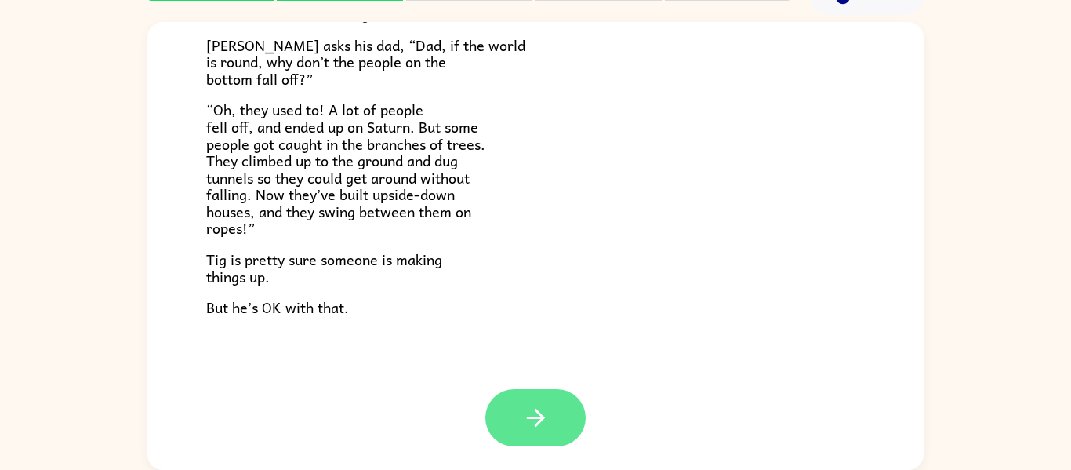
click at [517, 421] on button "button" at bounding box center [535, 417] width 100 height 57
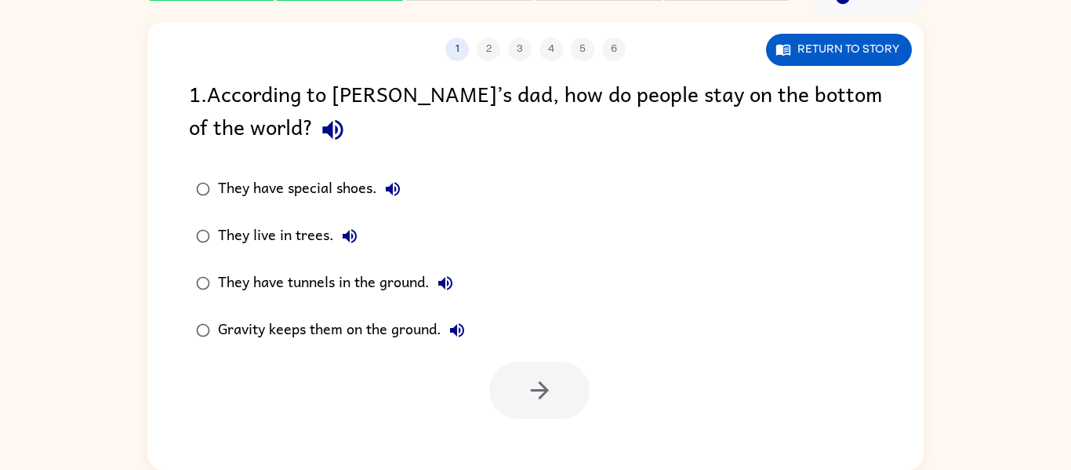
scroll to position [0, 0]
click at [319, 126] on icon "button" at bounding box center [332, 129] width 27 height 27
click at [364, 234] on button "They live in trees." at bounding box center [349, 235] width 31 height 31
click at [453, 282] on icon "button" at bounding box center [445, 283] width 19 height 19
click at [503, 389] on button "button" at bounding box center [539, 390] width 100 height 57
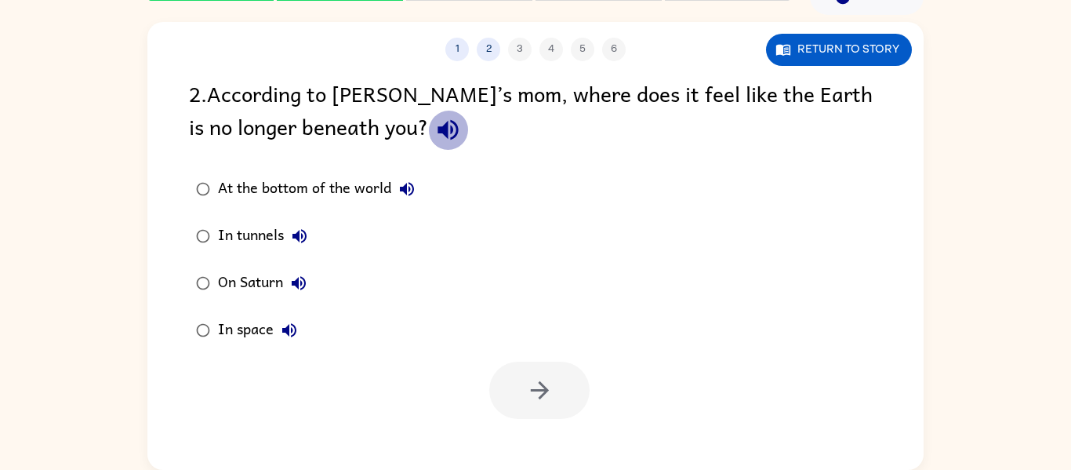
click at [434, 131] on icon "button" at bounding box center [447, 129] width 27 height 27
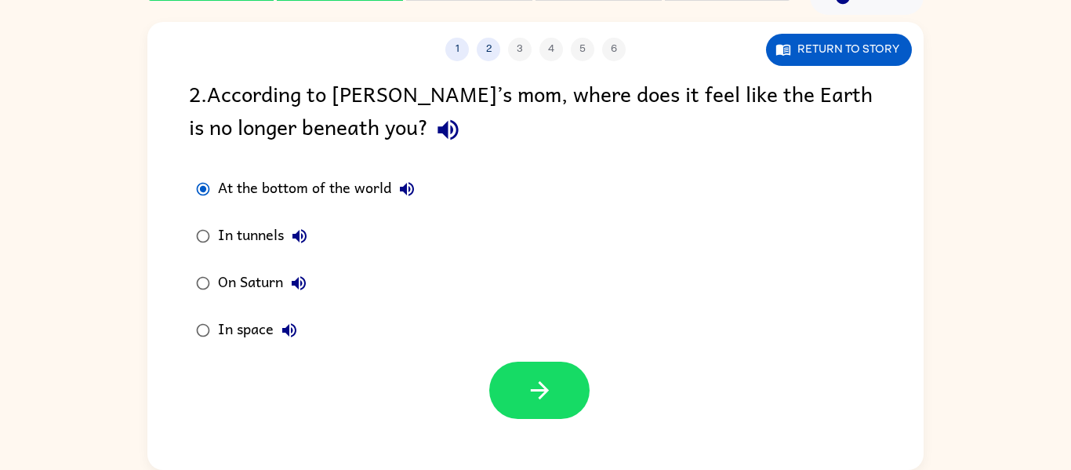
click at [415, 180] on icon "button" at bounding box center [407, 189] width 19 height 19
click at [542, 410] on button "button" at bounding box center [539, 390] width 100 height 57
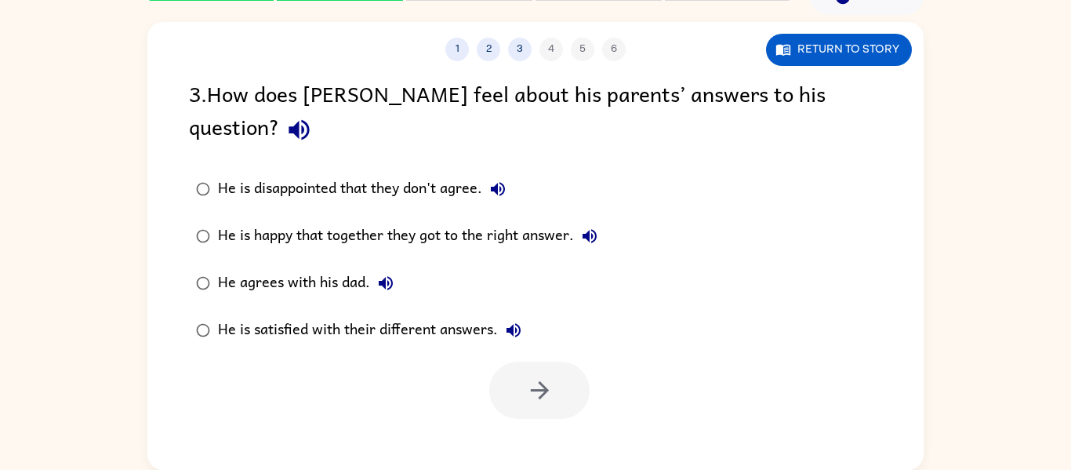
click at [198, 100] on div "3 . How does Tig feel about his parents’ answers to his question?" at bounding box center [535, 113] width 693 height 73
click at [313, 116] on icon "button" at bounding box center [298, 129] width 27 height 27
click at [505, 182] on icon "button" at bounding box center [498, 189] width 14 height 14
click at [587, 229] on icon "button" at bounding box center [590, 236] width 14 height 14
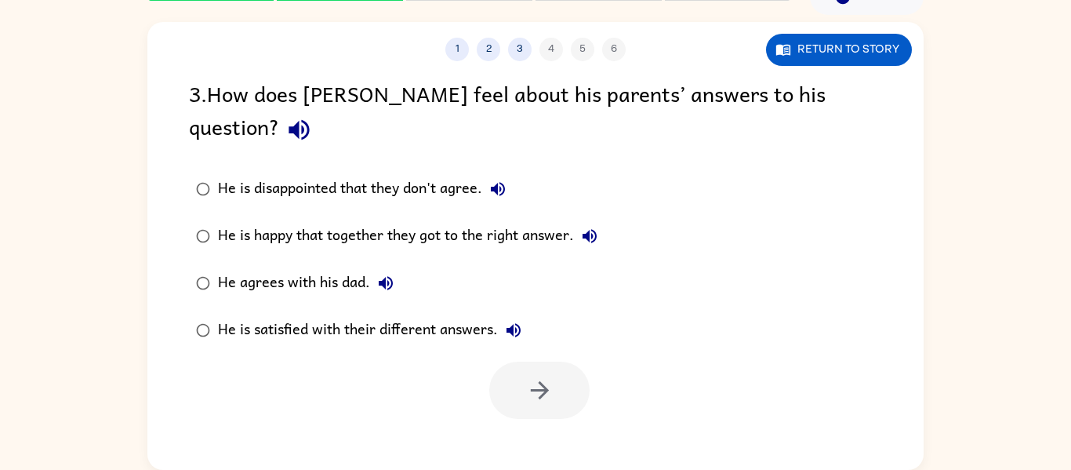
click at [587, 229] on icon "button" at bounding box center [590, 236] width 14 height 14
click at [390, 274] on icon "button" at bounding box center [385, 283] width 19 height 19
click at [504, 321] on icon "button" at bounding box center [513, 330] width 19 height 19
click at [570, 362] on button "button" at bounding box center [539, 390] width 100 height 57
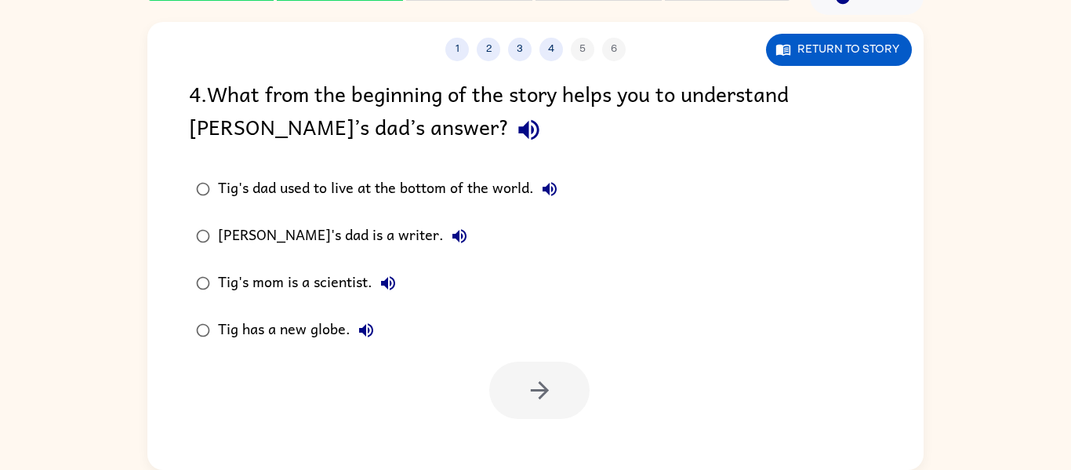
click at [509, 141] on button "button" at bounding box center [529, 130] width 40 height 40
click at [557, 196] on icon "button" at bounding box center [549, 189] width 19 height 19
click at [558, 198] on button "Tig's dad used to live at the bottom of the world." at bounding box center [549, 188] width 31 height 31
click at [453, 237] on icon "button" at bounding box center [460, 236] width 14 height 14
click at [526, 396] on icon "button" at bounding box center [539, 389] width 27 height 27
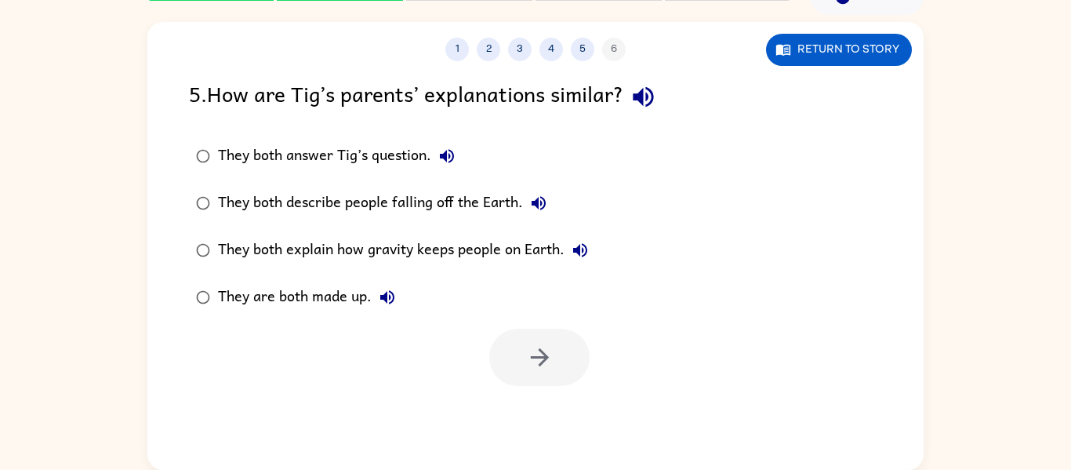
click at [434, 232] on label "They both explain how gravity keeps people on Earth." at bounding box center [392, 250] width 424 height 47
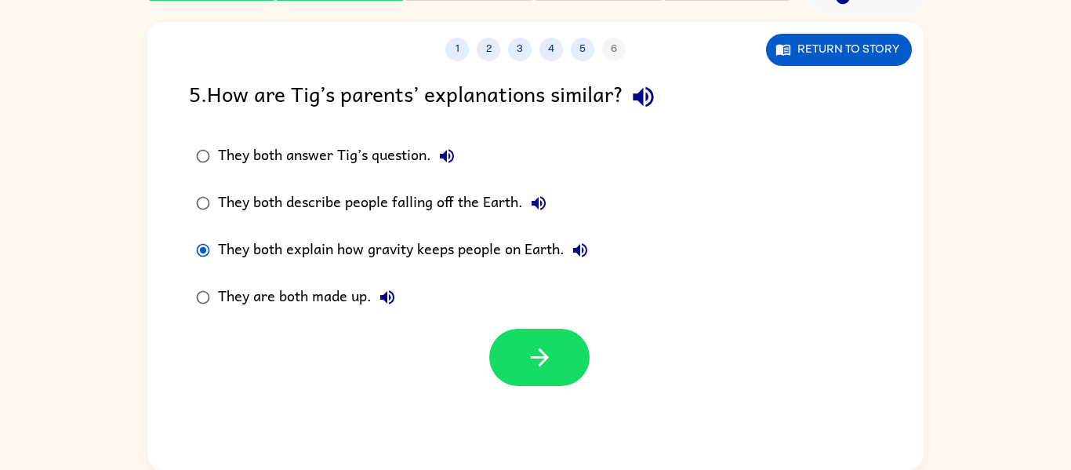
click at [656, 93] on icon "button" at bounding box center [643, 96] width 27 height 27
click at [458, 164] on button "They both answer Tig’s question." at bounding box center [446, 155] width 31 height 31
click at [508, 340] on button "button" at bounding box center [539, 357] width 100 height 57
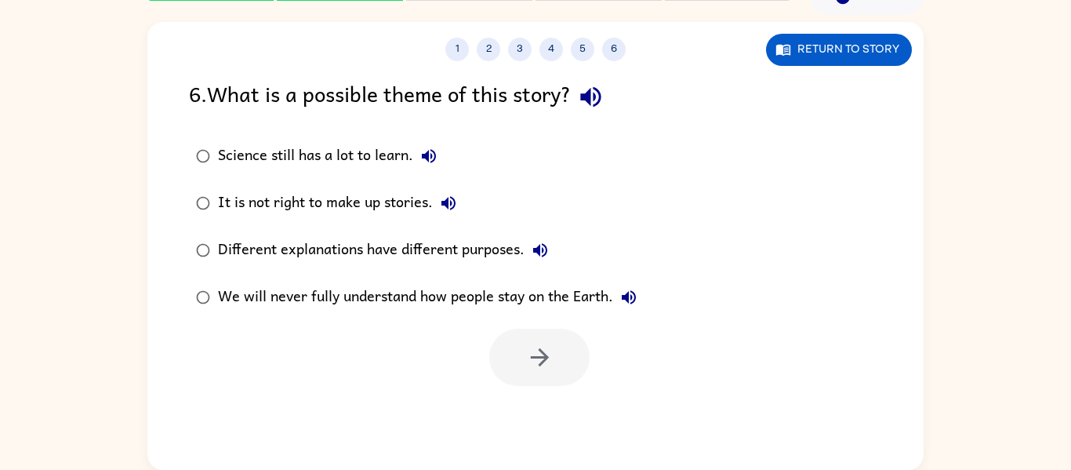
click at [594, 100] on icon "button" at bounding box center [590, 97] width 20 height 20
click at [426, 164] on icon "button" at bounding box center [429, 156] width 19 height 19
click at [449, 200] on icon "button" at bounding box center [449, 203] width 14 height 14
click at [547, 246] on icon "button" at bounding box center [540, 250] width 14 height 14
click at [538, 350] on icon "button" at bounding box center [539, 357] width 27 height 27
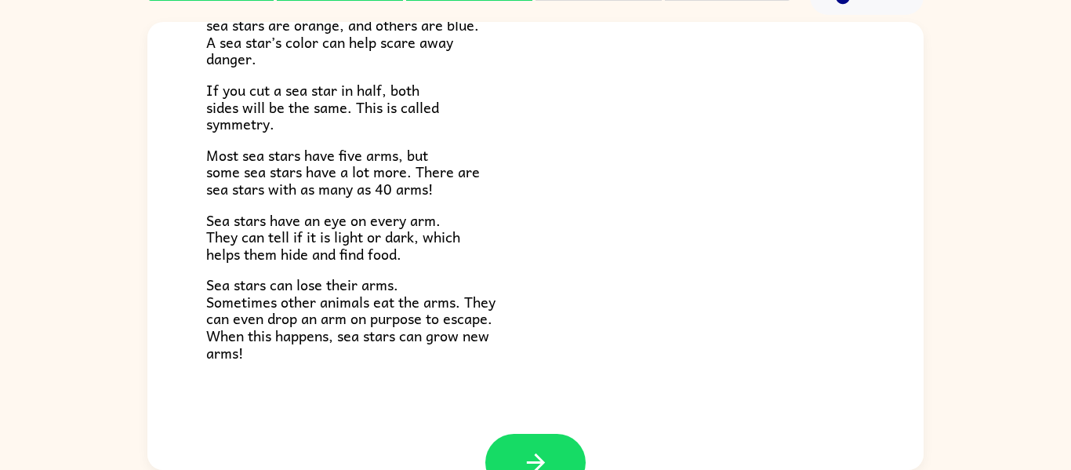
scroll to position [453, 0]
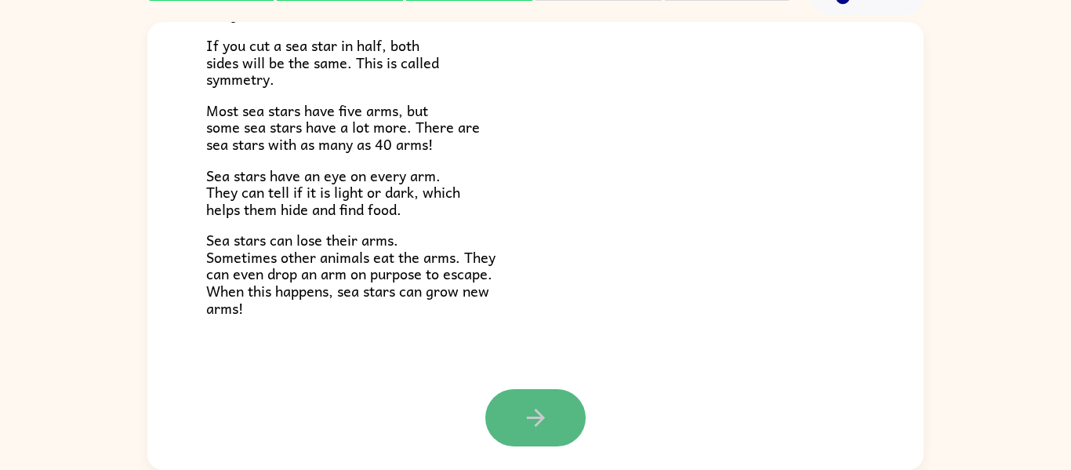
click at [523, 397] on button "button" at bounding box center [535, 417] width 100 height 57
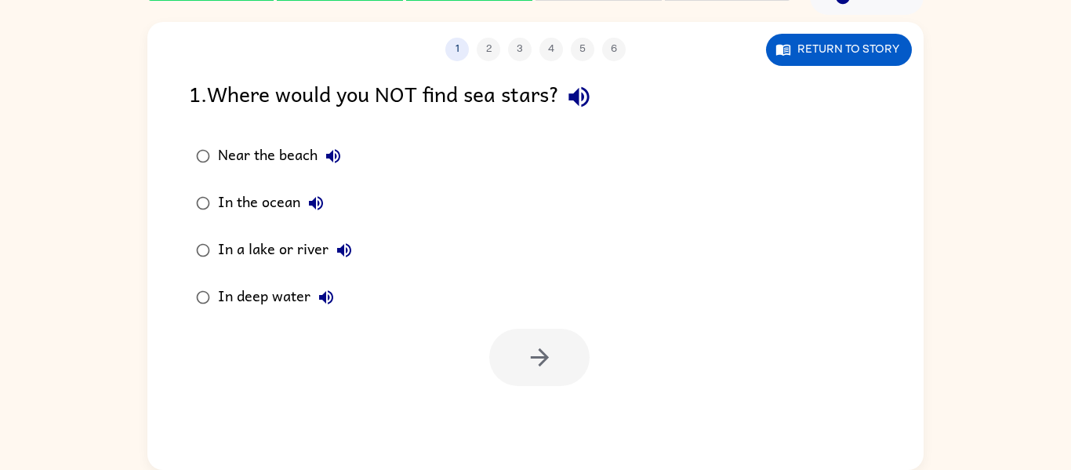
scroll to position [0, 0]
click at [593, 85] on icon "button" at bounding box center [578, 96] width 27 height 27
click at [544, 358] on icon "button" at bounding box center [539, 357] width 18 height 18
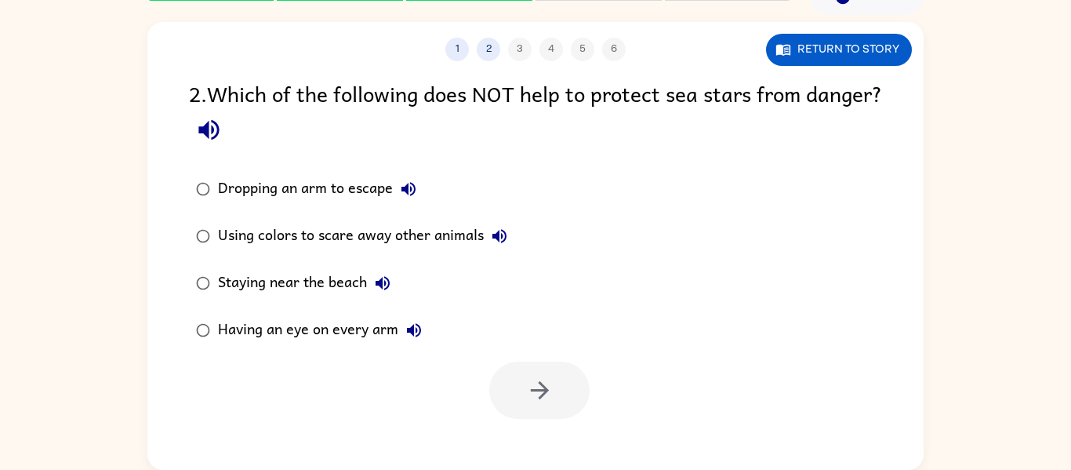
click at [223, 124] on icon "button" at bounding box center [208, 129] width 27 height 27
click at [219, 123] on icon "button" at bounding box center [208, 130] width 20 height 20
click at [219, 124] on icon "button" at bounding box center [208, 130] width 20 height 20
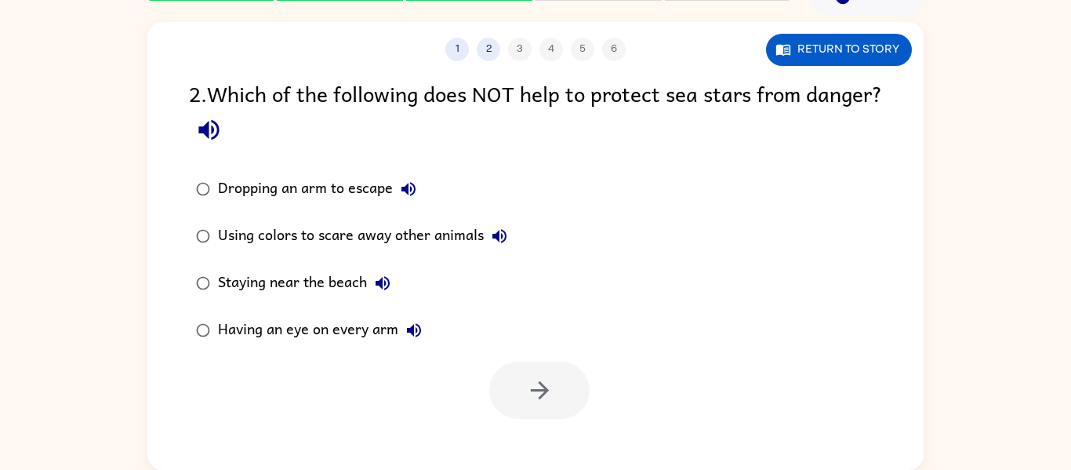
click at [398, 184] on button "Dropping an arm to escape" at bounding box center [408, 188] width 31 height 31
click at [506, 231] on icon "button" at bounding box center [499, 236] width 19 height 19
click at [394, 278] on button "Staying near the beach" at bounding box center [382, 282] width 31 height 31
click at [412, 319] on button "Having an eye on every arm" at bounding box center [413, 330] width 31 height 31
click at [162, 367] on div at bounding box center [535, 386] width 776 height 65
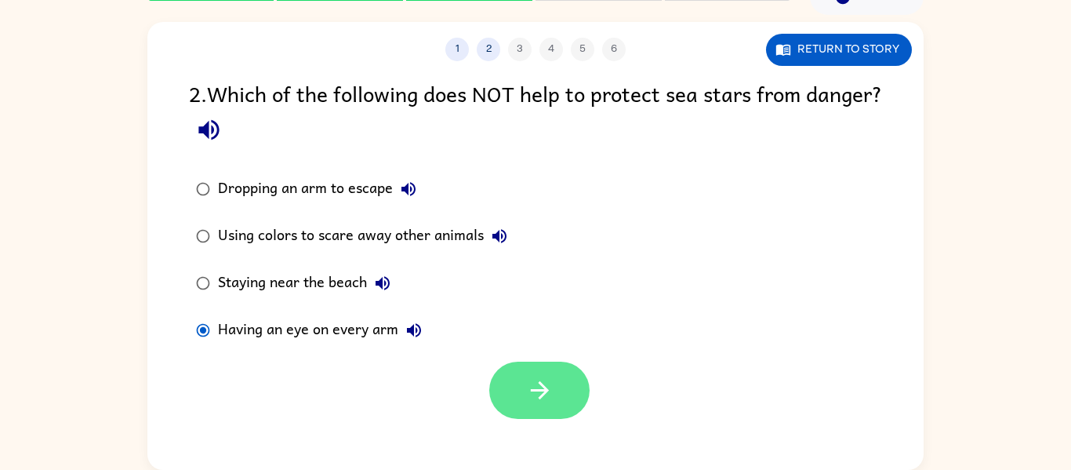
click at [516, 399] on button "button" at bounding box center [539, 390] width 100 height 57
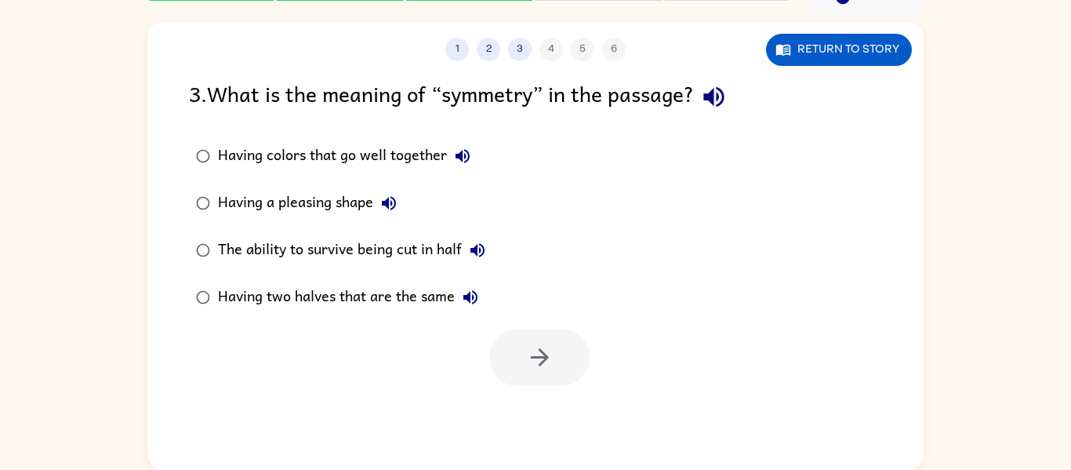
click at [728, 88] on icon "button" at bounding box center [713, 96] width 27 height 27
click at [464, 151] on icon "button" at bounding box center [463, 156] width 14 height 14
click at [389, 198] on icon "button" at bounding box center [389, 203] width 19 height 19
click at [477, 241] on icon "button" at bounding box center [477, 250] width 19 height 19
click at [555, 373] on button "button" at bounding box center [539, 357] width 100 height 57
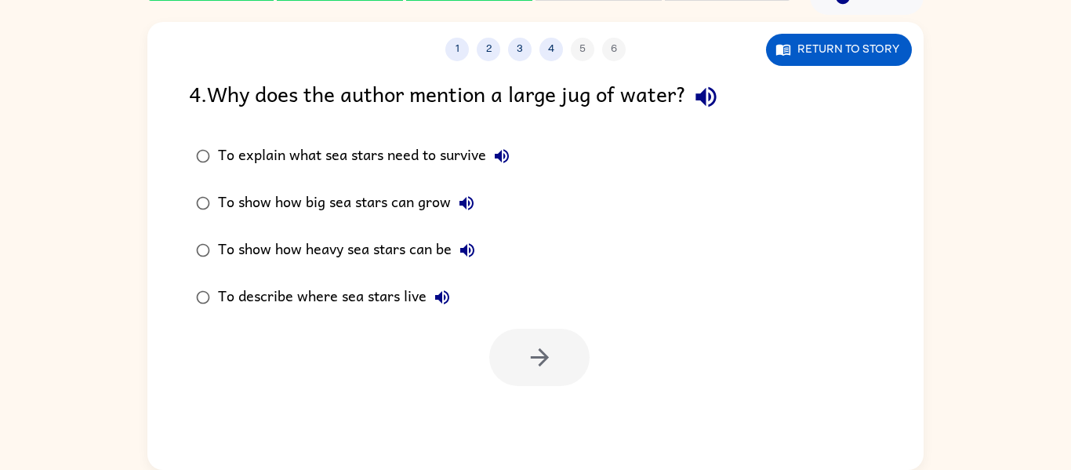
click at [720, 97] on icon "button" at bounding box center [706, 96] width 27 height 27
click at [460, 200] on icon "button" at bounding box center [466, 203] width 19 height 19
click at [467, 275] on label "To describe where sea stars live" at bounding box center [352, 297] width 345 height 47
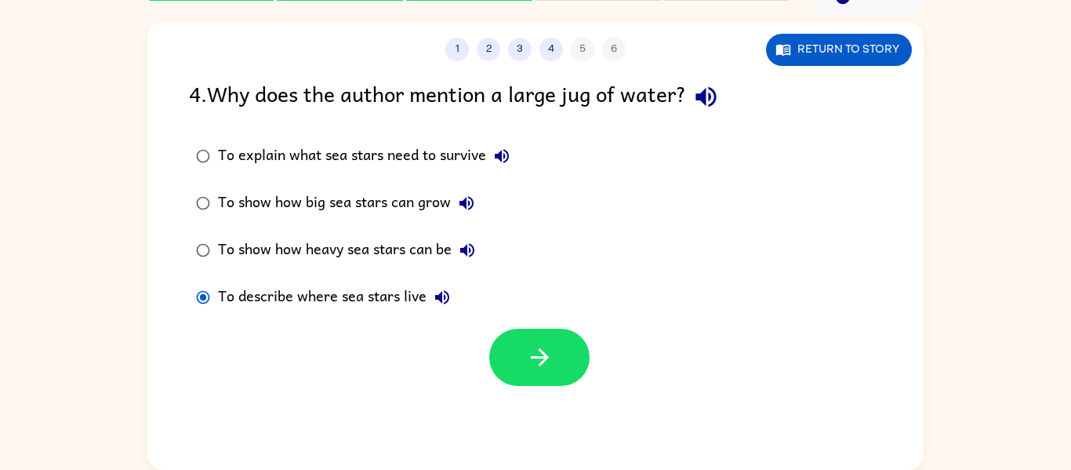
click at [468, 260] on button "To show how heavy sea stars can be" at bounding box center [467, 250] width 31 height 31
click at [458, 263] on div "To show how heavy sea stars can be" at bounding box center [350, 250] width 265 height 31
click at [550, 348] on icon "button" at bounding box center [539, 357] width 27 height 27
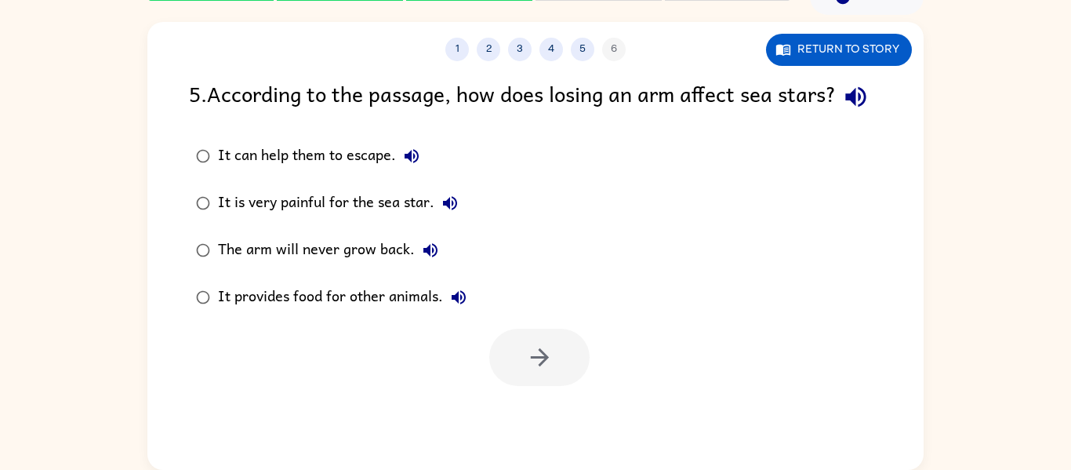
click at [842, 111] on icon "button" at bounding box center [855, 96] width 27 height 27
click at [416, 165] on icon "button" at bounding box center [411, 156] width 19 height 19
click at [572, 373] on button "button" at bounding box center [539, 357] width 100 height 57
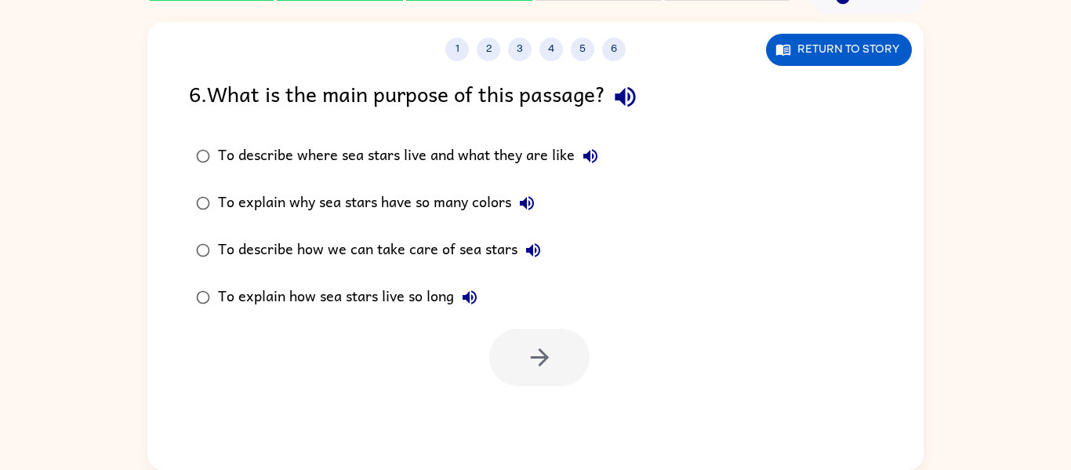
click at [589, 157] on icon "button" at bounding box center [591, 156] width 14 height 14
click at [552, 351] on icon "button" at bounding box center [539, 357] width 27 height 27
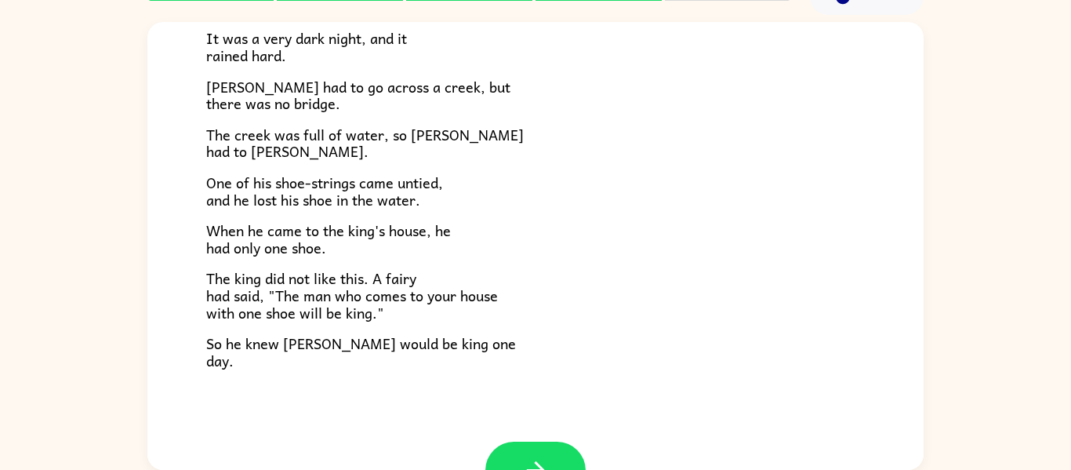
scroll to position [220, 0]
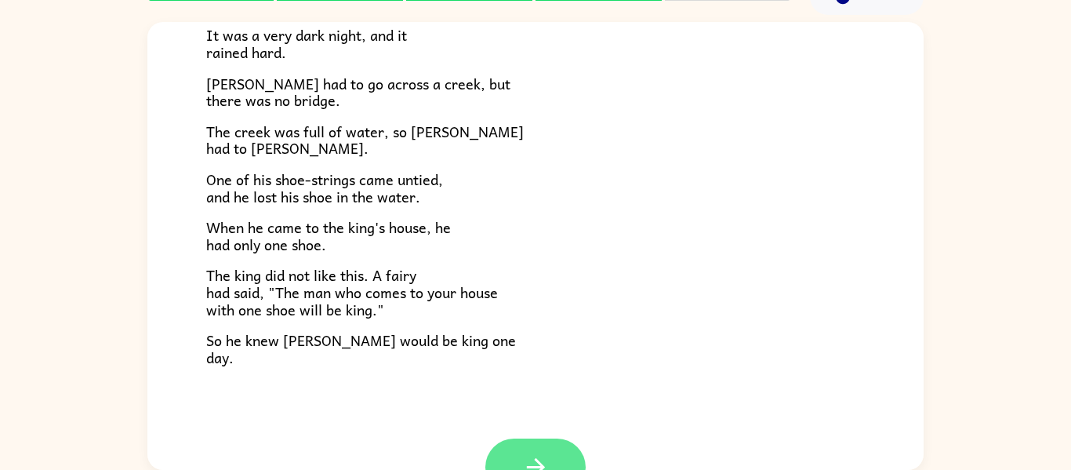
click at [562, 440] on button "button" at bounding box center [535, 466] width 100 height 57
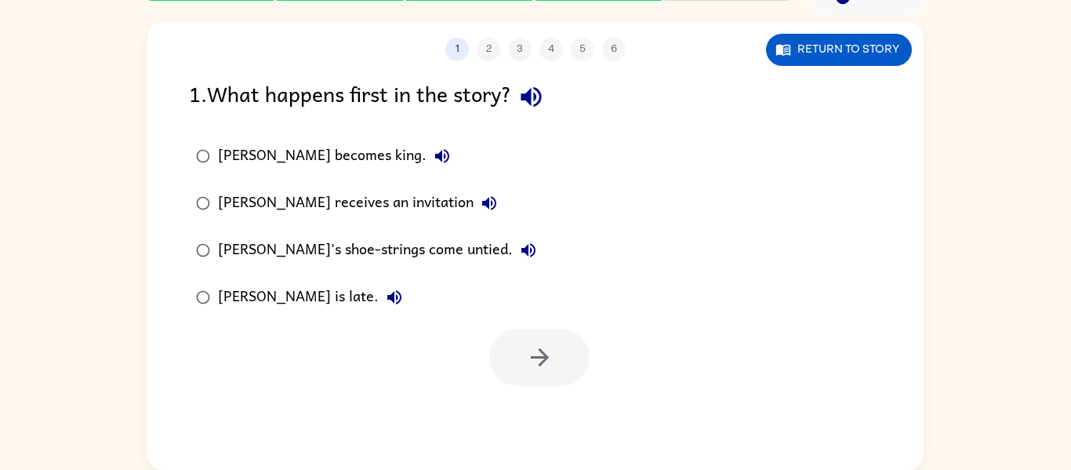
scroll to position [0, 0]
click at [541, 97] on icon "button" at bounding box center [531, 97] width 20 height 20
click at [433, 156] on icon "button" at bounding box center [442, 156] width 19 height 19
click at [480, 198] on icon "button" at bounding box center [489, 203] width 19 height 19
click at [562, 381] on button "button" at bounding box center [539, 357] width 100 height 57
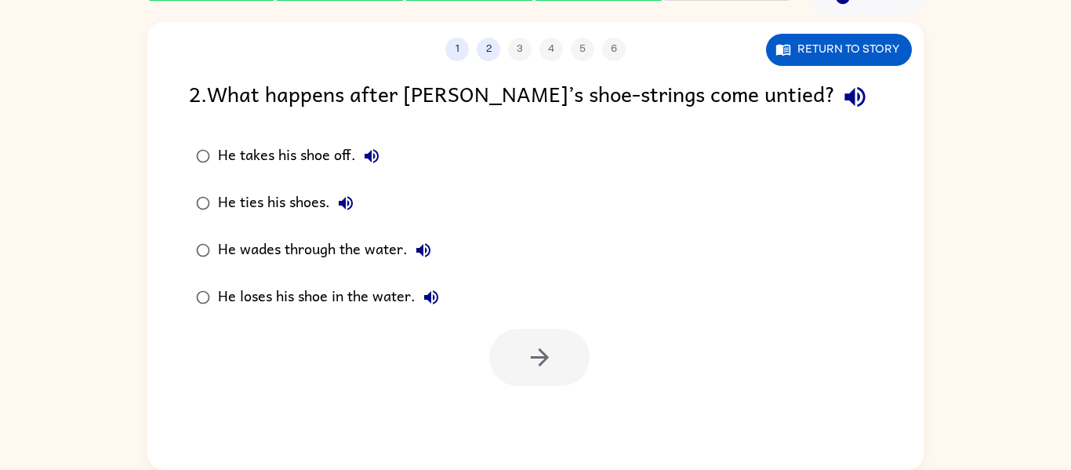
click at [562, 381] on div at bounding box center [539, 357] width 100 height 57
click at [842, 107] on icon "button" at bounding box center [855, 96] width 27 height 27
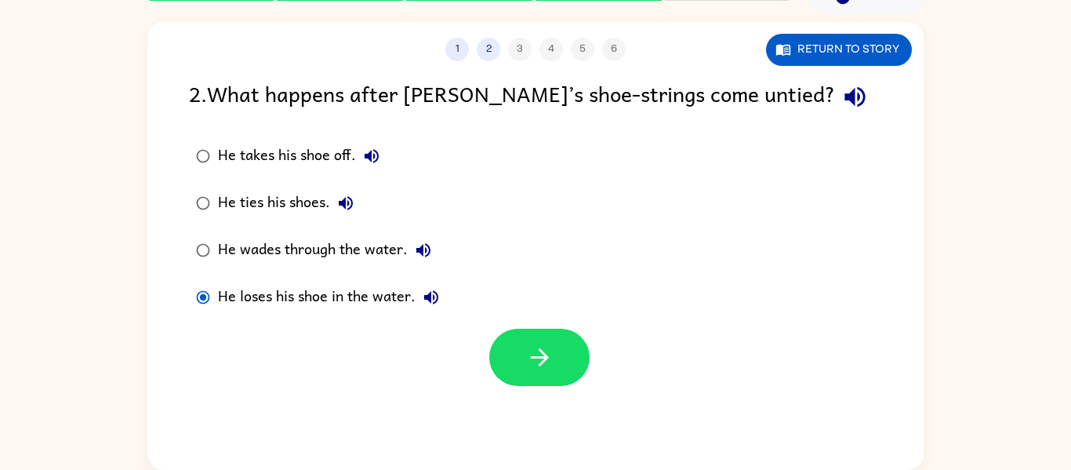
click at [287, 317] on label "He loses his shoe in the water." at bounding box center [317, 297] width 275 height 47
click at [402, 216] on label "He ties his shoes." at bounding box center [317, 203] width 275 height 47
click at [400, 314] on label "He loses his shoe in the water." at bounding box center [317, 297] width 275 height 47
click at [547, 355] on icon "button" at bounding box center [539, 357] width 27 height 27
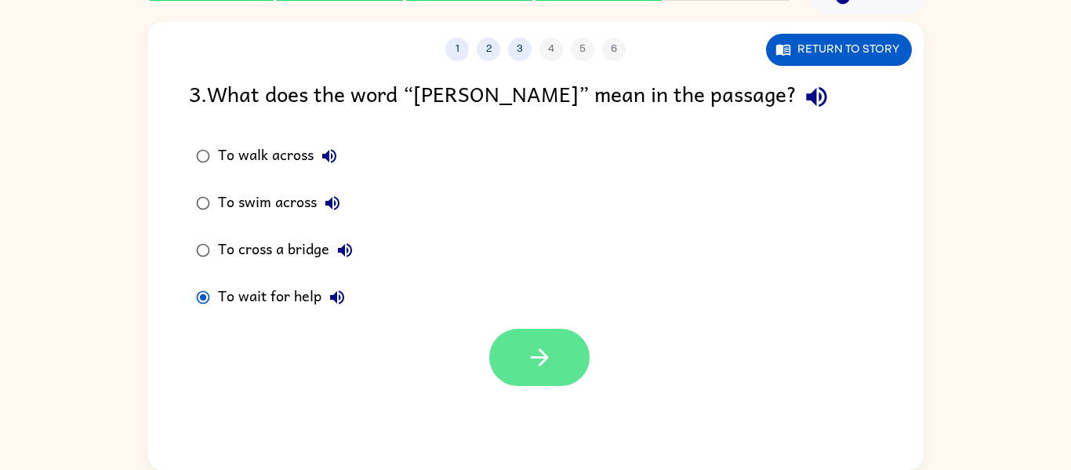
click at [576, 344] on button "button" at bounding box center [539, 357] width 100 height 57
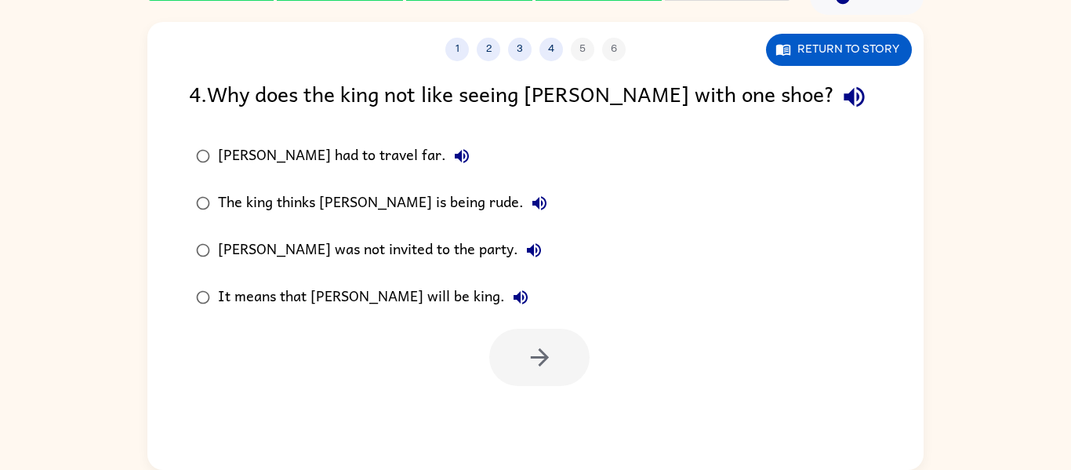
click at [841, 97] on icon "button" at bounding box center [854, 96] width 27 height 27
click at [579, 373] on button "button" at bounding box center [539, 357] width 100 height 57
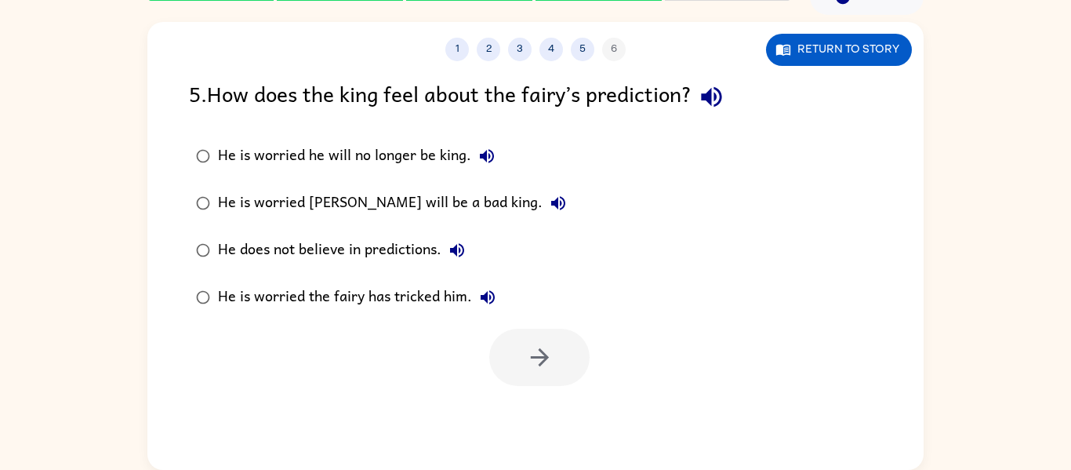
click at [707, 92] on icon "button" at bounding box center [711, 96] width 27 height 27
click at [489, 144] on button "He is worried he will no longer be king." at bounding box center [486, 155] width 31 height 31
click at [551, 200] on icon "button" at bounding box center [558, 203] width 14 height 14
click at [456, 245] on icon "button" at bounding box center [457, 250] width 14 height 14
click at [483, 295] on icon "button" at bounding box center [488, 297] width 14 height 14
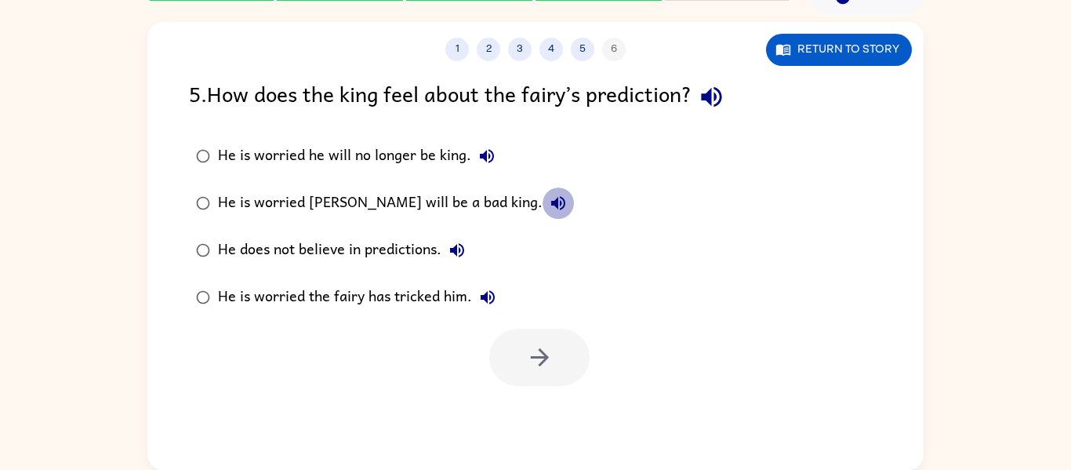
click at [551, 202] on icon "button" at bounding box center [558, 203] width 14 height 14
click at [467, 248] on icon "button" at bounding box center [457, 250] width 19 height 19
click at [486, 156] on icon "button" at bounding box center [487, 156] width 19 height 19
click at [551, 202] on icon "button" at bounding box center [558, 203] width 14 height 14
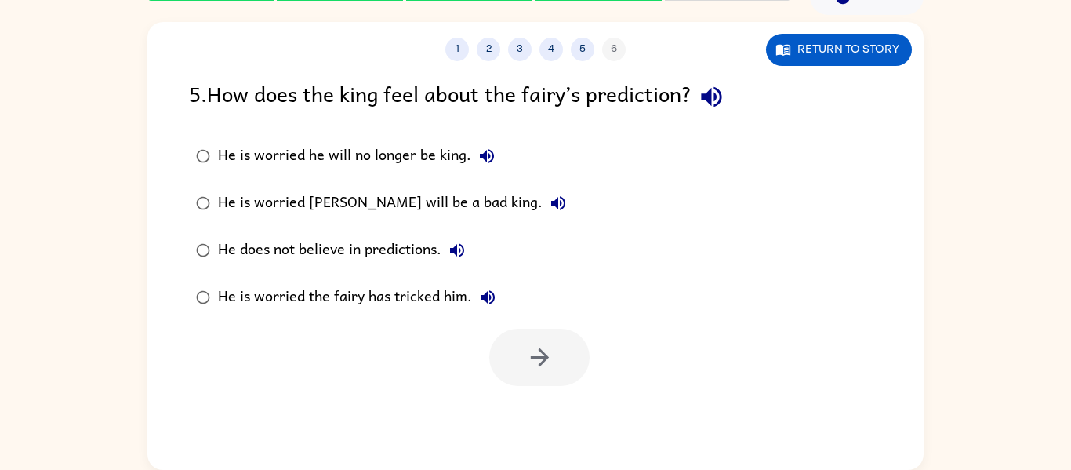
click at [458, 249] on icon "button" at bounding box center [457, 250] width 19 height 19
click at [483, 293] on icon "button" at bounding box center [487, 297] width 19 height 19
click at [549, 198] on icon "button" at bounding box center [558, 203] width 19 height 19
click at [529, 361] on icon "button" at bounding box center [539, 357] width 27 height 27
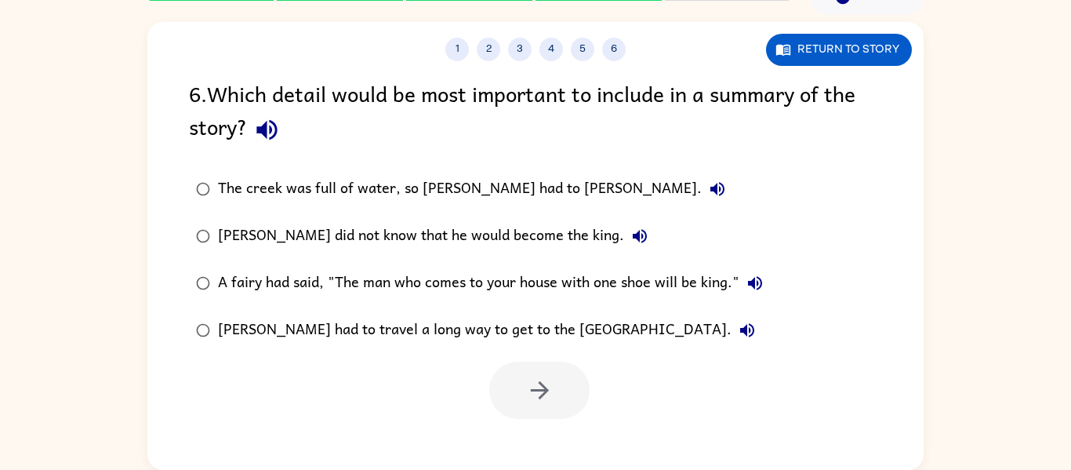
click at [282, 128] on button "button" at bounding box center [267, 130] width 40 height 40
click at [702, 194] on button "The creek was full of water, so Jason had to wade." at bounding box center [717, 188] width 31 height 31
click at [569, 394] on button "button" at bounding box center [539, 390] width 100 height 57
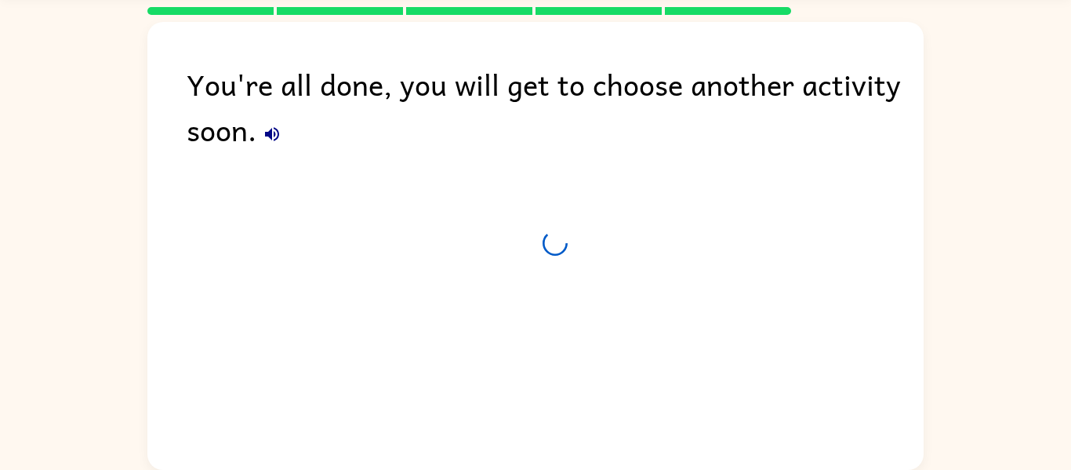
scroll to position [53, 0]
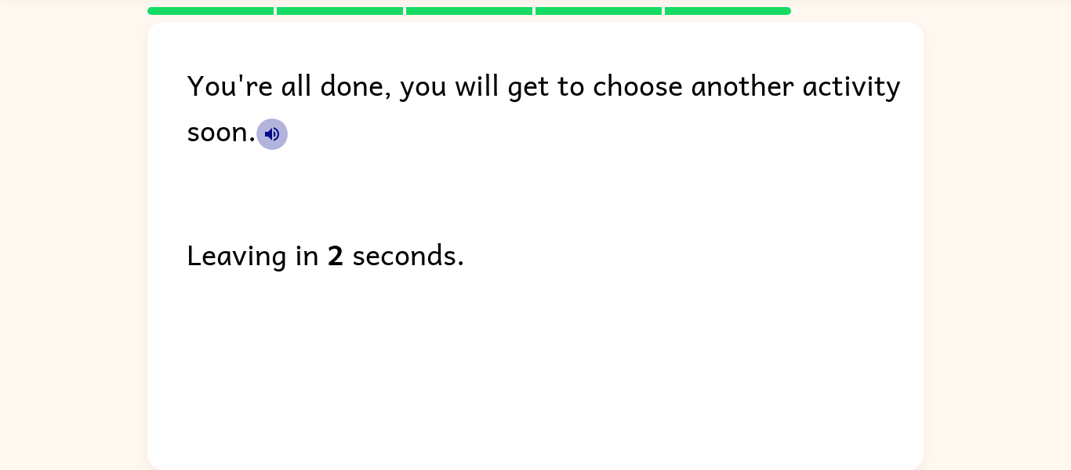
click at [275, 133] on icon "button" at bounding box center [272, 134] width 14 height 14
